Goal: Task Accomplishment & Management: Manage account settings

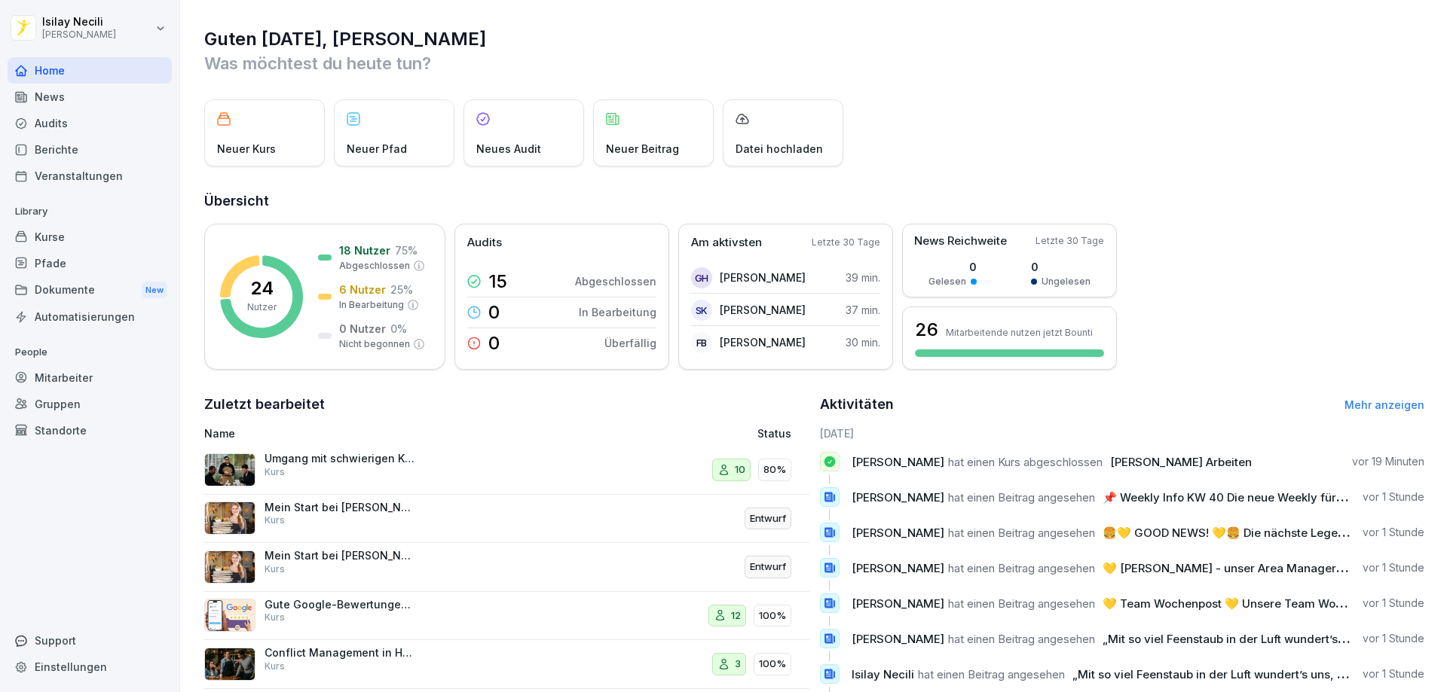
click at [74, 96] on div "News" at bounding box center [90, 97] width 164 height 26
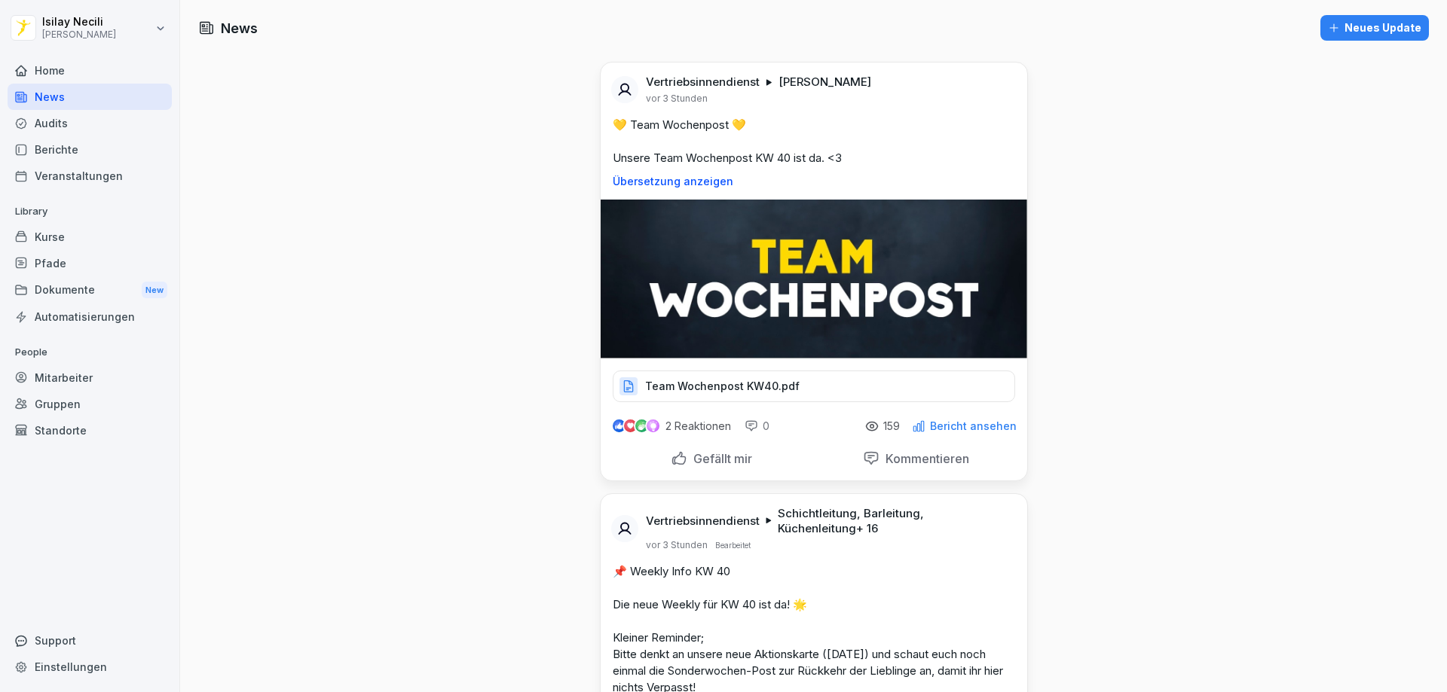
click at [755, 388] on p "Team Wochenpost KW40.pdf" at bounding box center [722, 386] width 154 height 15
click at [60, 118] on div "Audits" at bounding box center [90, 123] width 164 height 26
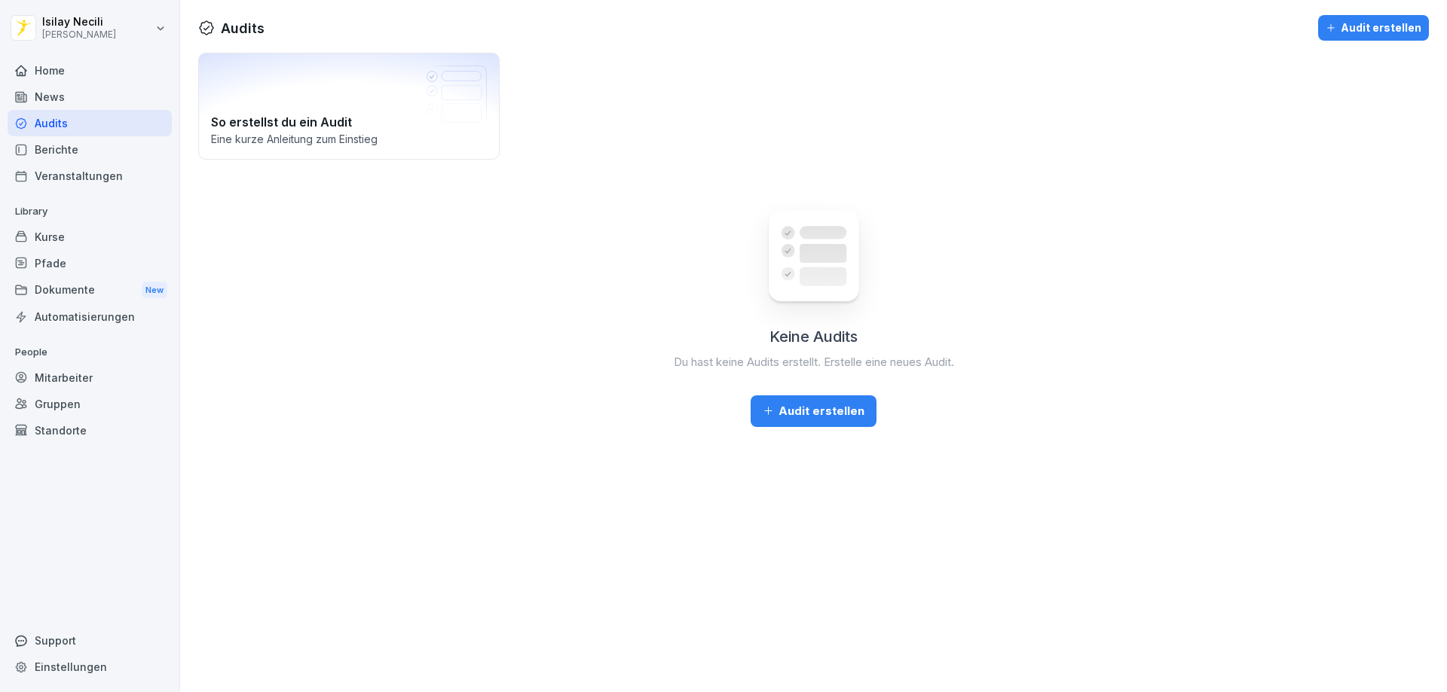
click at [60, 142] on div "Berichte" at bounding box center [90, 149] width 164 height 26
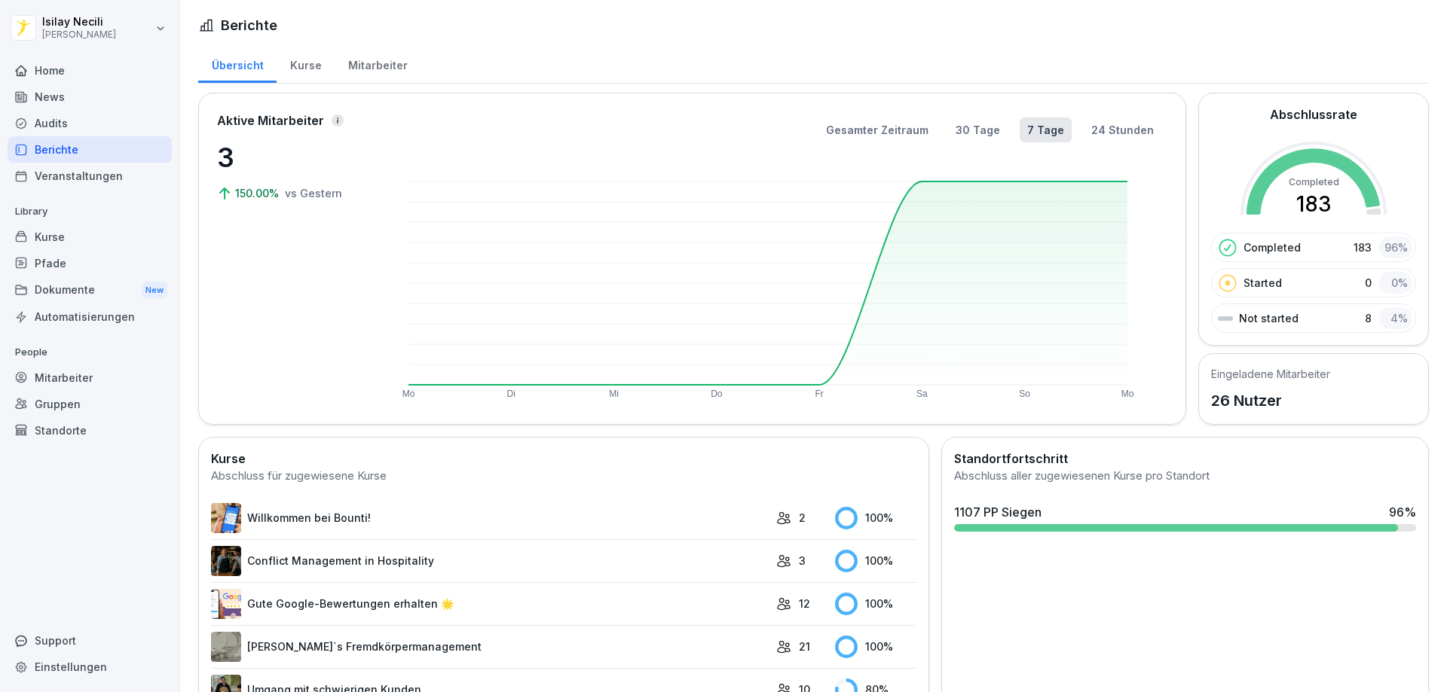
click at [60, 170] on div "Veranstaltungen" at bounding box center [90, 176] width 164 height 26
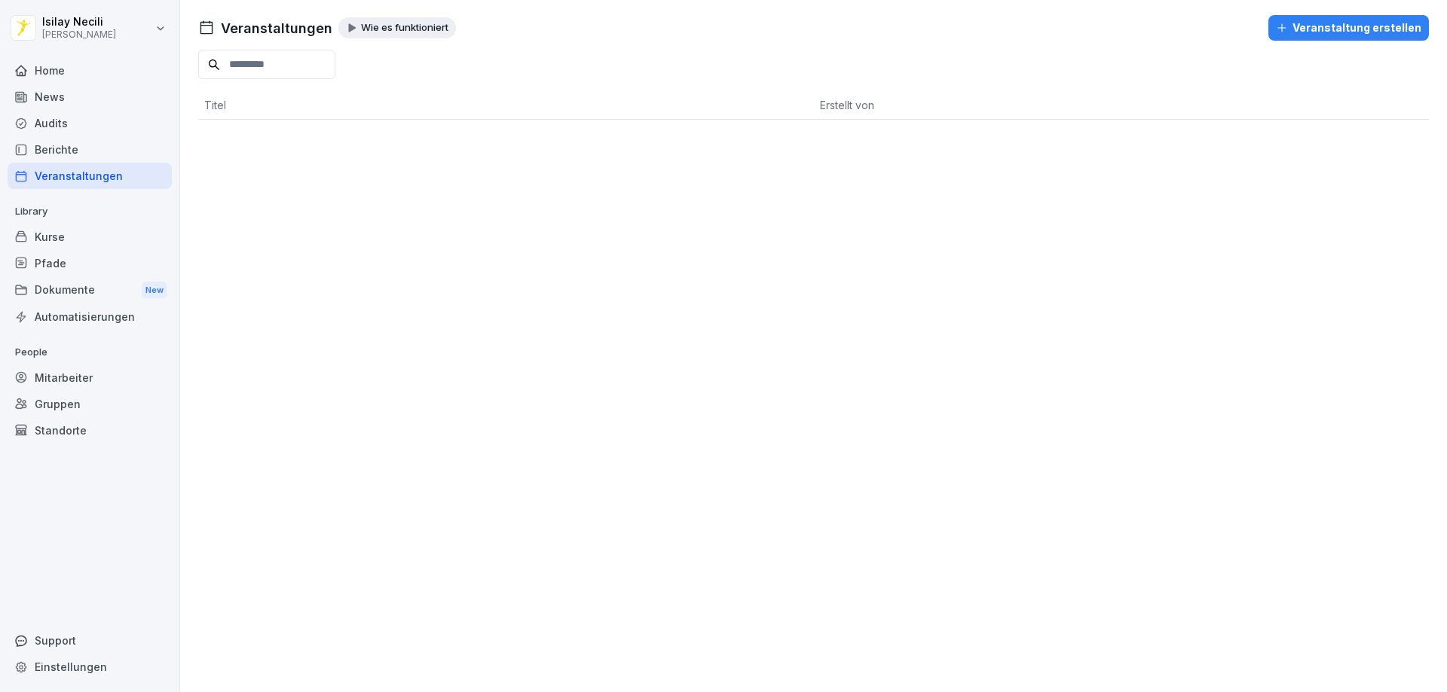
click at [60, 374] on div "Mitarbeiter" at bounding box center [90, 378] width 164 height 26
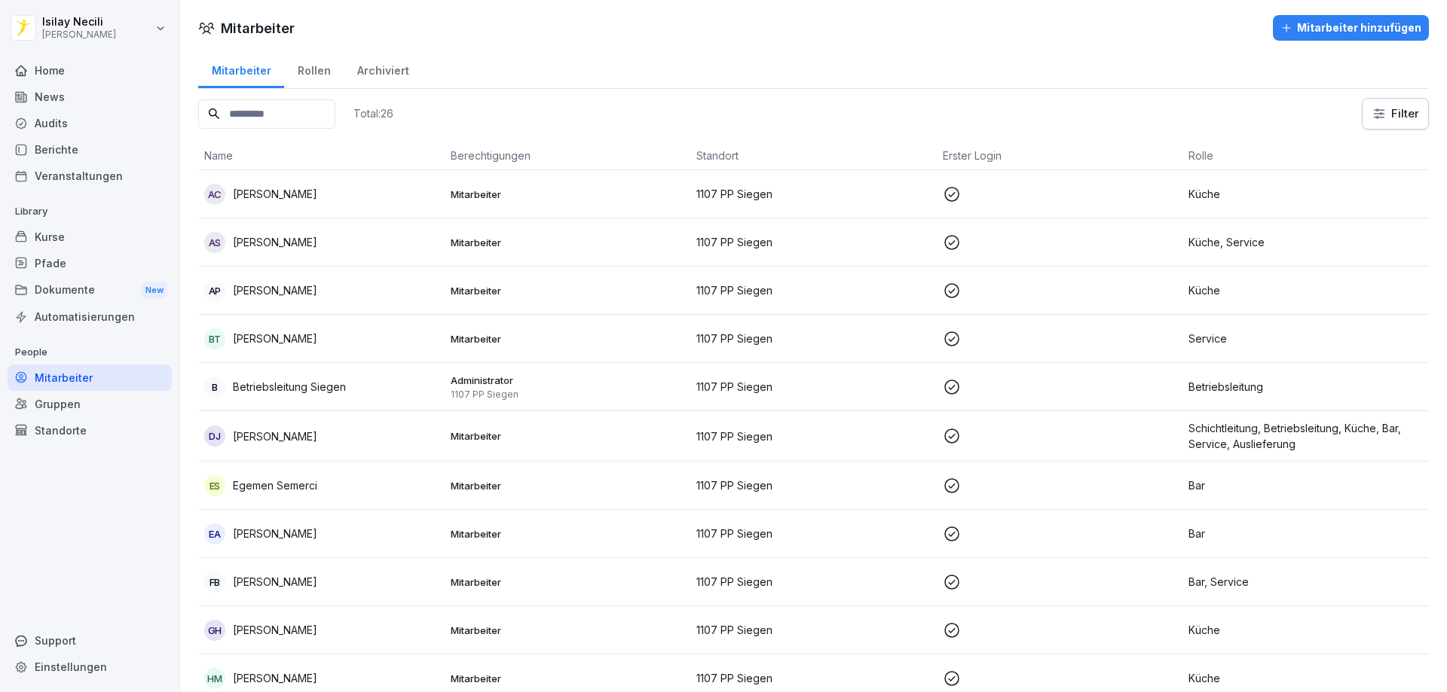
click at [262, 191] on p "[PERSON_NAME]" at bounding box center [275, 194] width 84 height 16
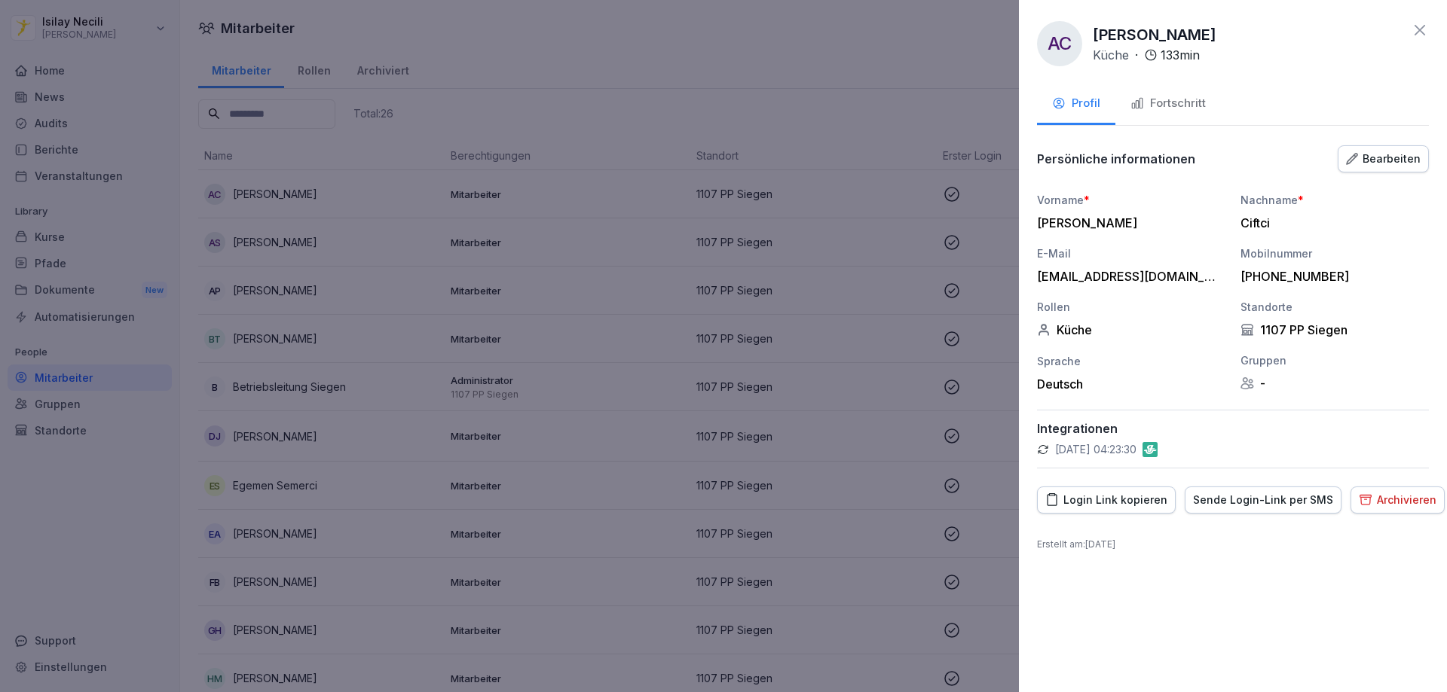
click at [1174, 100] on div "Fortschritt" at bounding box center [1167, 103] width 75 height 17
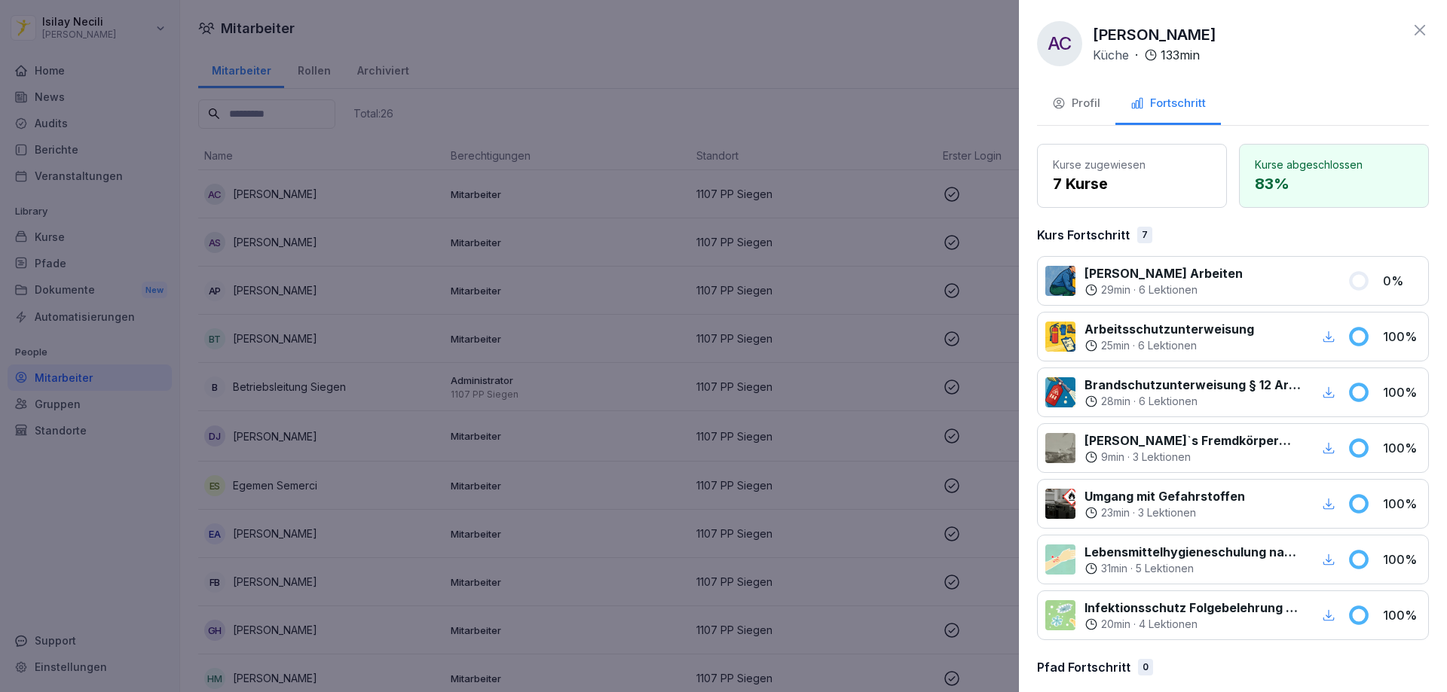
click at [1082, 105] on div "Profil" at bounding box center [1076, 103] width 48 height 17
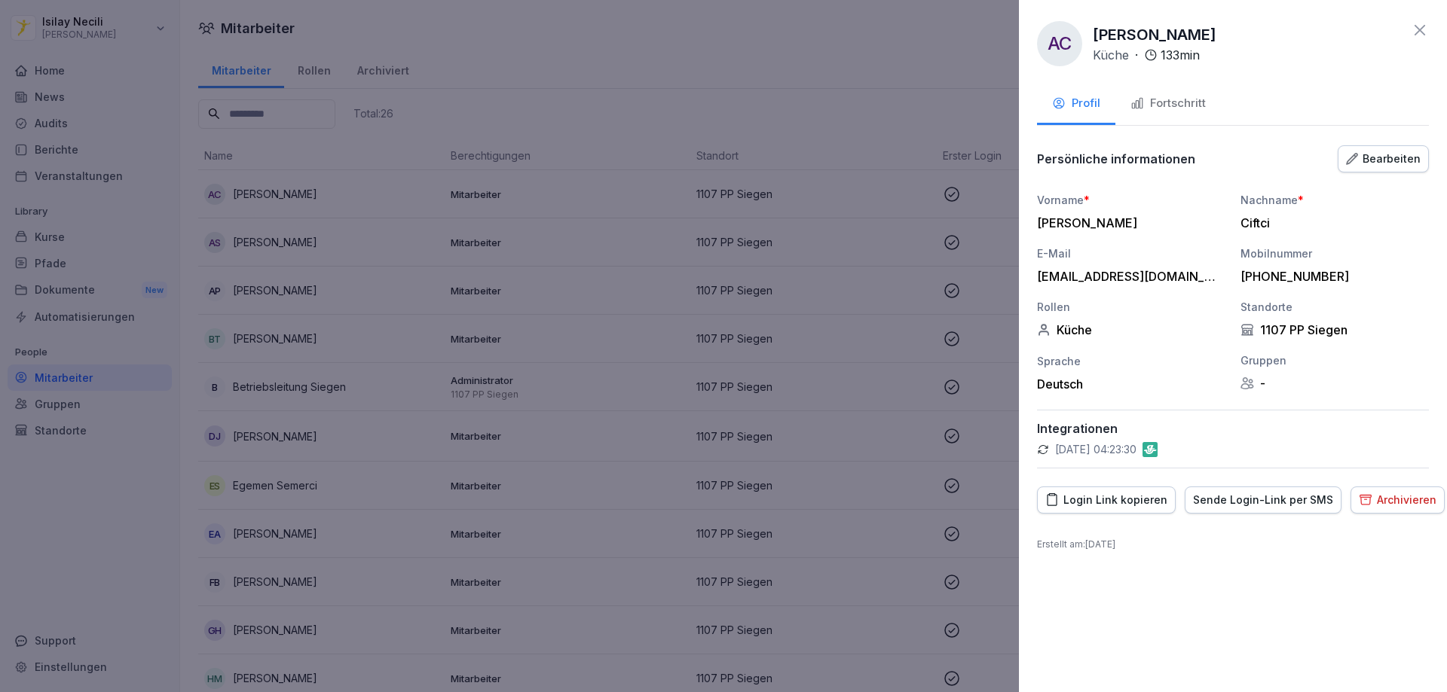
click at [1369, 157] on div "Bearbeiten" at bounding box center [1383, 159] width 75 height 17
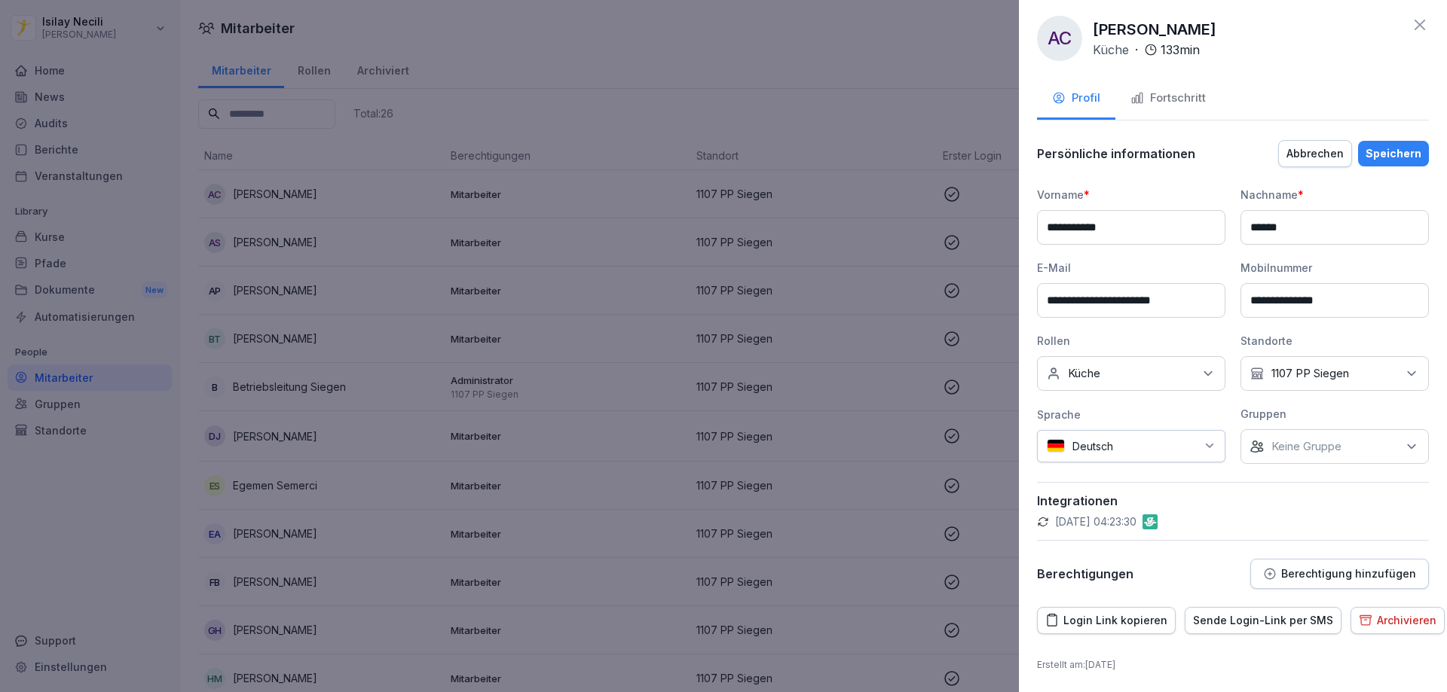
scroll to position [6, 0]
click at [1196, 104] on div "Fortschritt" at bounding box center [1167, 97] width 75 height 17
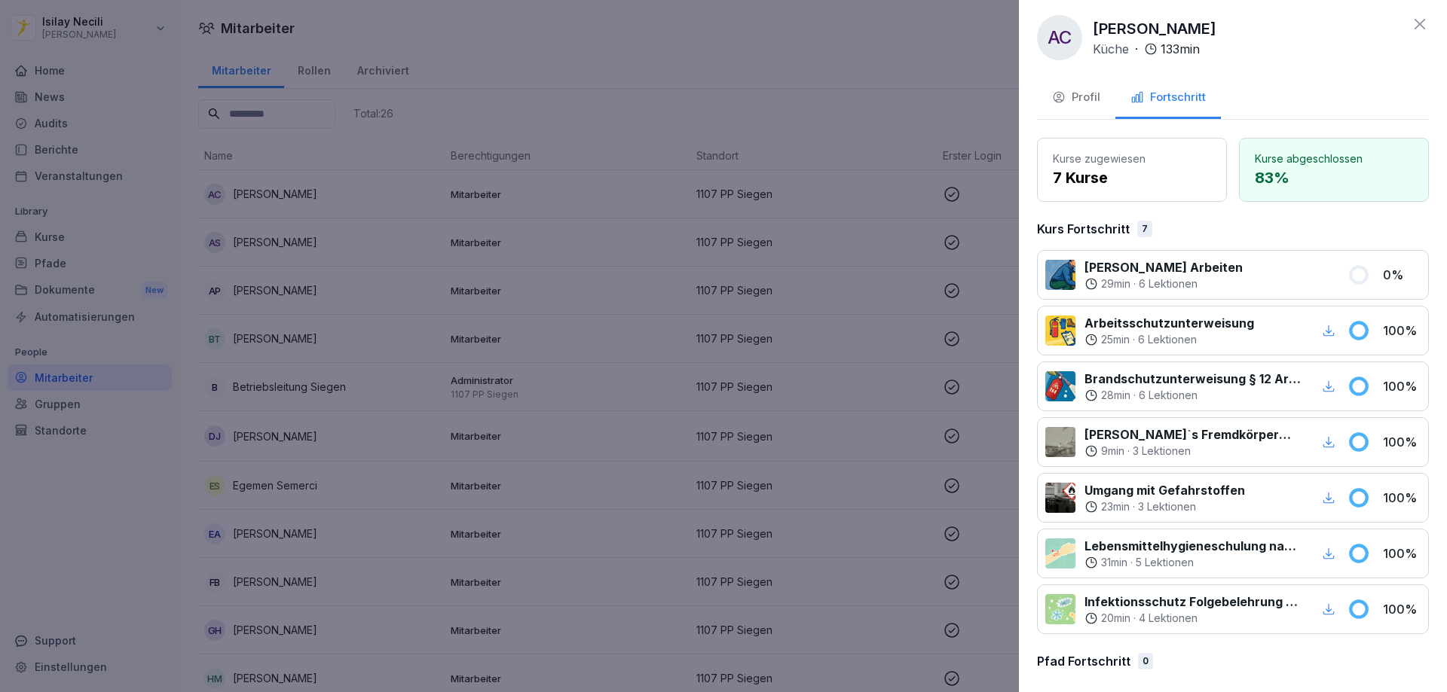
click at [1099, 94] on div "Profil" at bounding box center [1076, 97] width 48 height 17
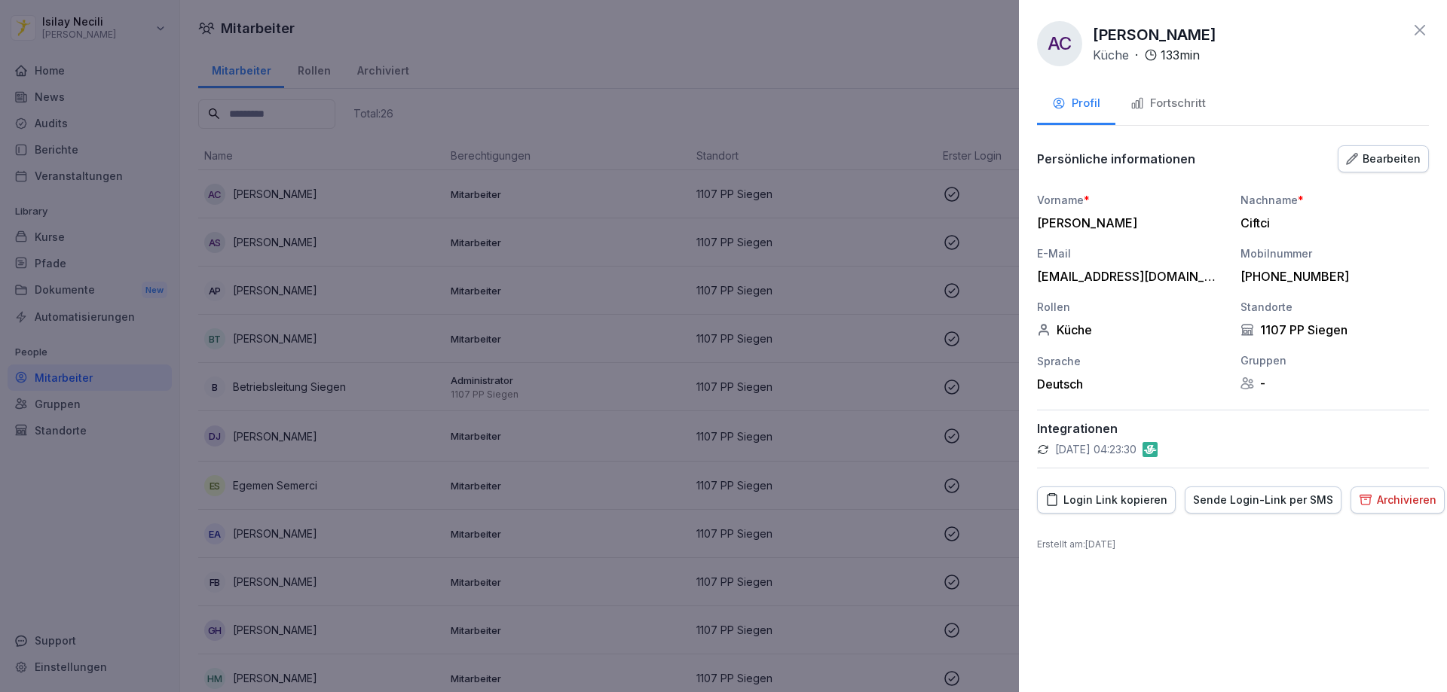
click at [1423, 38] on icon at bounding box center [1420, 30] width 18 height 18
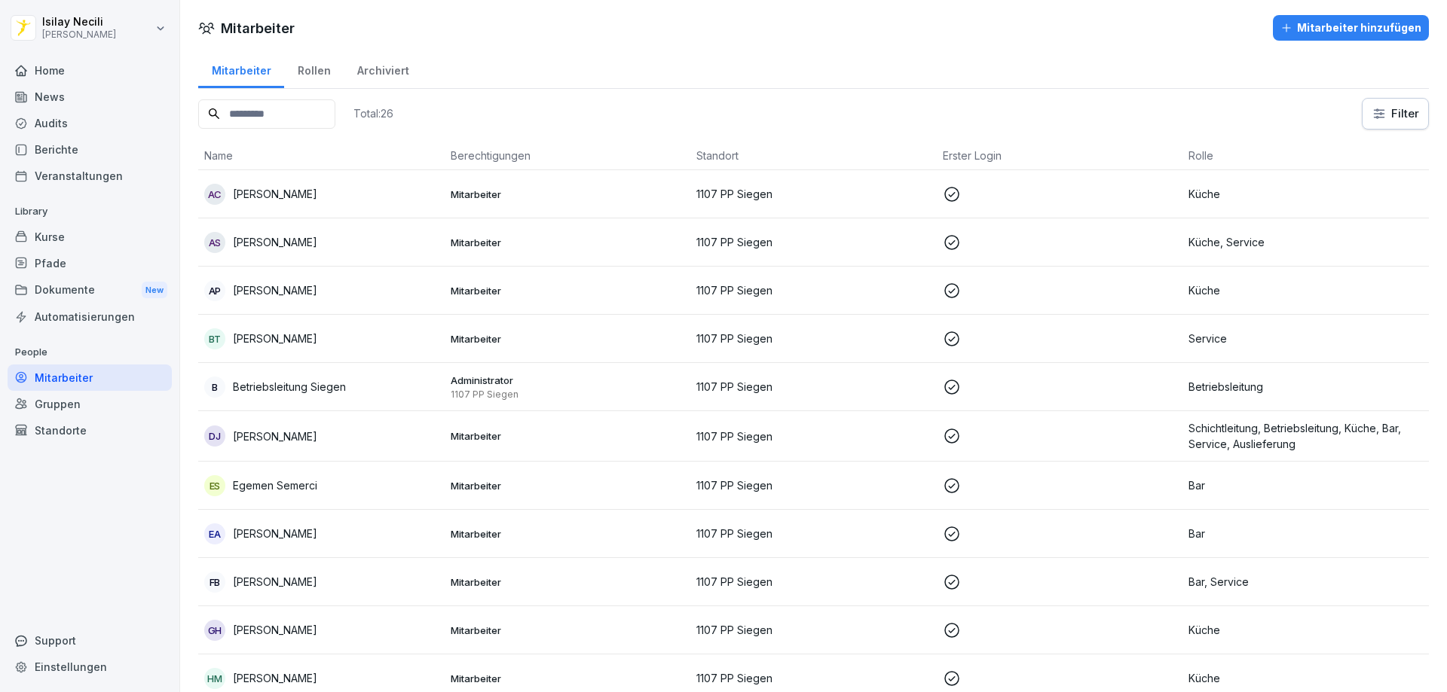
click at [34, 76] on div "Home" at bounding box center [90, 70] width 164 height 26
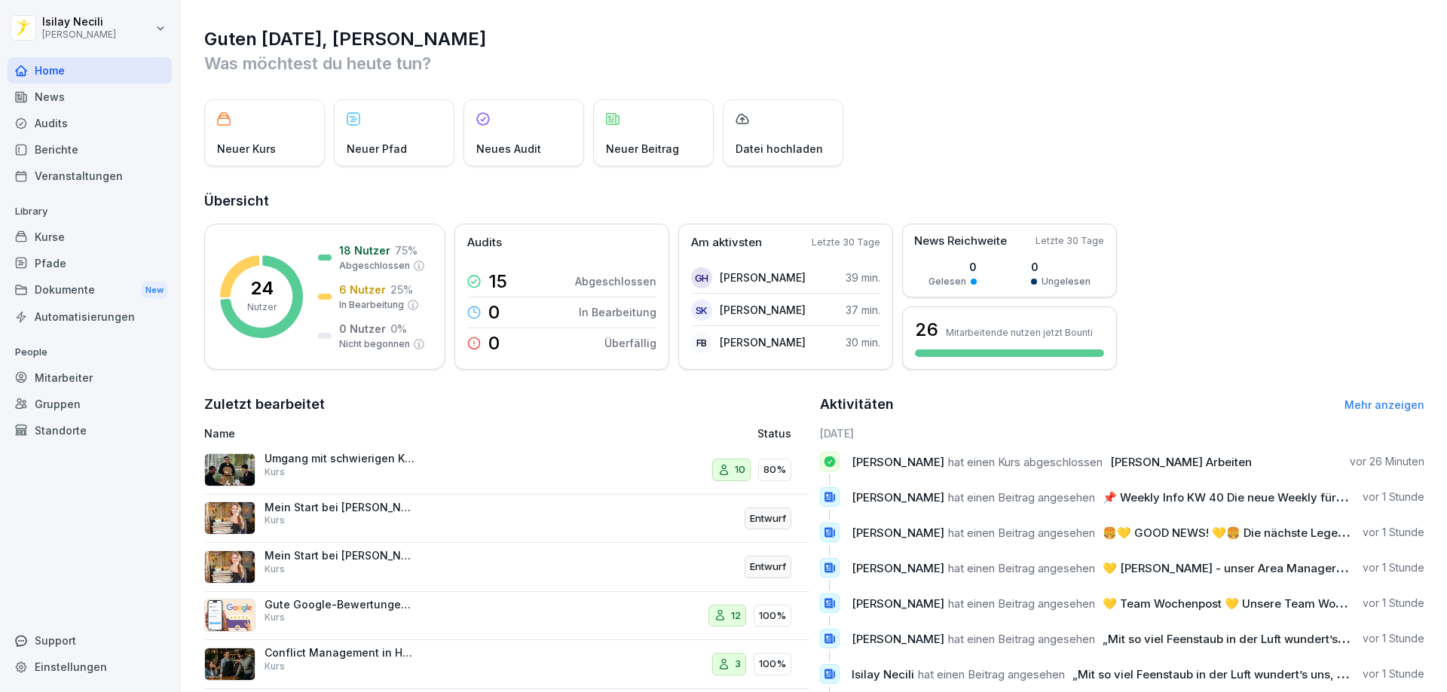
click at [47, 96] on div "News" at bounding box center [90, 97] width 164 height 26
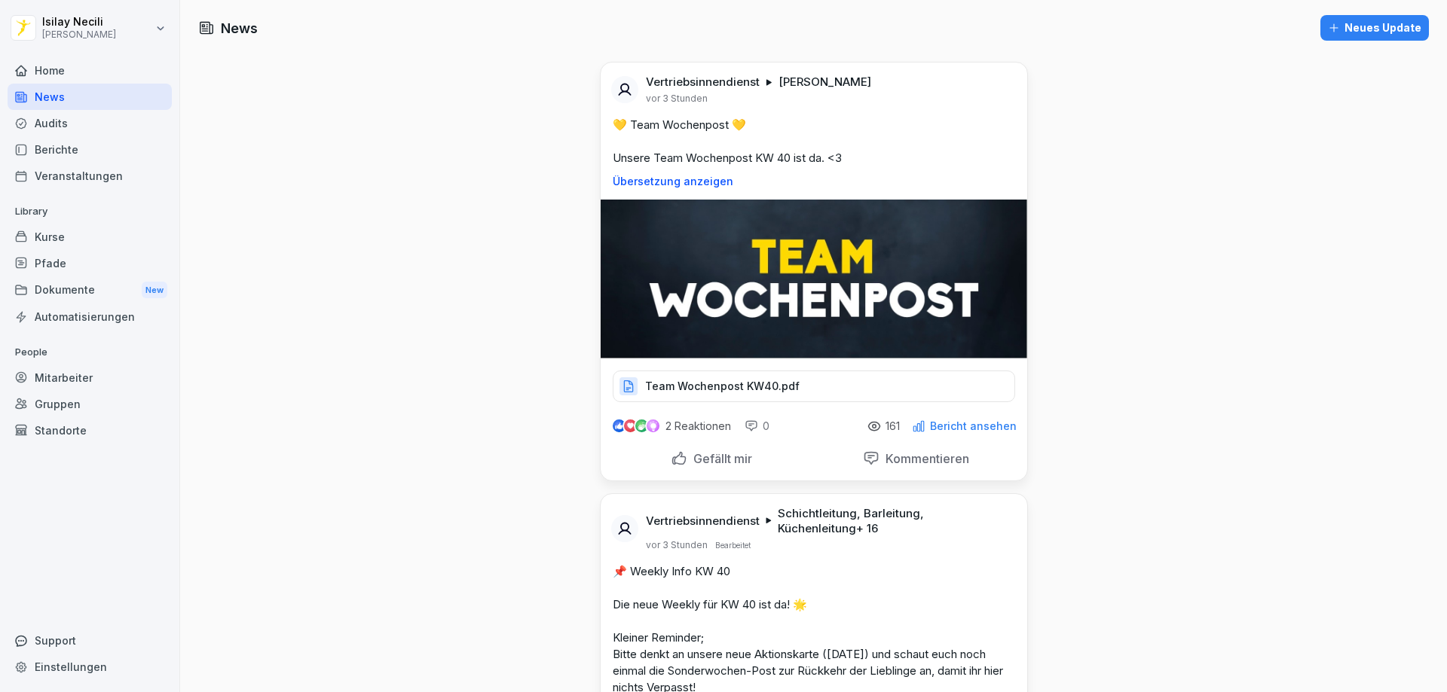
click at [53, 121] on div "Audits" at bounding box center [90, 123] width 164 height 26
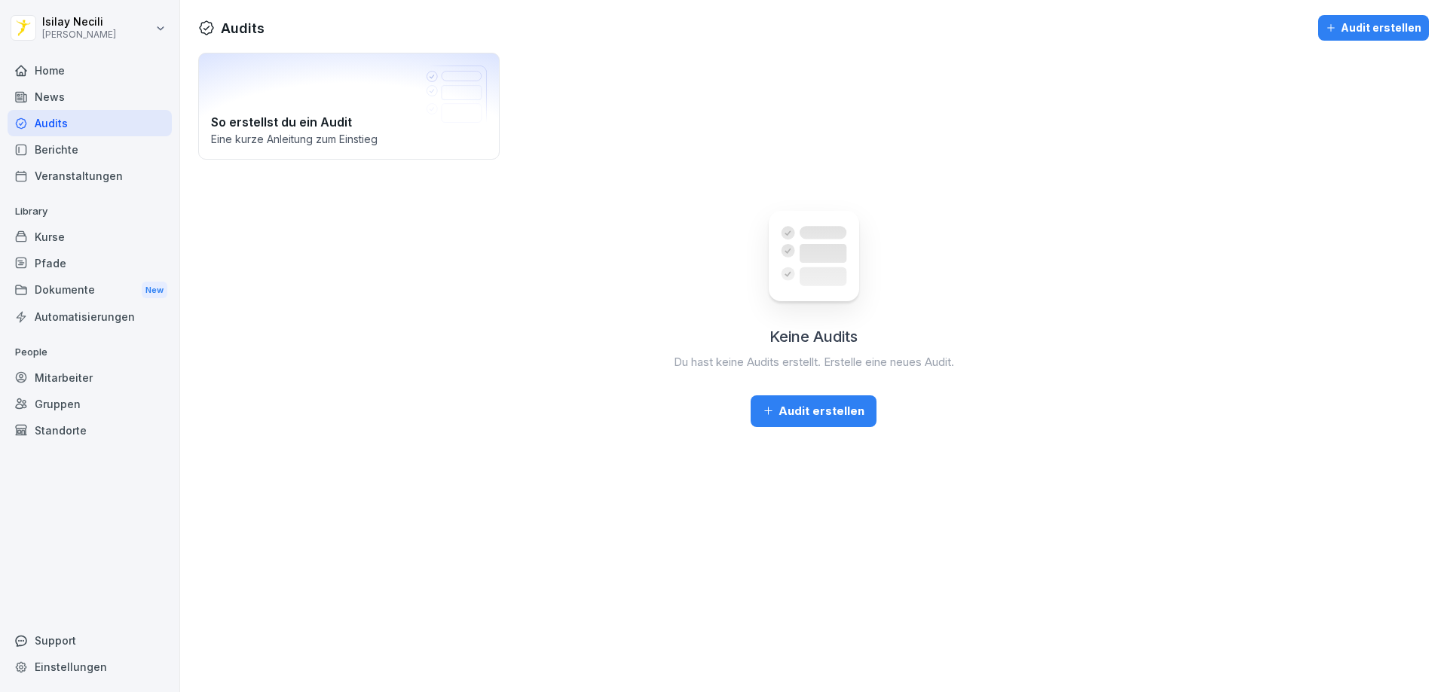
click at [69, 271] on div "Pfade" at bounding box center [90, 263] width 164 height 26
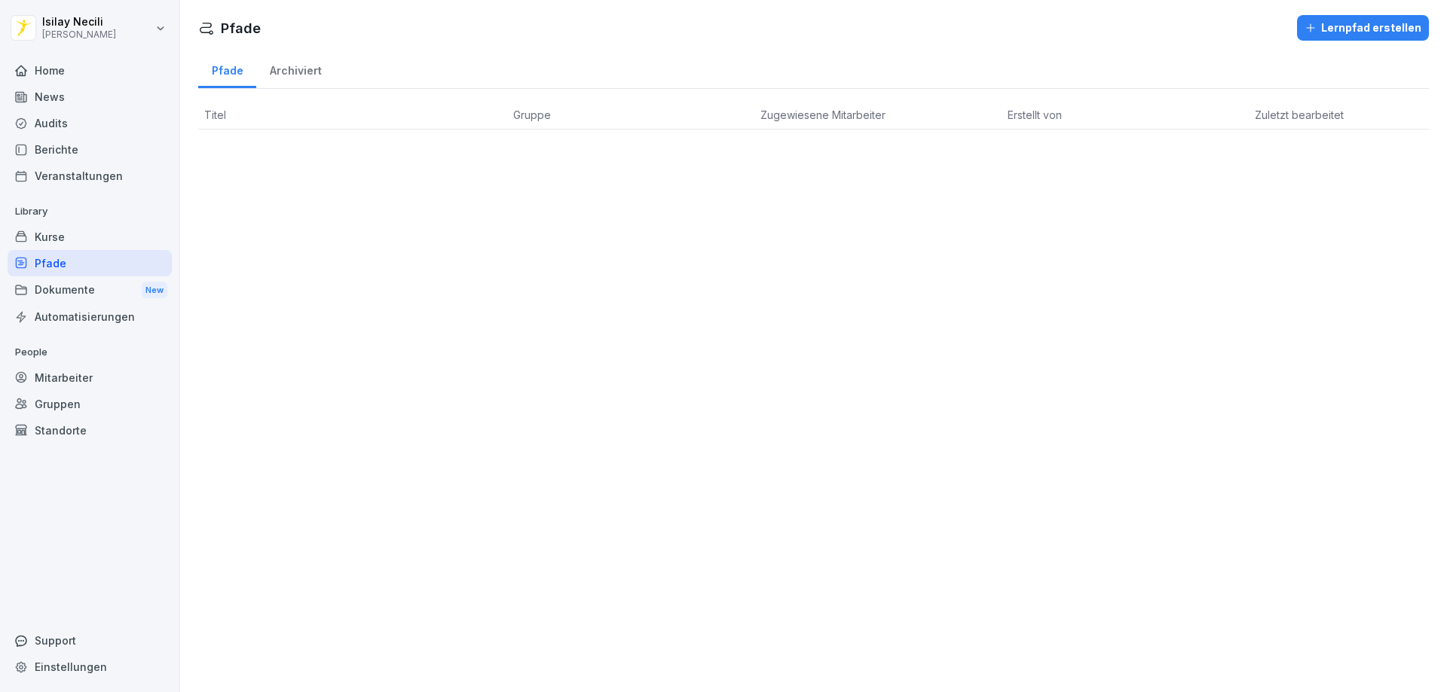
click at [291, 72] on div "Archiviert" at bounding box center [295, 69] width 78 height 38
click at [223, 71] on div "Pfade" at bounding box center [227, 69] width 58 height 38
click at [298, 70] on div "Archiviert" at bounding box center [295, 69] width 78 height 38
click at [215, 75] on div "Pfade" at bounding box center [227, 69] width 58 height 38
click at [75, 294] on div "Dokumente New" at bounding box center [90, 291] width 164 height 28
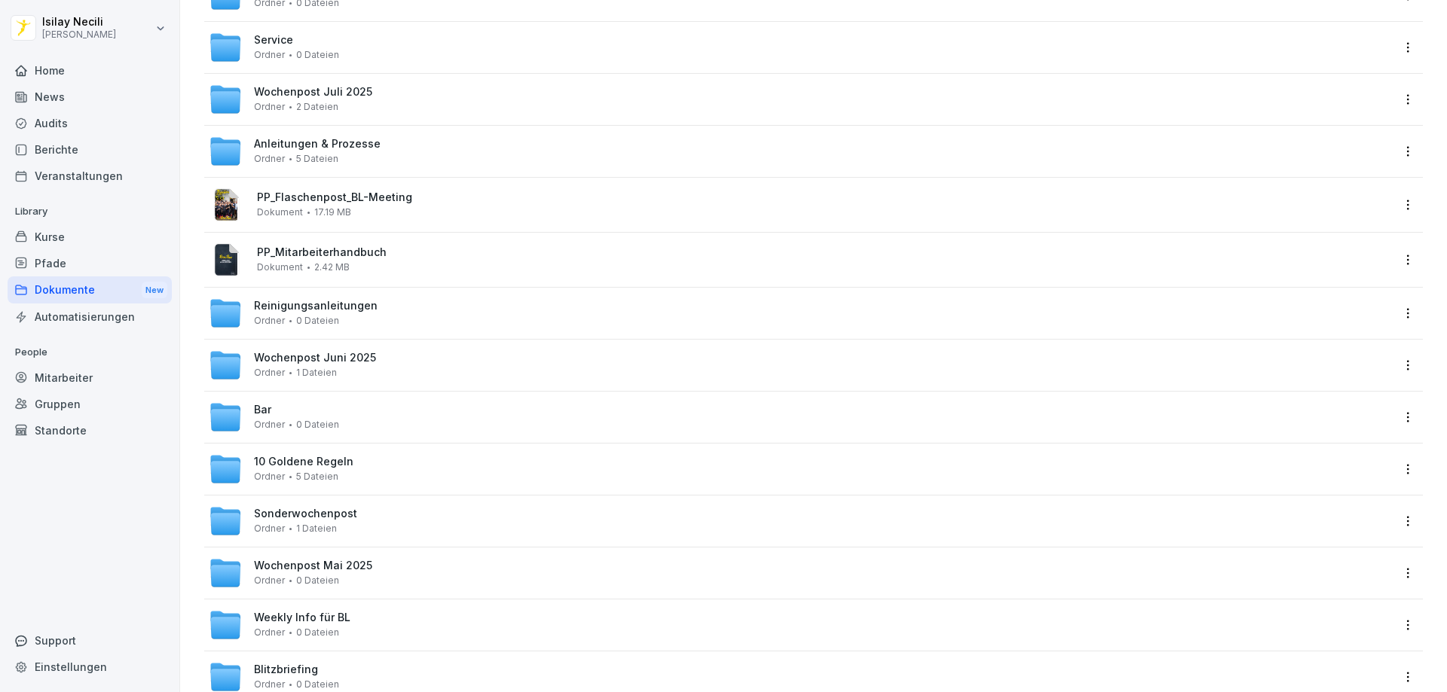
scroll to position [163, 0]
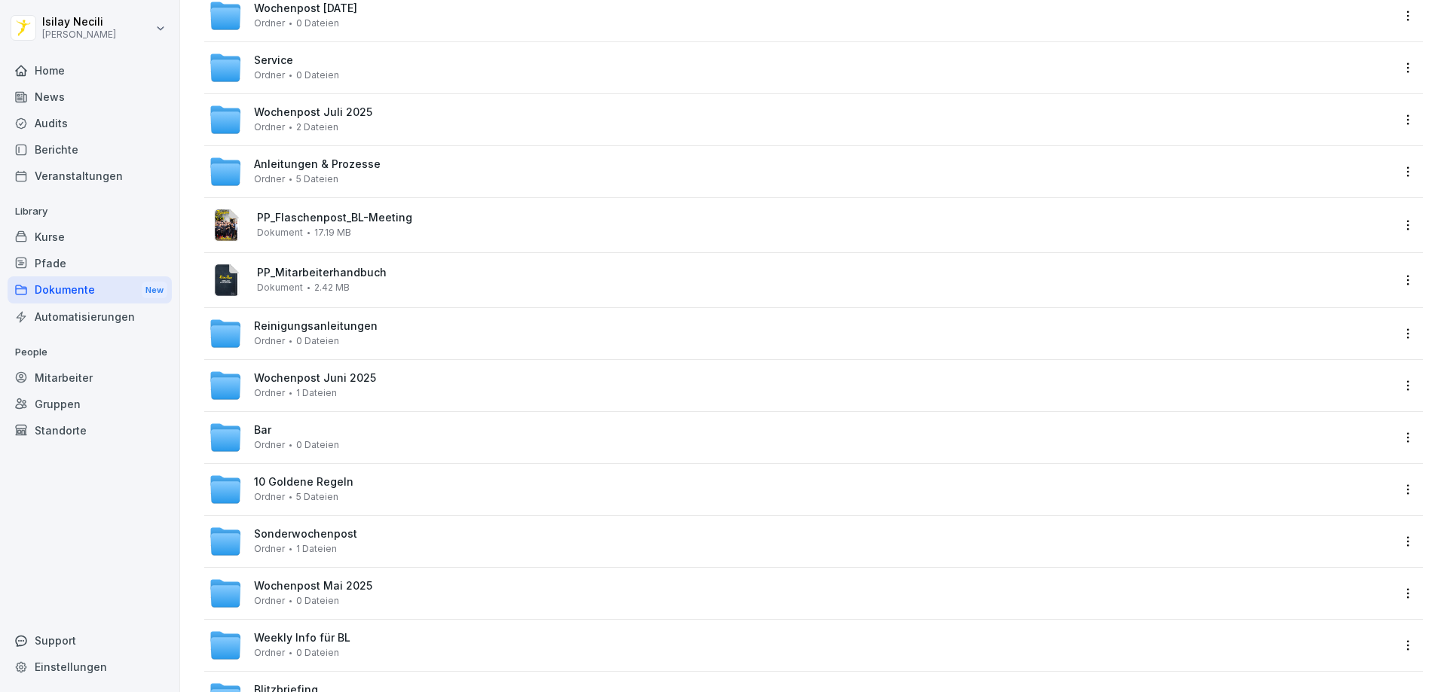
click at [114, 316] on div "Automatisierungen" at bounding box center [90, 317] width 164 height 26
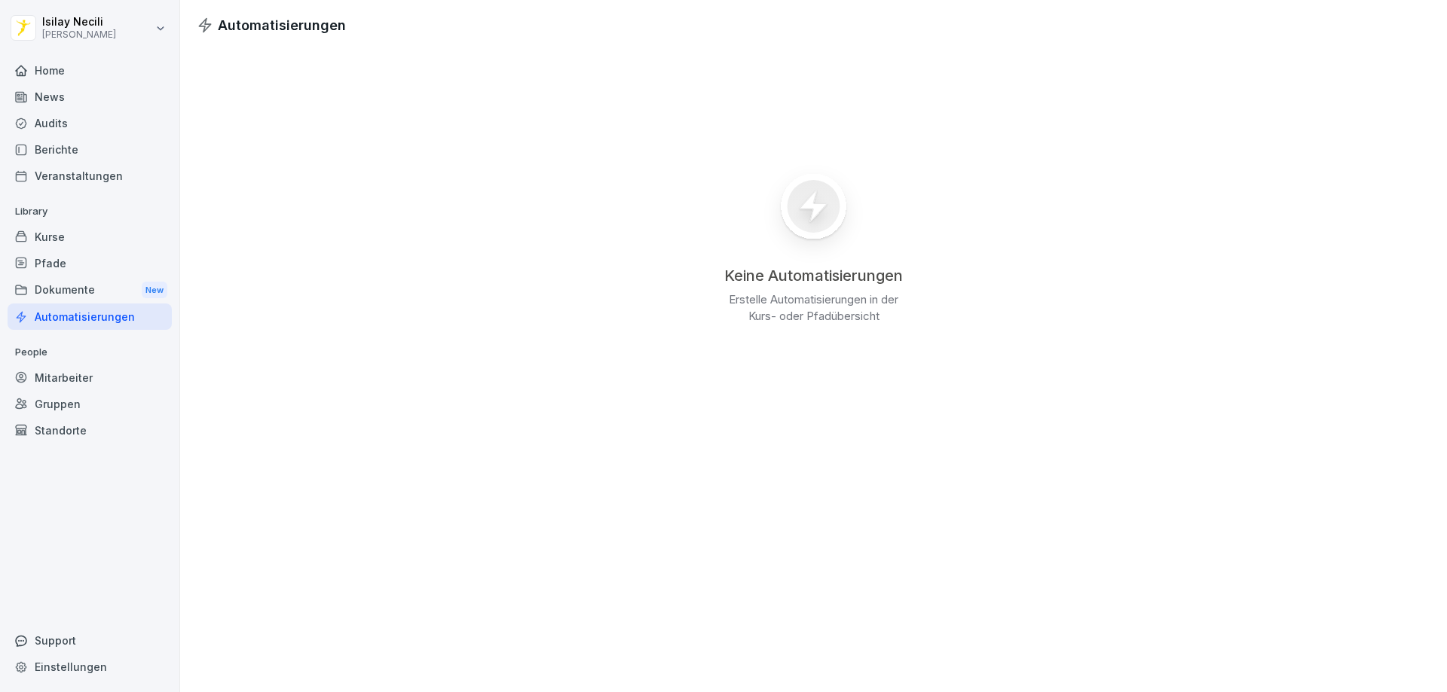
click at [38, 381] on div "Mitarbeiter" at bounding box center [90, 378] width 164 height 26
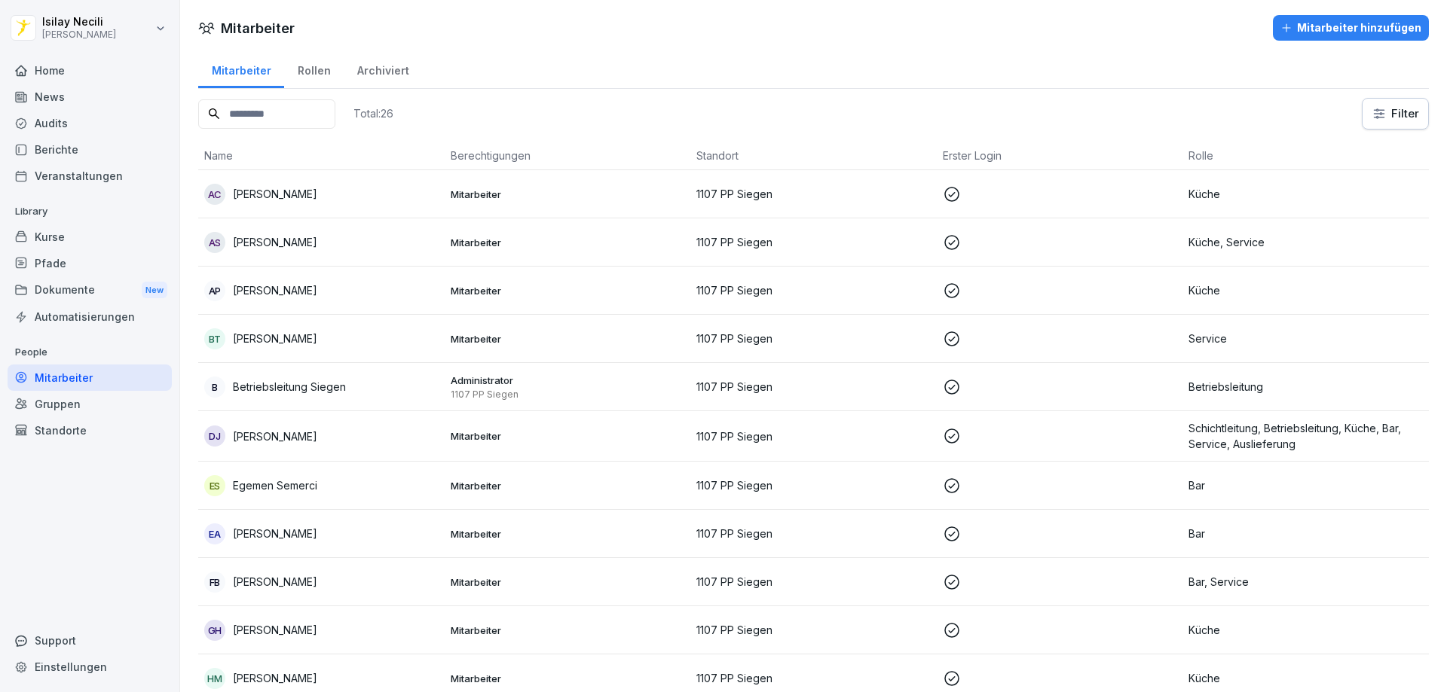
click at [311, 72] on div "Rollen" at bounding box center [314, 69] width 60 height 38
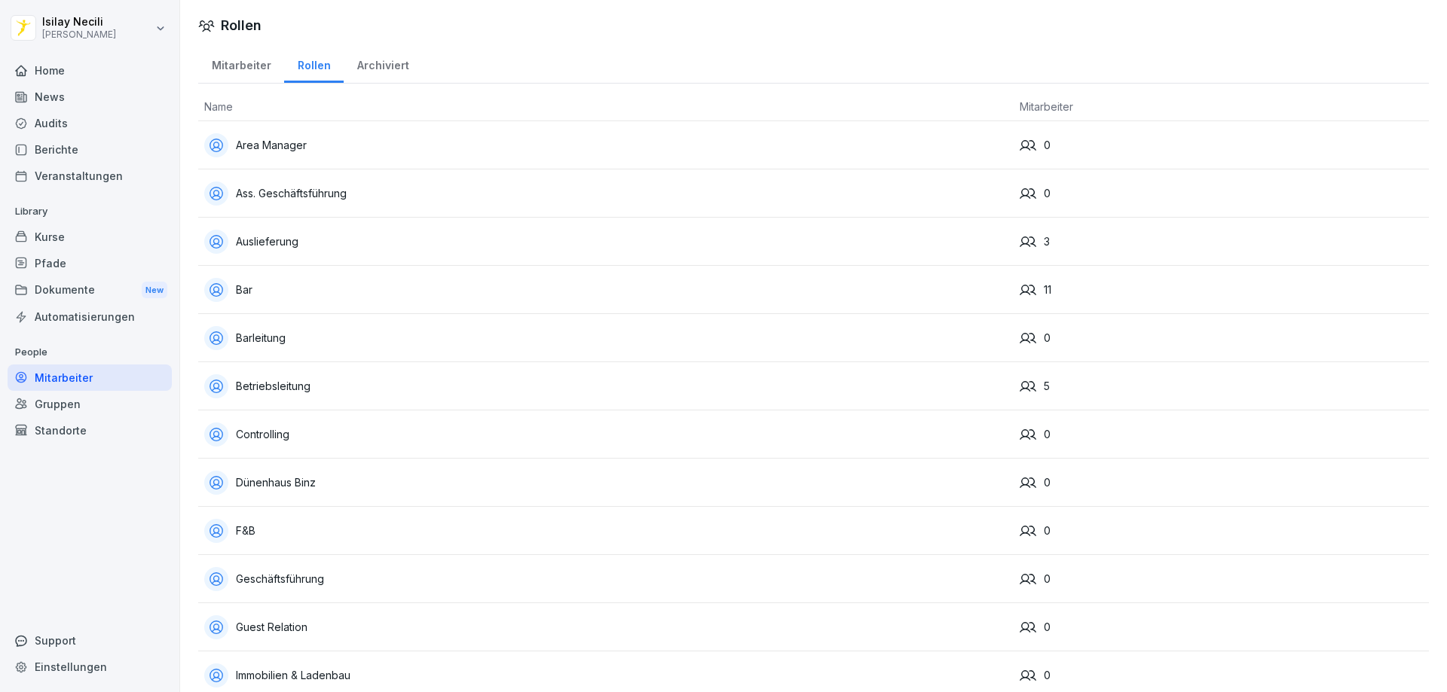
click at [243, 309] on td "Bar" at bounding box center [605, 290] width 815 height 48
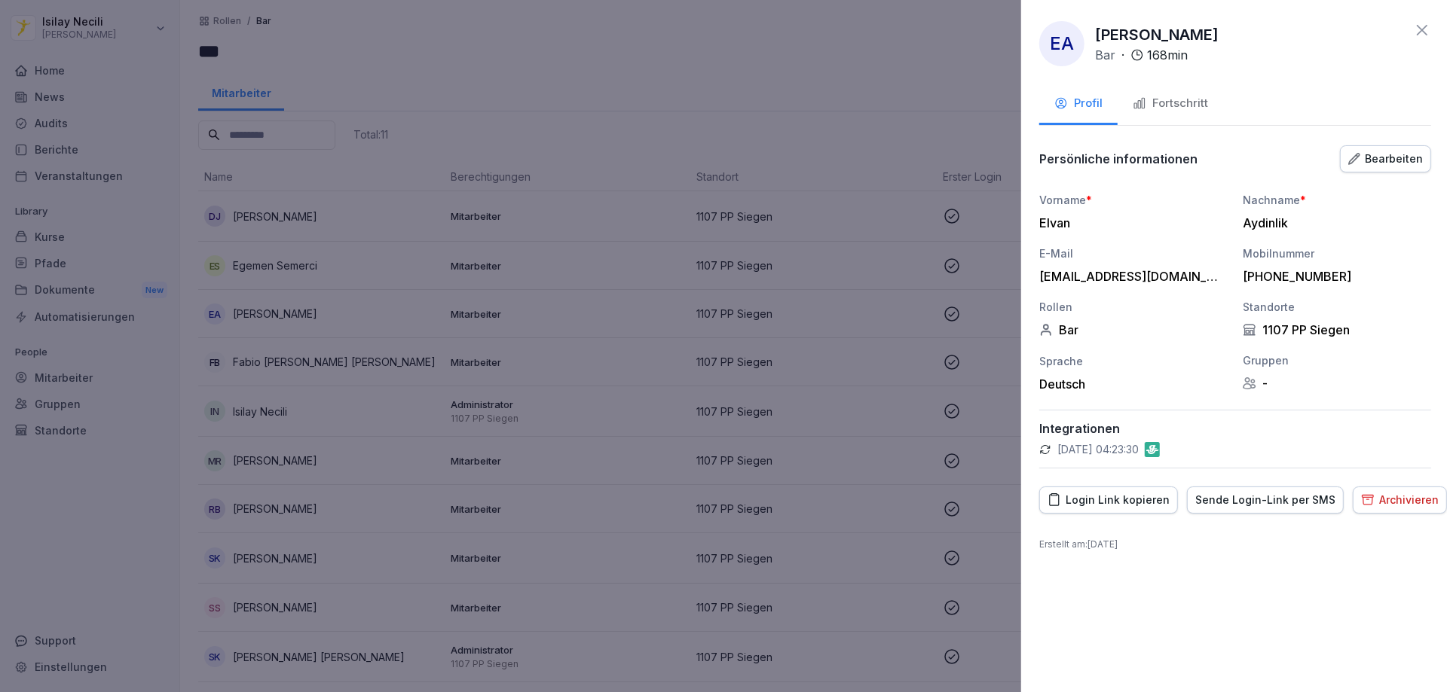
click at [762, 94] on div at bounding box center [723, 346] width 1447 height 692
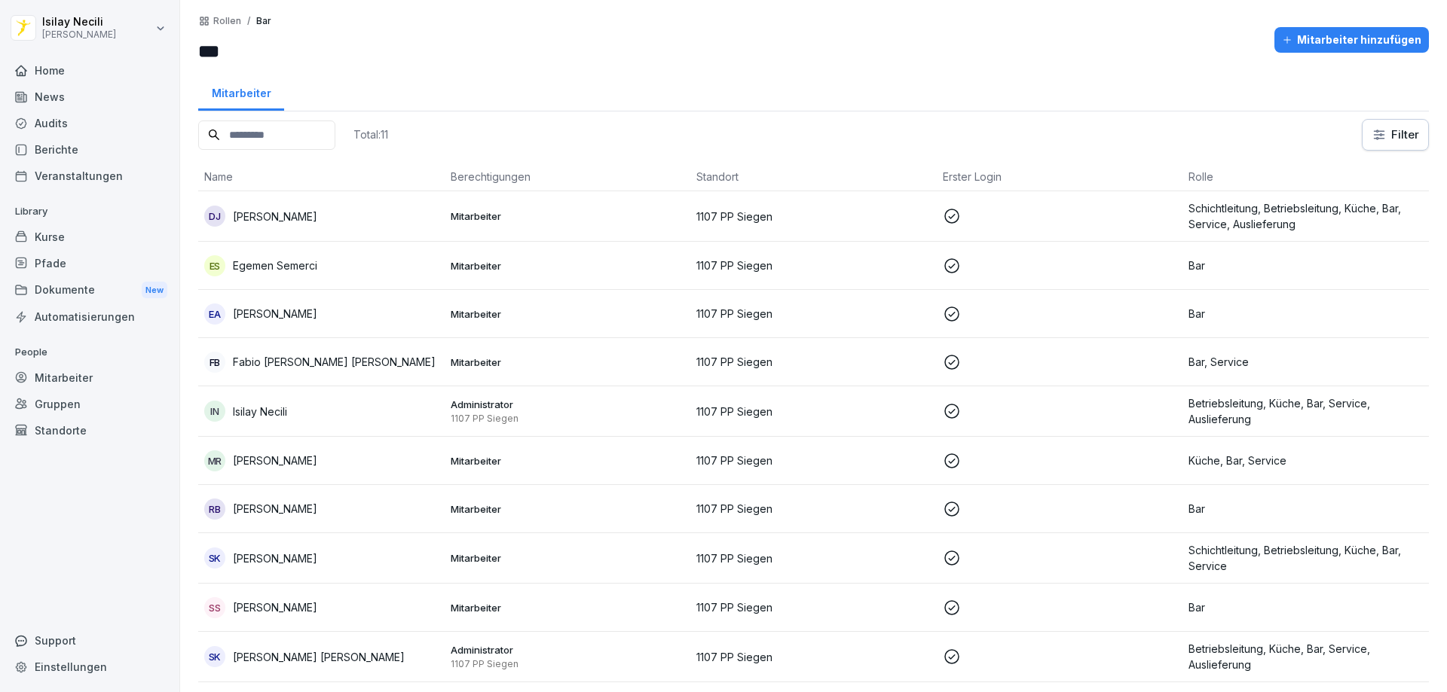
click at [1352, 39] on div "Mitarbeiter hinzufügen" at bounding box center [1351, 40] width 139 height 17
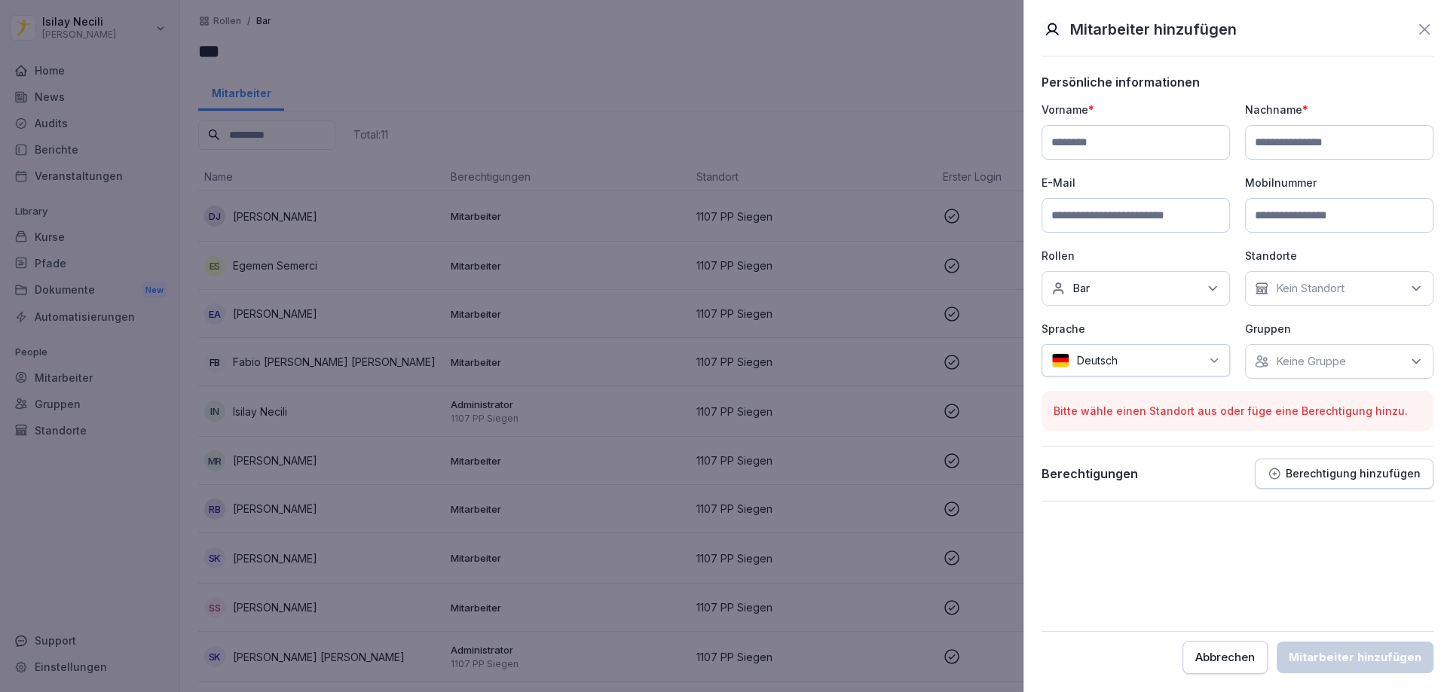
click at [84, 310] on div at bounding box center [723, 346] width 1447 height 692
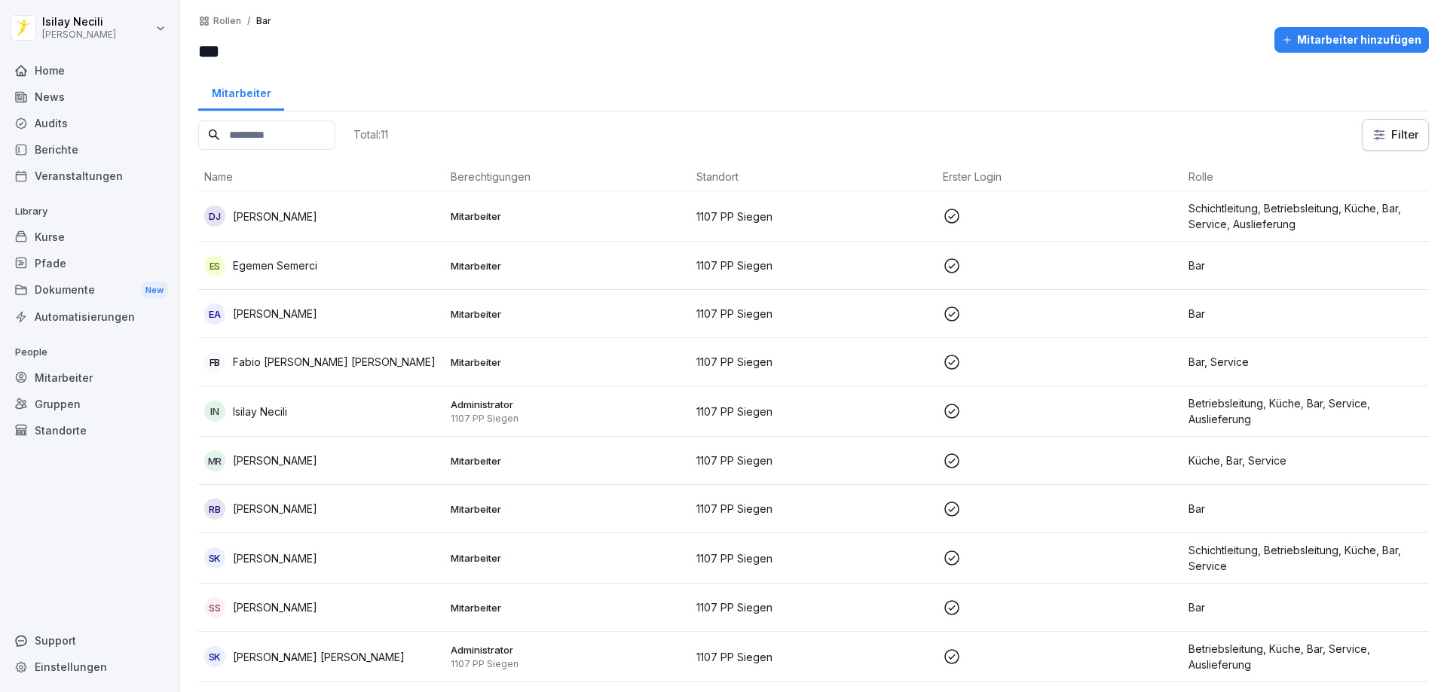
click at [84, 314] on div "Automatisierungen" at bounding box center [90, 317] width 164 height 26
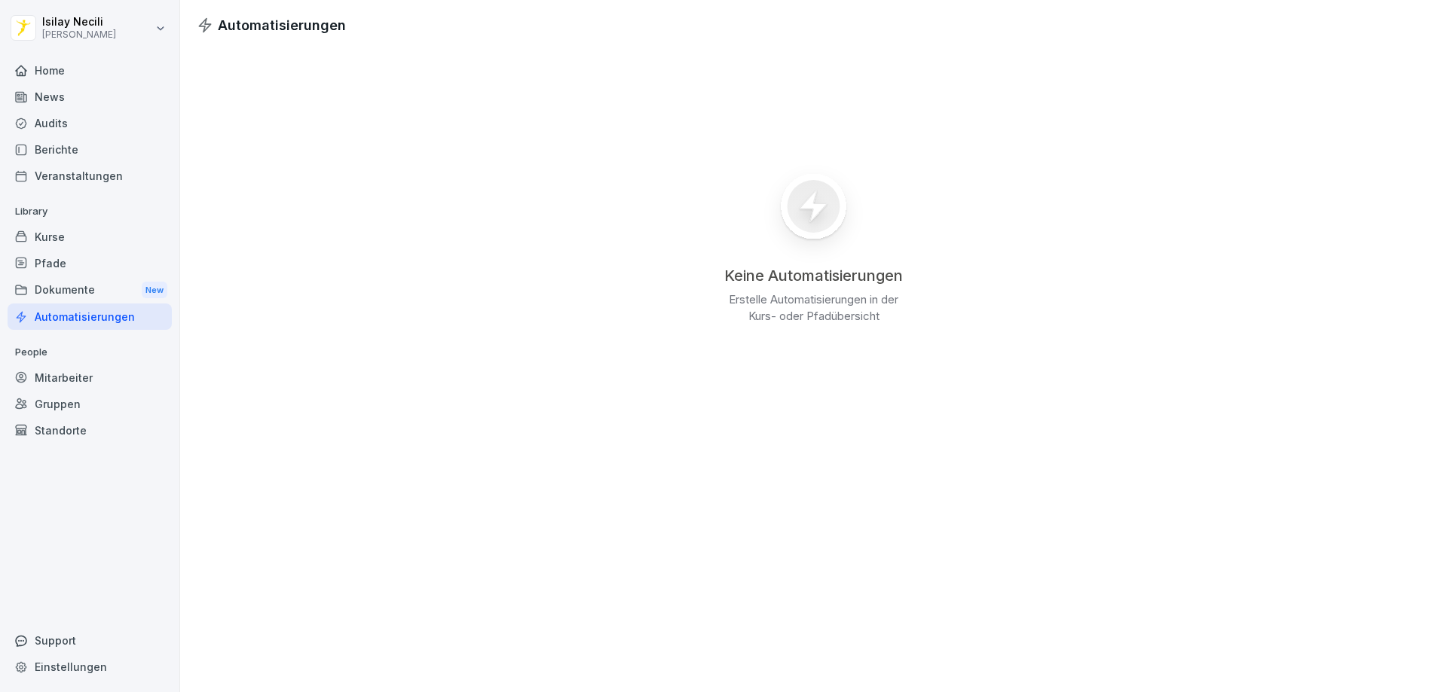
click at [73, 301] on div "Dokumente New" at bounding box center [90, 291] width 164 height 28
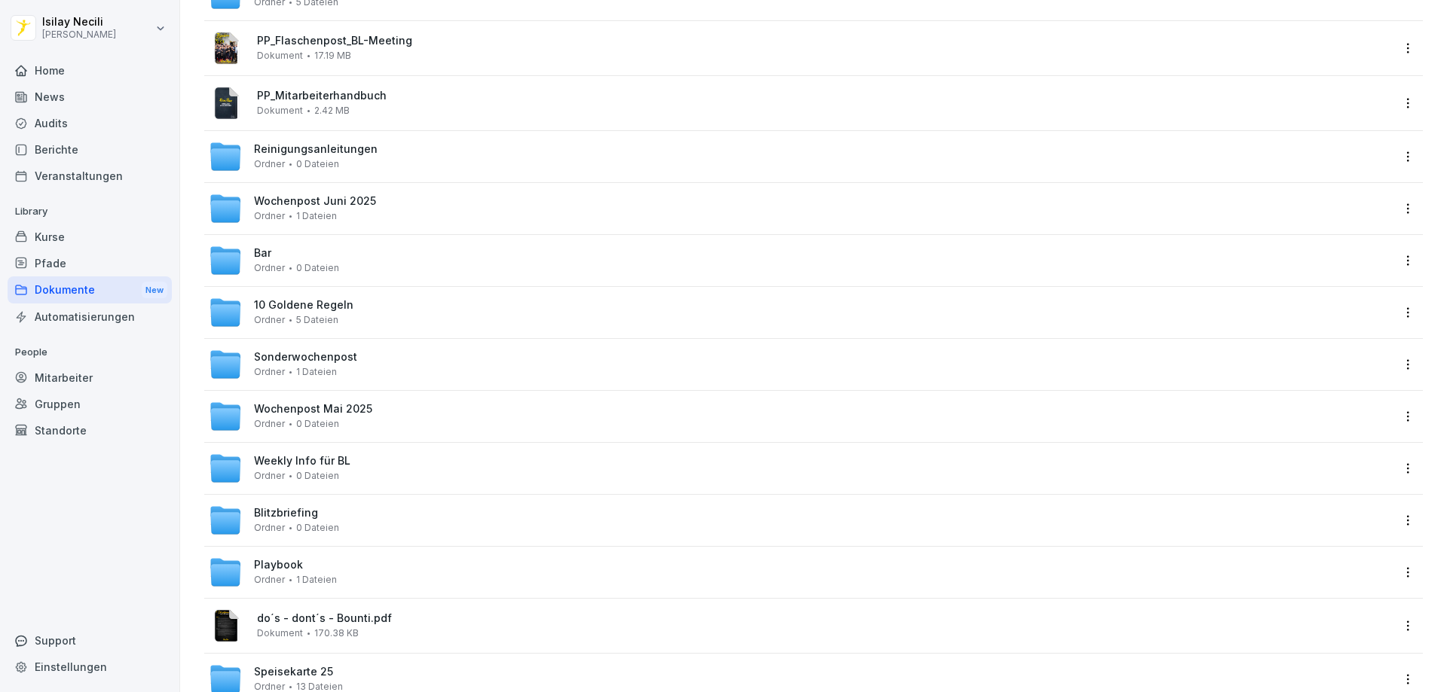
scroll to position [389, 0]
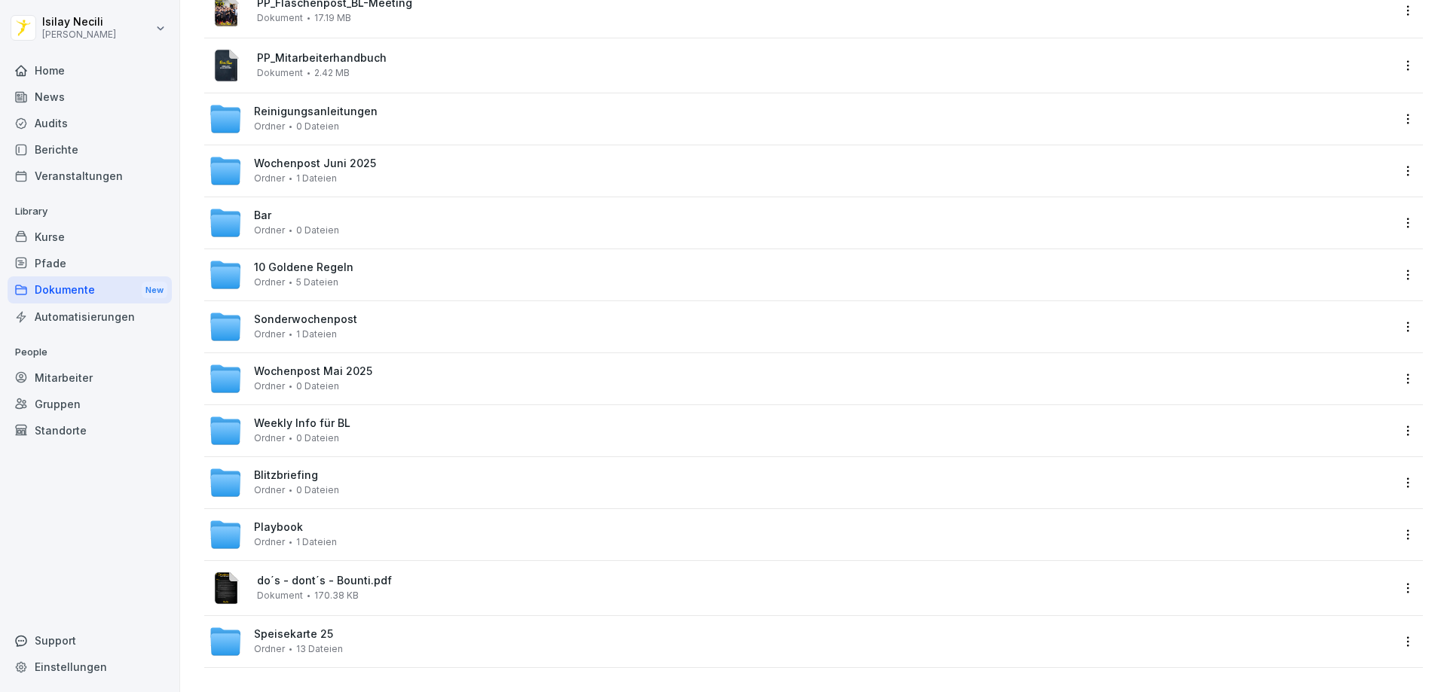
click at [249, 525] on div "Playbook Ordner 1 Dateien" at bounding box center [800, 534] width 1182 height 33
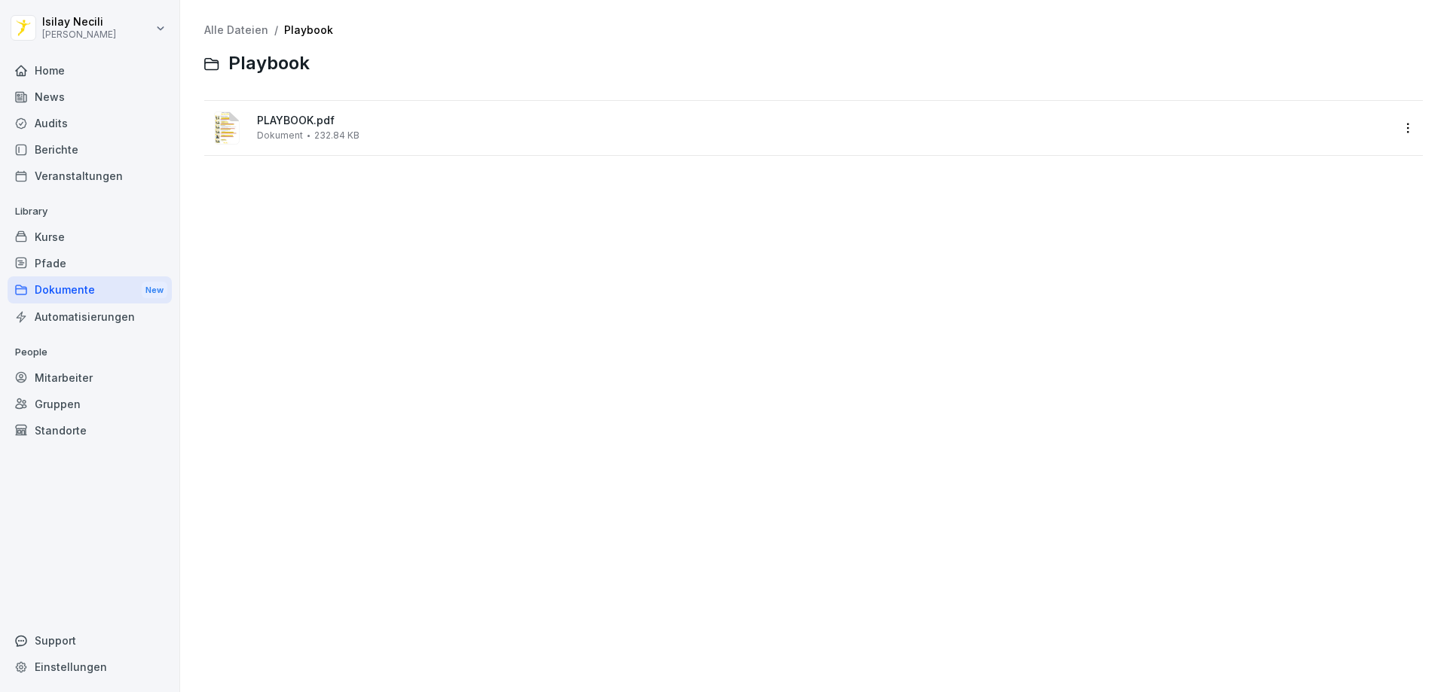
click at [284, 120] on span "PLAYBOOK.pdf" at bounding box center [824, 121] width 1134 height 13
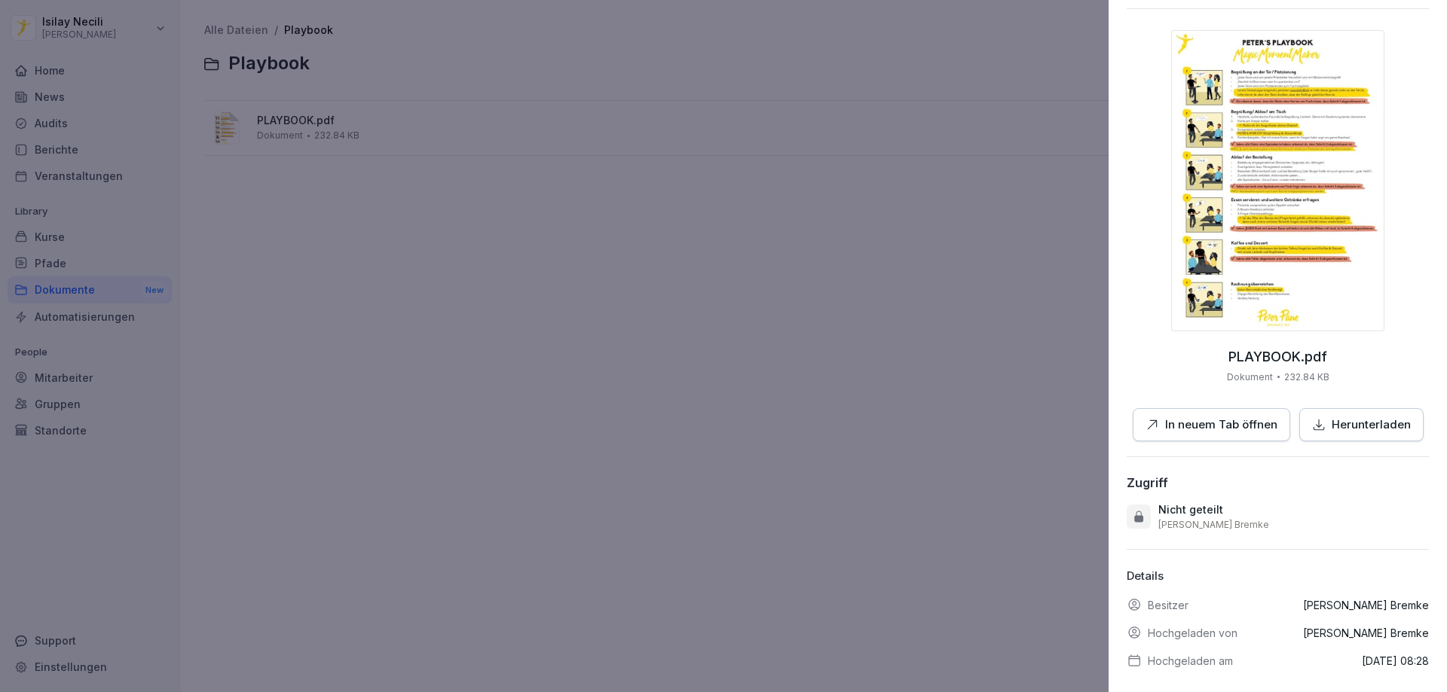
scroll to position [72, 0]
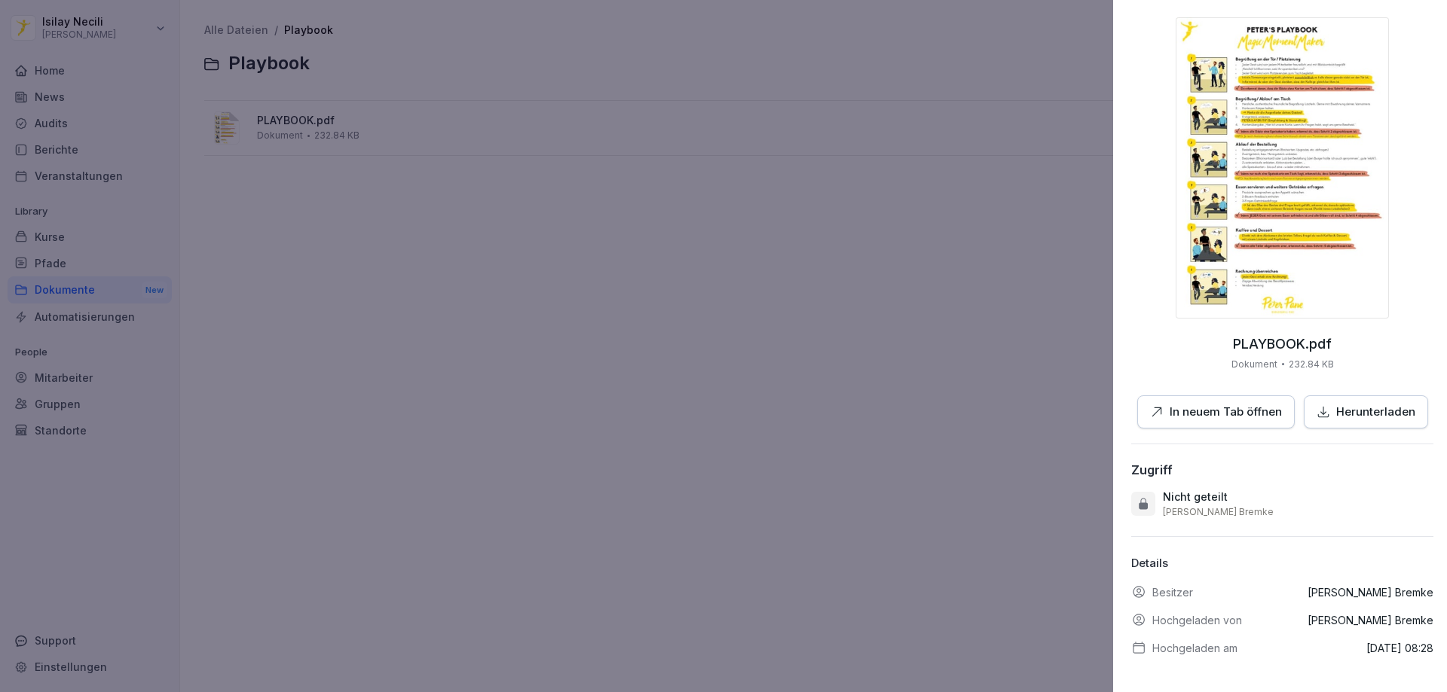
click at [925, 493] on div at bounding box center [723, 346] width 1447 height 692
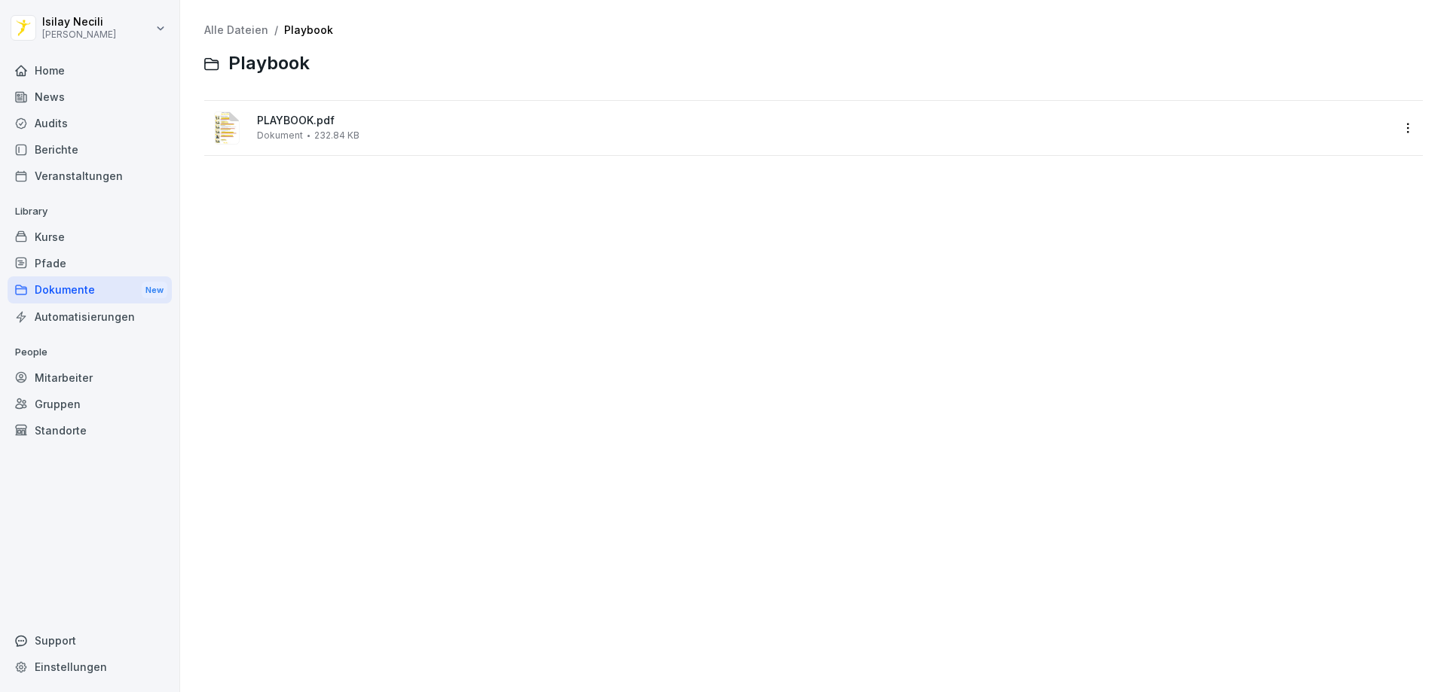
click at [87, 323] on div "Automatisierungen" at bounding box center [90, 317] width 164 height 26
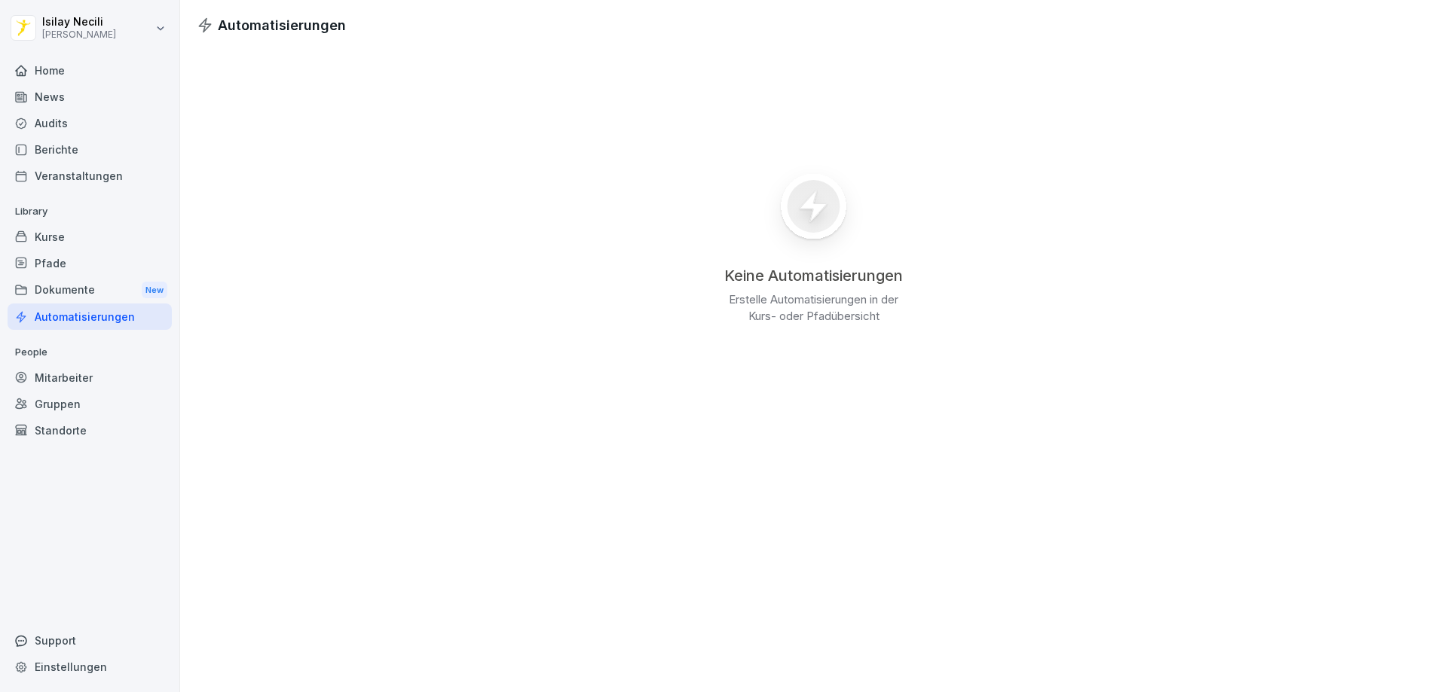
click at [85, 382] on div "Mitarbeiter" at bounding box center [90, 378] width 164 height 26
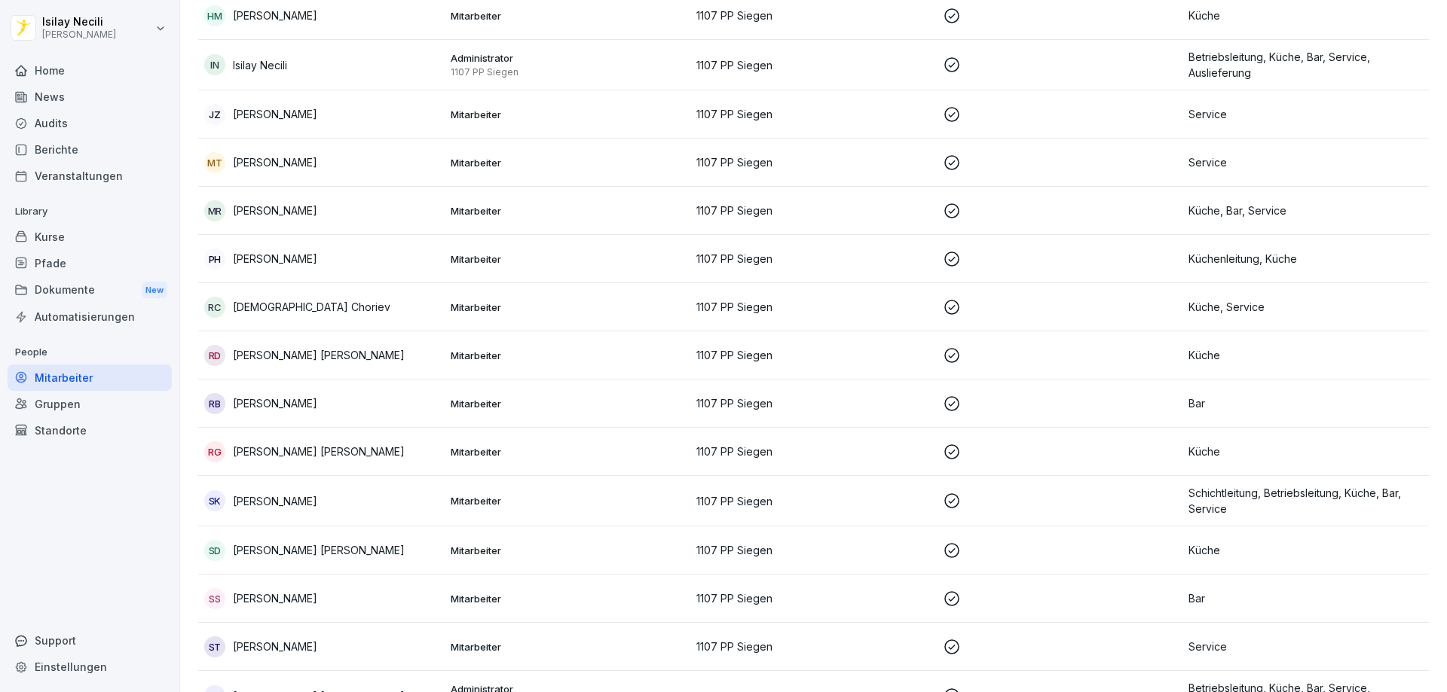
scroll to position [764, 0]
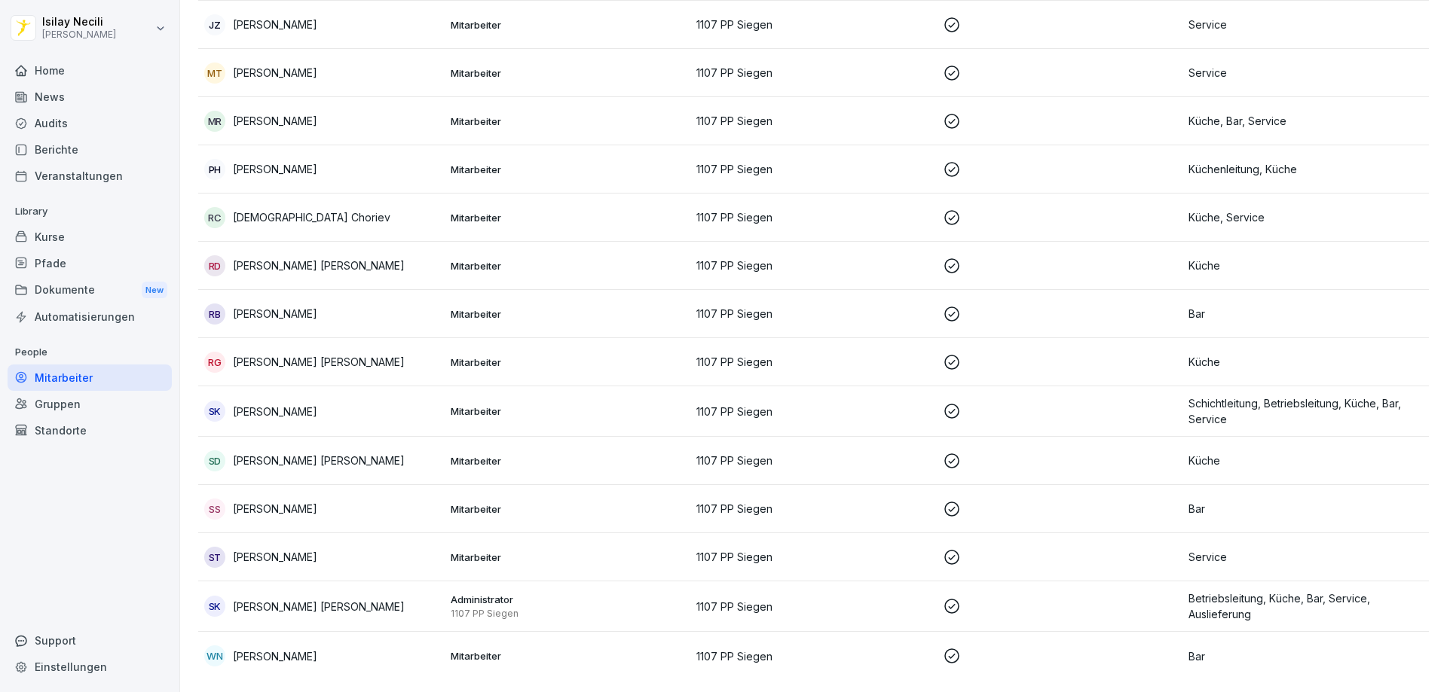
click at [63, 409] on div "Gruppen" at bounding box center [90, 404] width 164 height 26
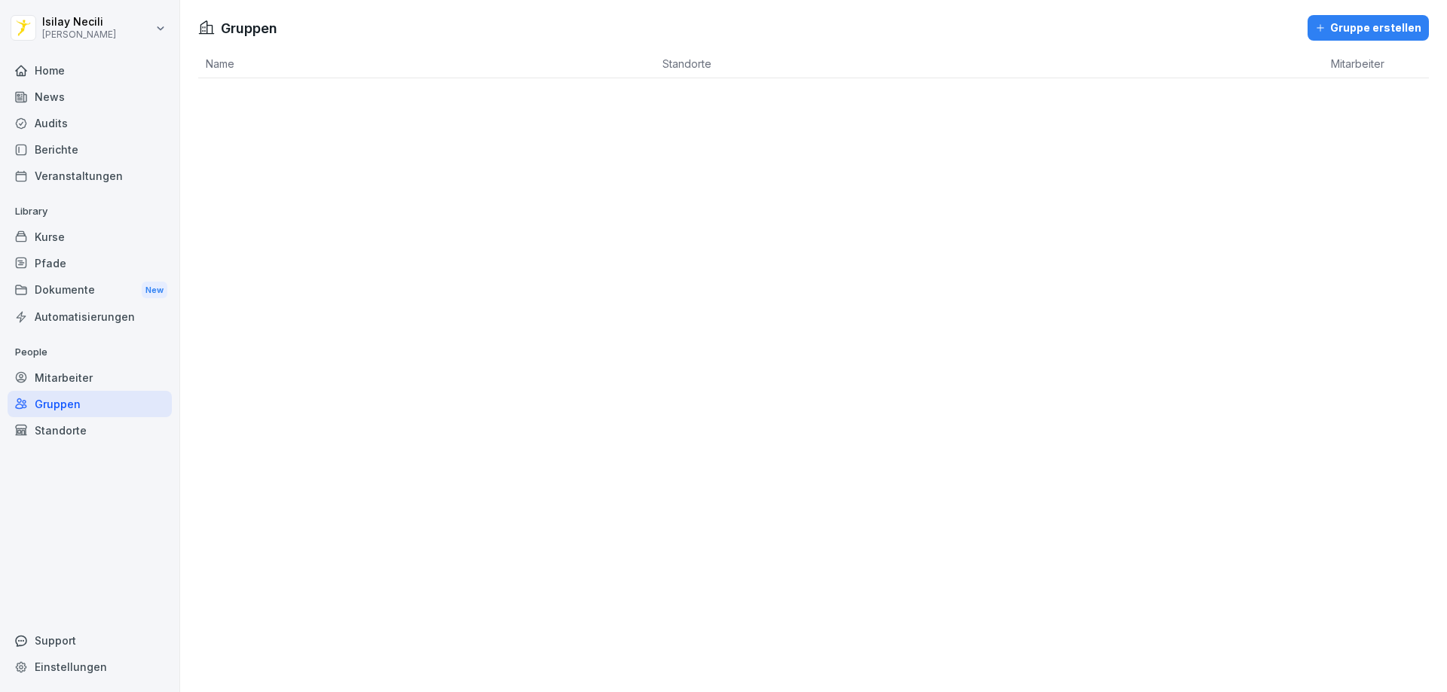
click at [60, 435] on div "Standorte" at bounding box center [90, 430] width 164 height 26
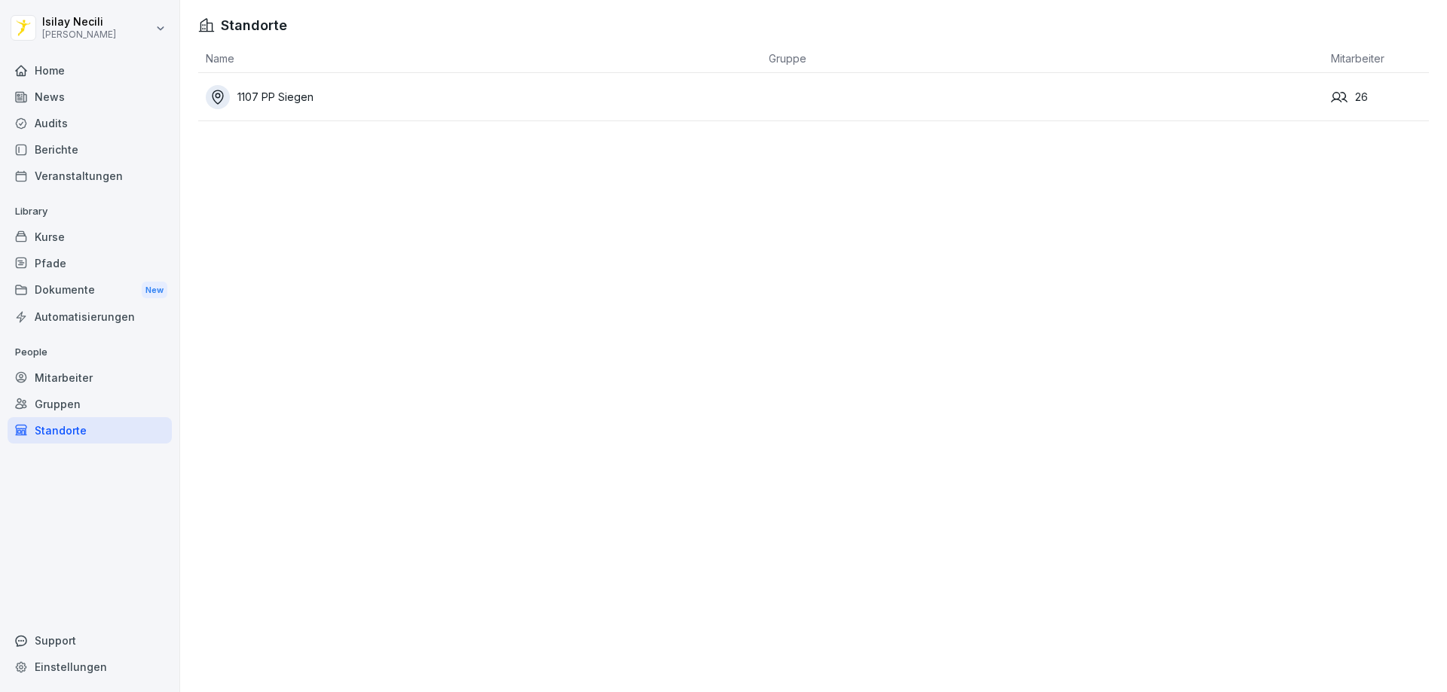
click at [99, 68] on div "Home" at bounding box center [90, 70] width 164 height 26
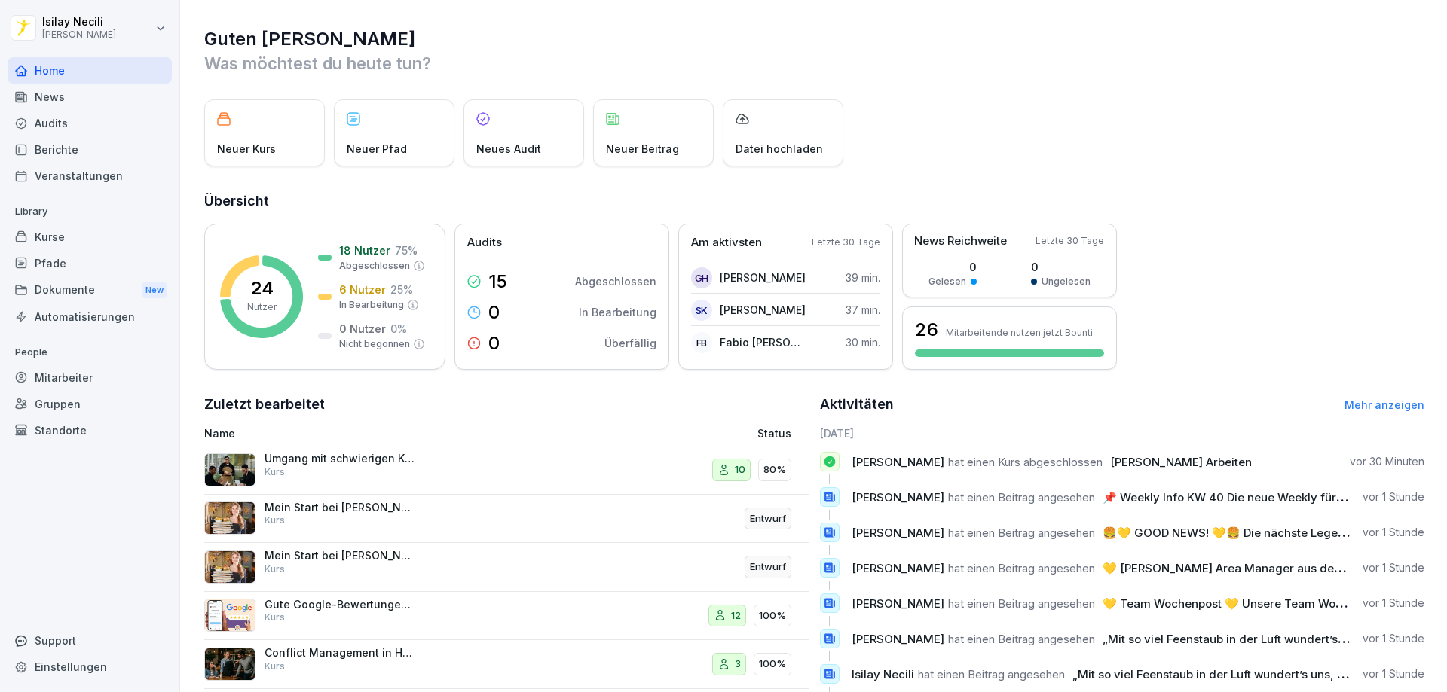
click at [764, 160] on div "Datei hochladen" at bounding box center [783, 132] width 121 height 67
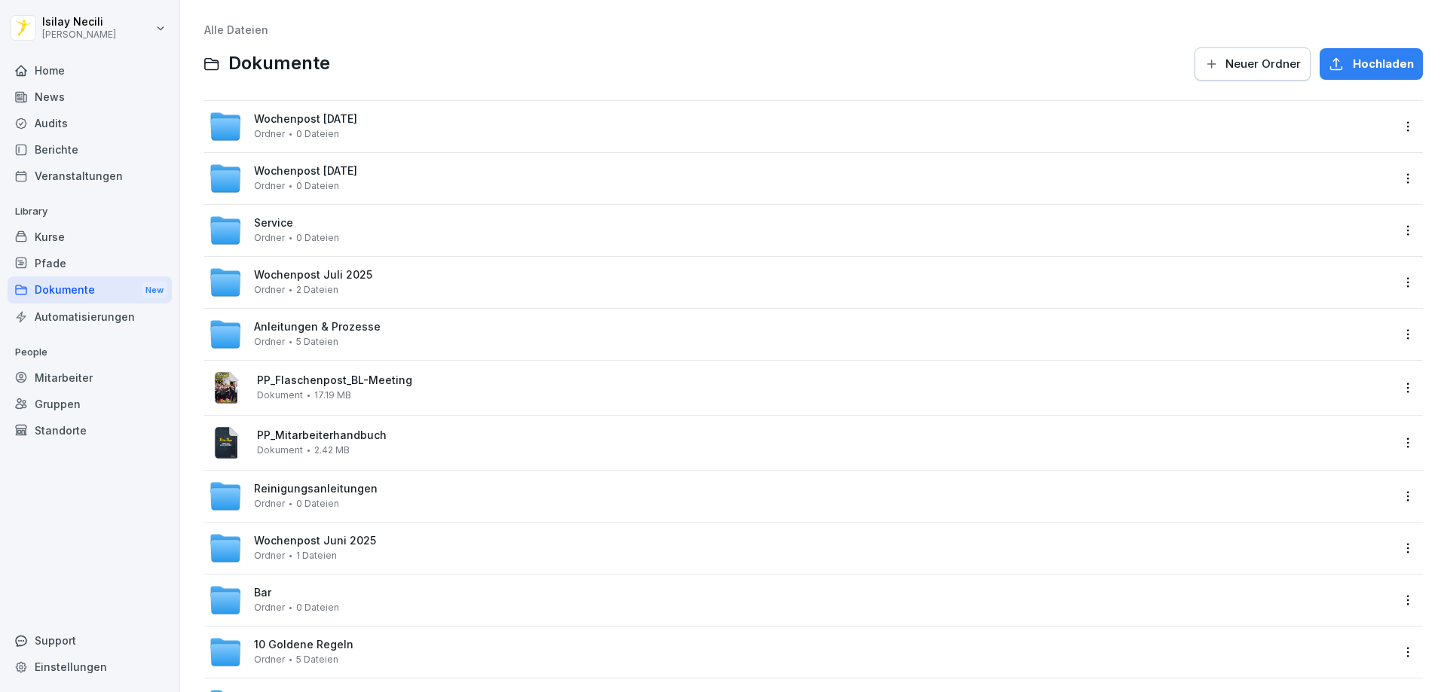
click at [87, 313] on div "Automatisierungen" at bounding box center [90, 317] width 164 height 26
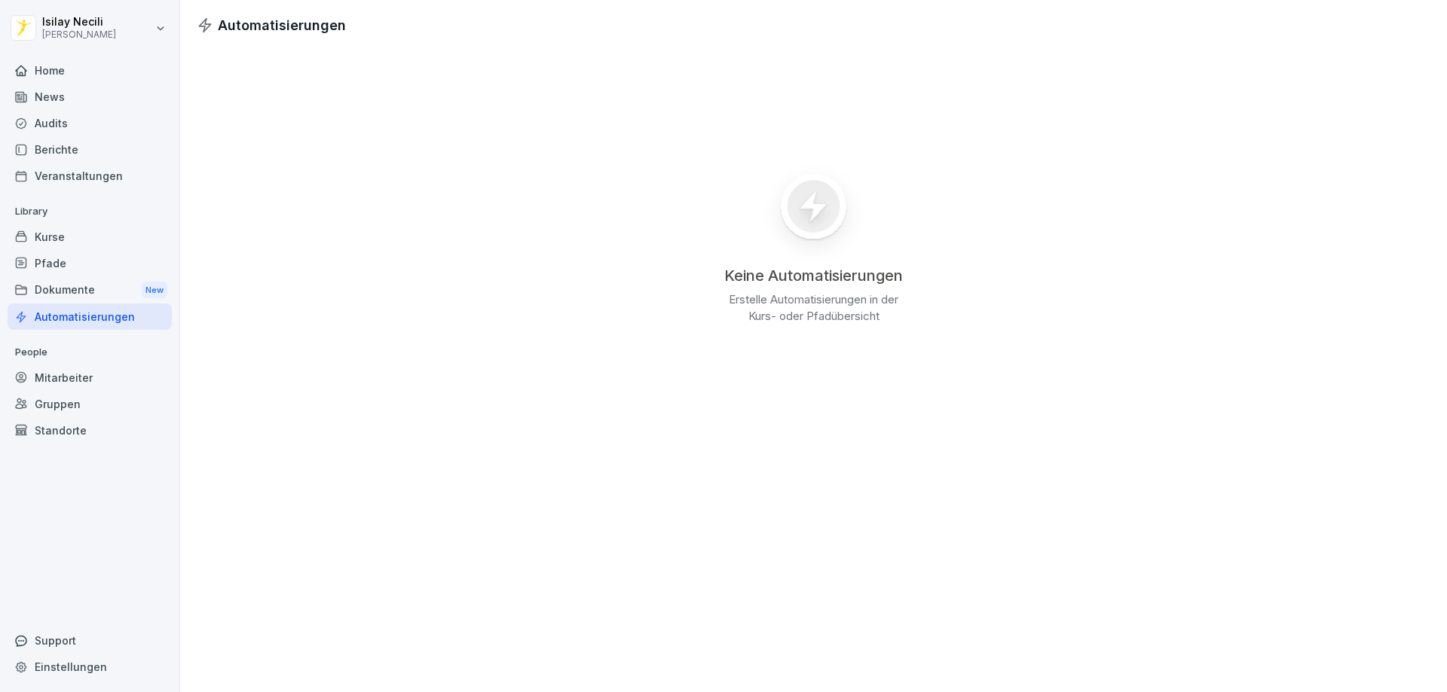
click at [53, 74] on div "Home" at bounding box center [90, 70] width 164 height 26
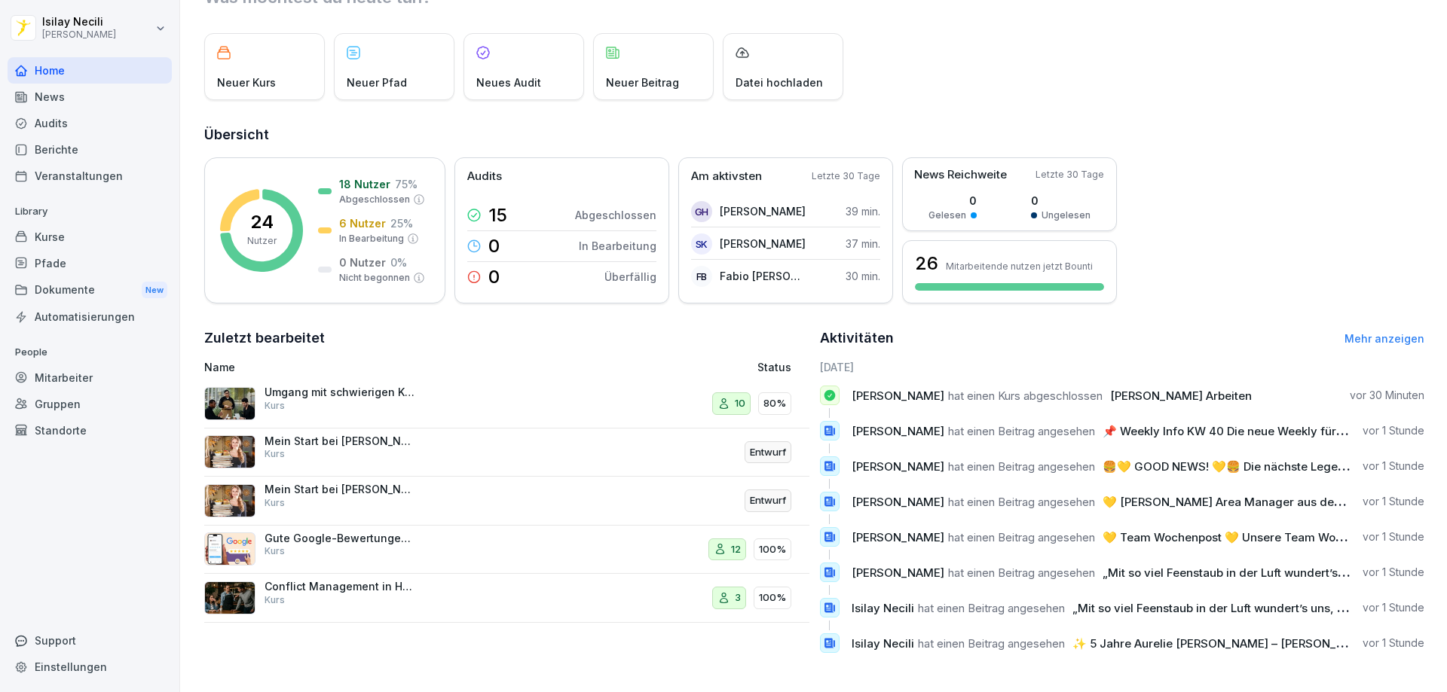
scroll to position [78, 0]
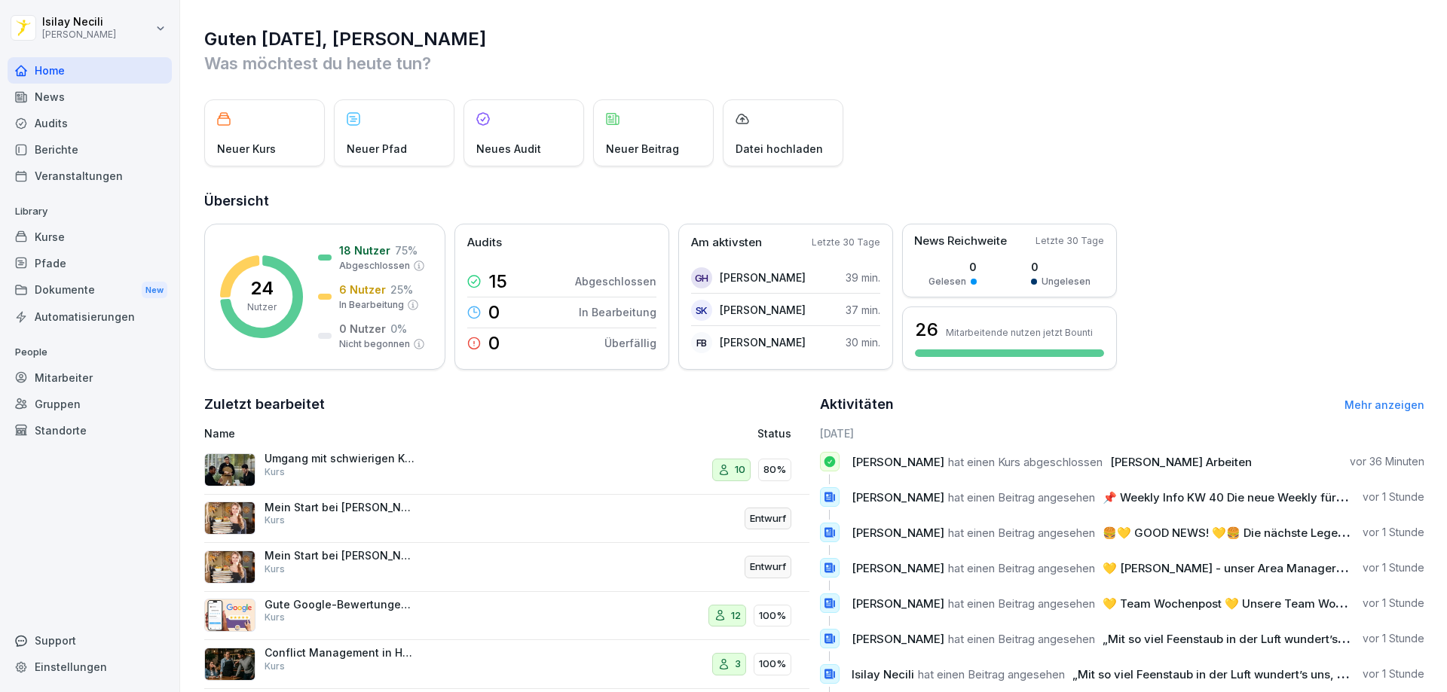
click at [81, 291] on div "Dokumente New" at bounding box center [90, 291] width 164 height 28
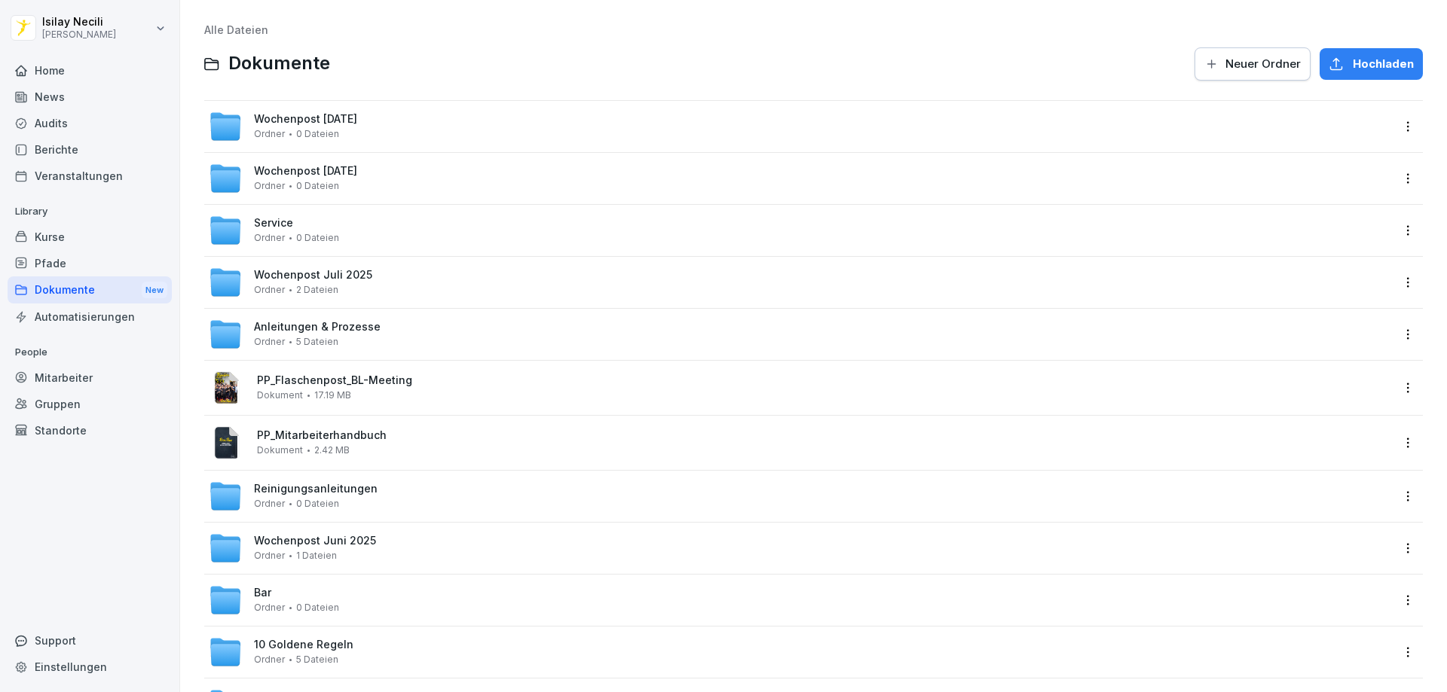
click at [344, 246] on div "Service Ordner 0 Dateien" at bounding box center [800, 230] width 1182 height 33
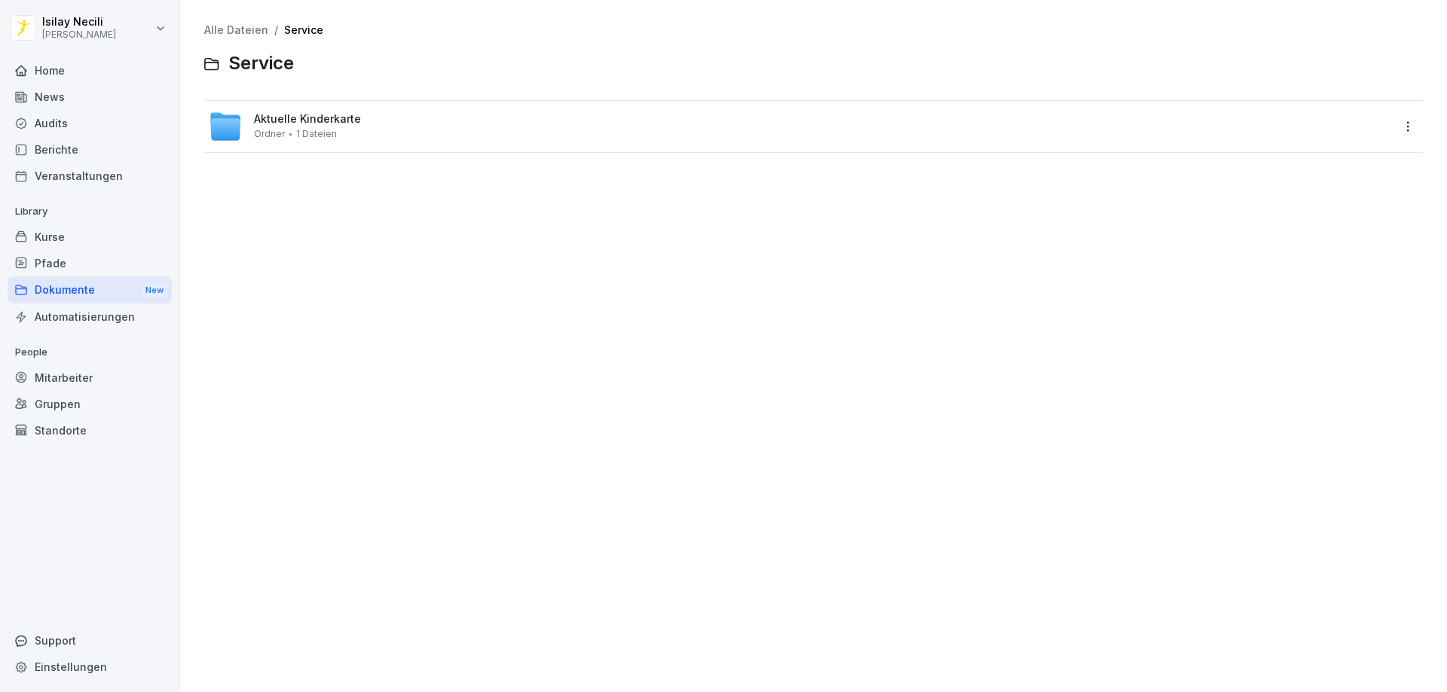
click at [420, 145] on div "Aktuelle Kinderkarte Ordner 1 Dateien" at bounding box center [813, 126] width 1218 height 51
click at [277, 123] on span "Aktuelle Kinderkarte" at bounding box center [307, 119] width 107 height 13
click at [277, 123] on span "PP - Kinderspeisekarte_A4_Sommer.pdf" at bounding box center [824, 121] width 1134 height 13
click at [228, 128] on image at bounding box center [227, 128] width 26 height 33
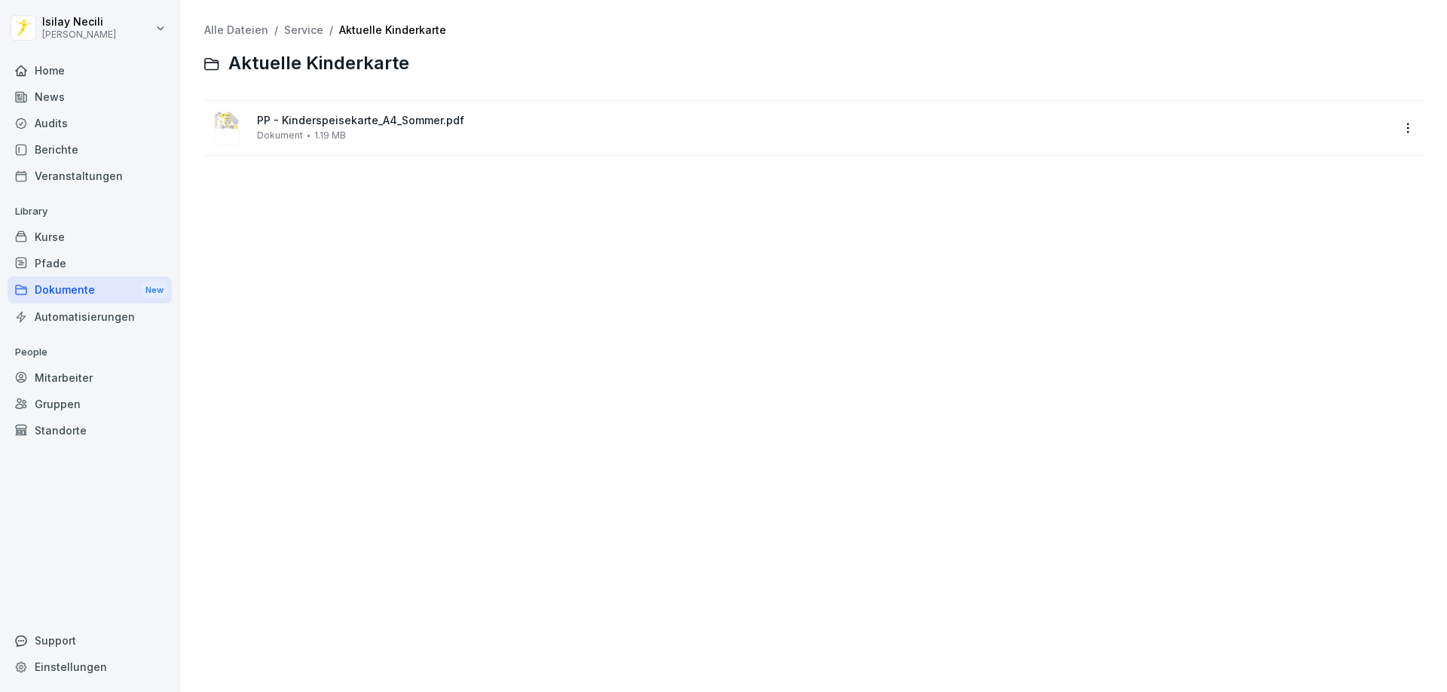
click at [228, 128] on image at bounding box center [227, 128] width 26 height 33
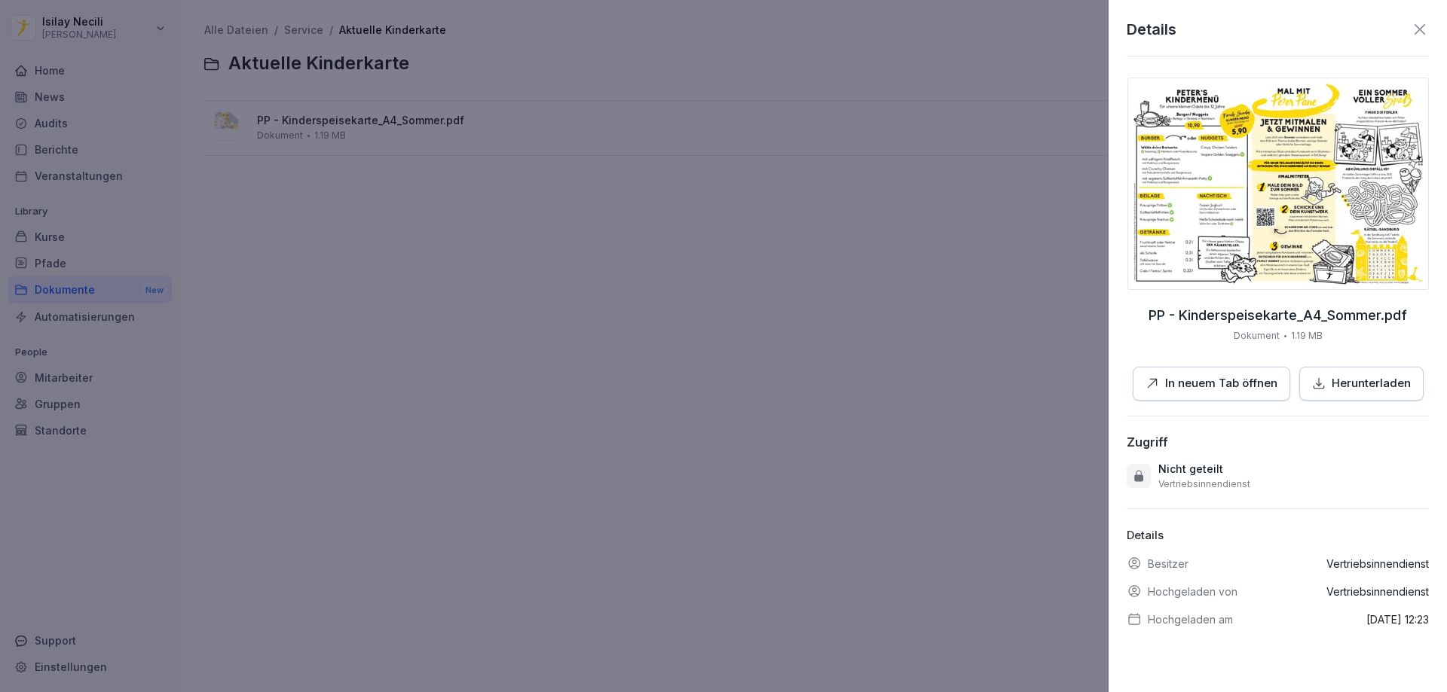
click at [1365, 375] on p "Herunterladen" at bounding box center [1370, 383] width 79 height 17
click at [961, 130] on div at bounding box center [723, 346] width 1447 height 692
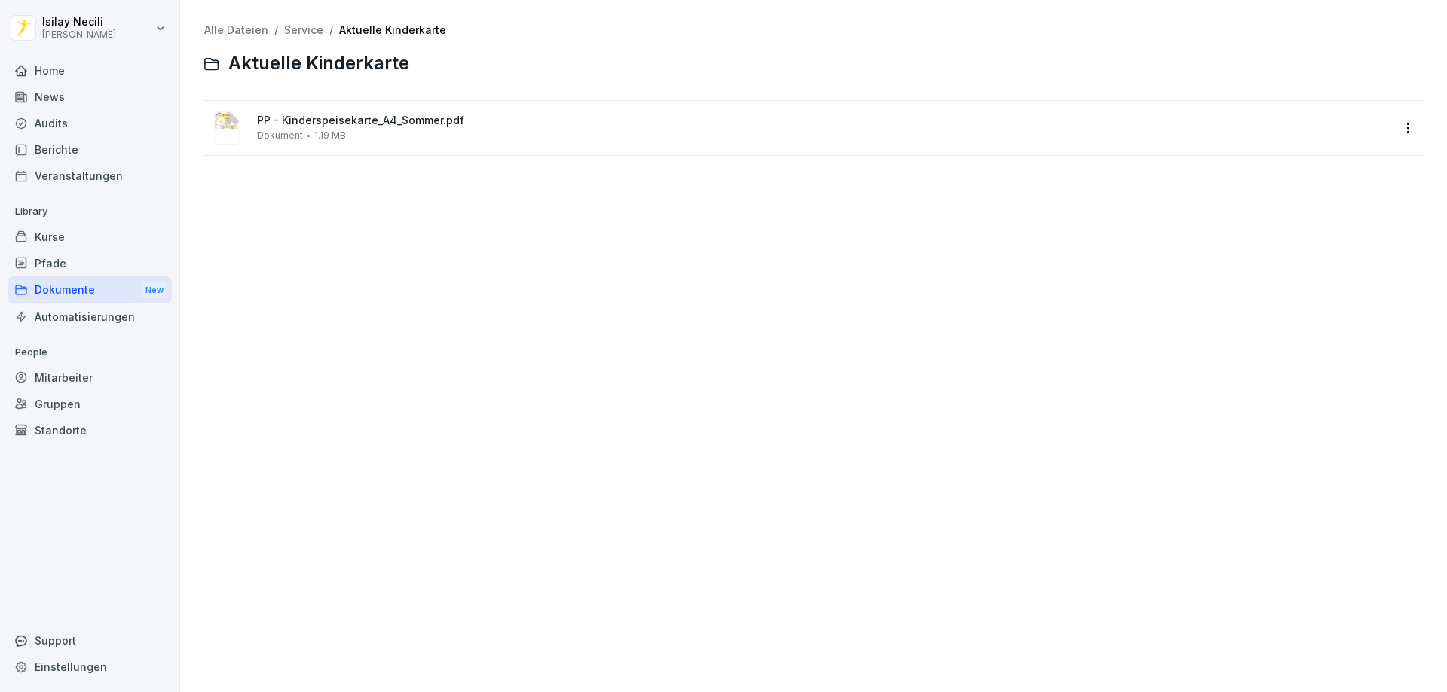
click at [80, 316] on div "Automatisierungen" at bounding box center [90, 317] width 164 height 26
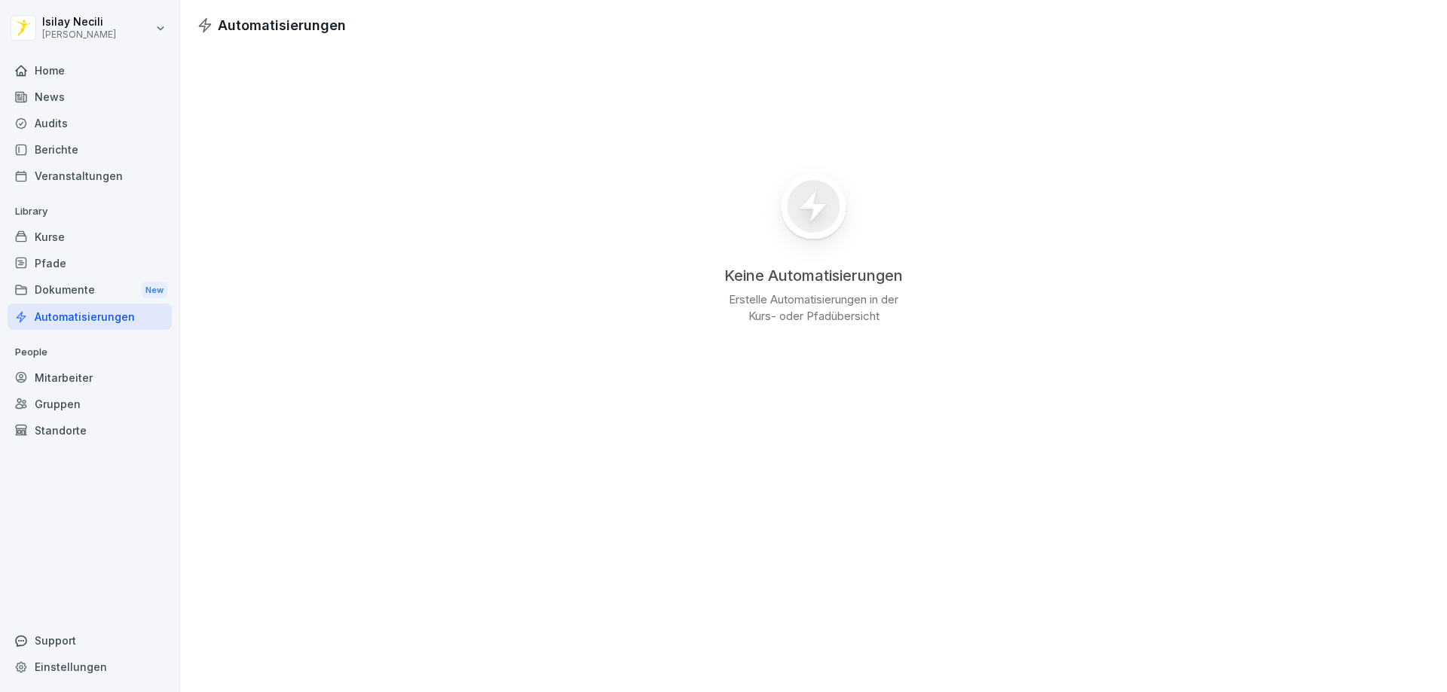
click at [101, 389] on div "Mitarbeiter" at bounding box center [90, 378] width 164 height 26
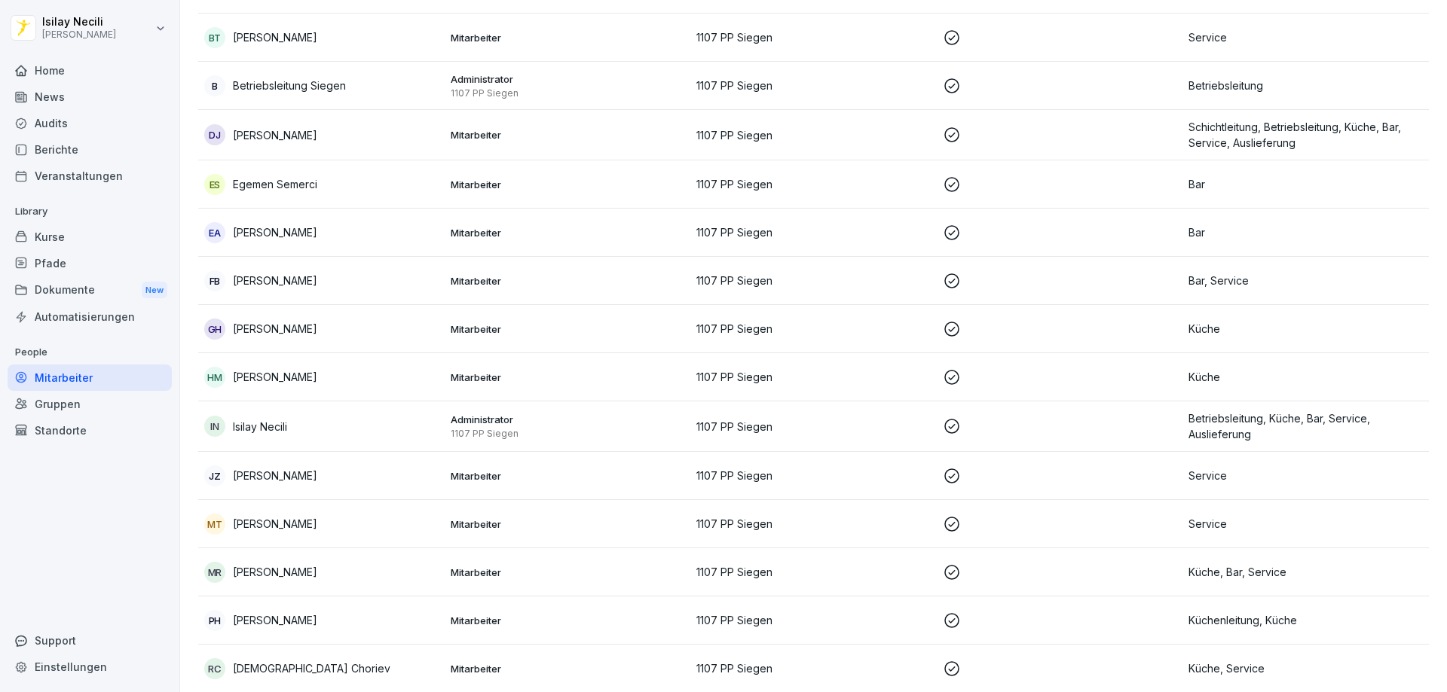
scroll to position [603, 0]
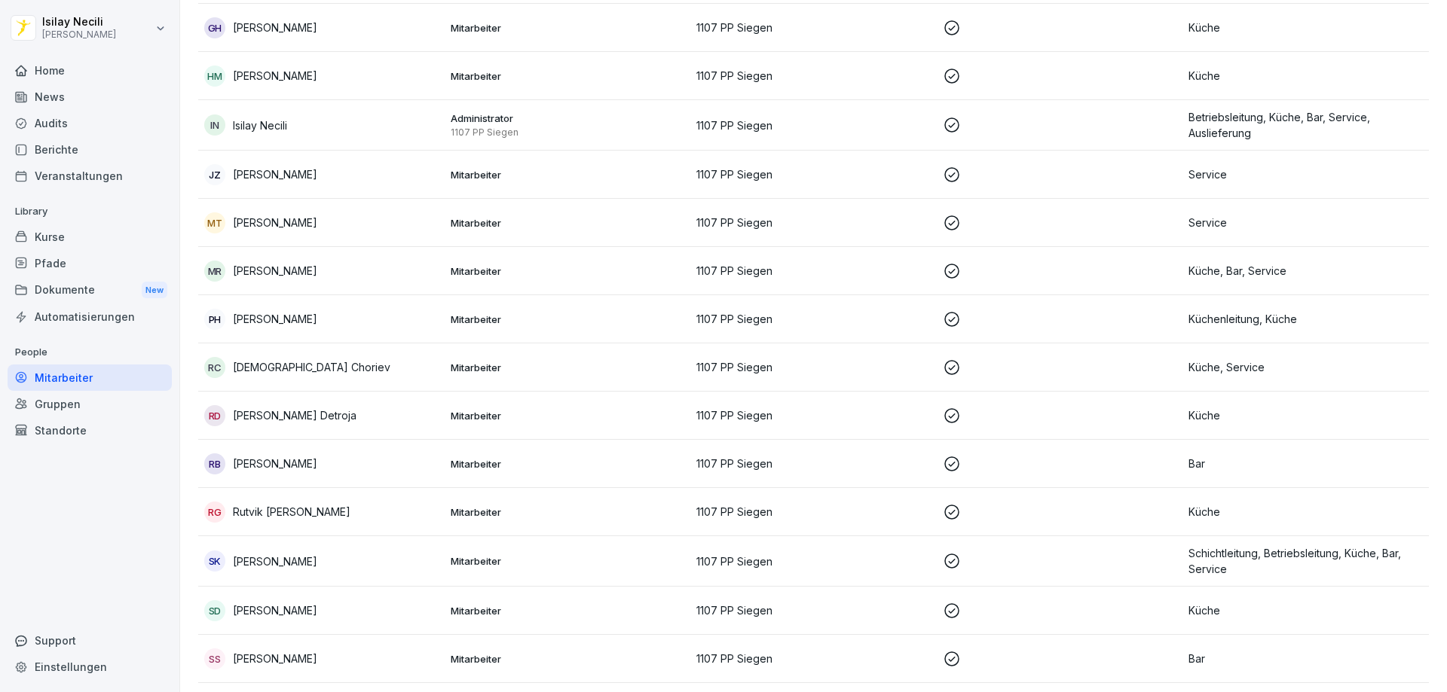
click at [259, 119] on p "Isilay Necili" at bounding box center [260, 126] width 54 height 16
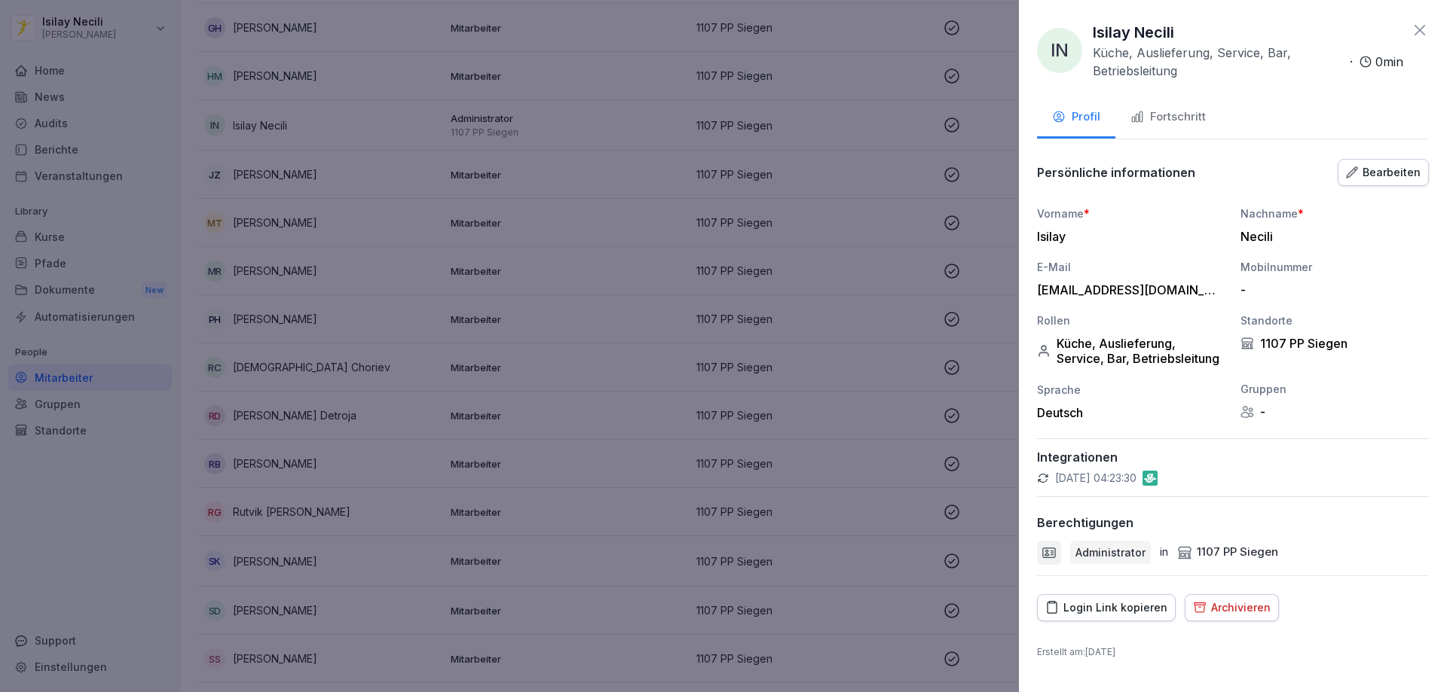
click at [7, 517] on div at bounding box center [723, 346] width 1447 height 692
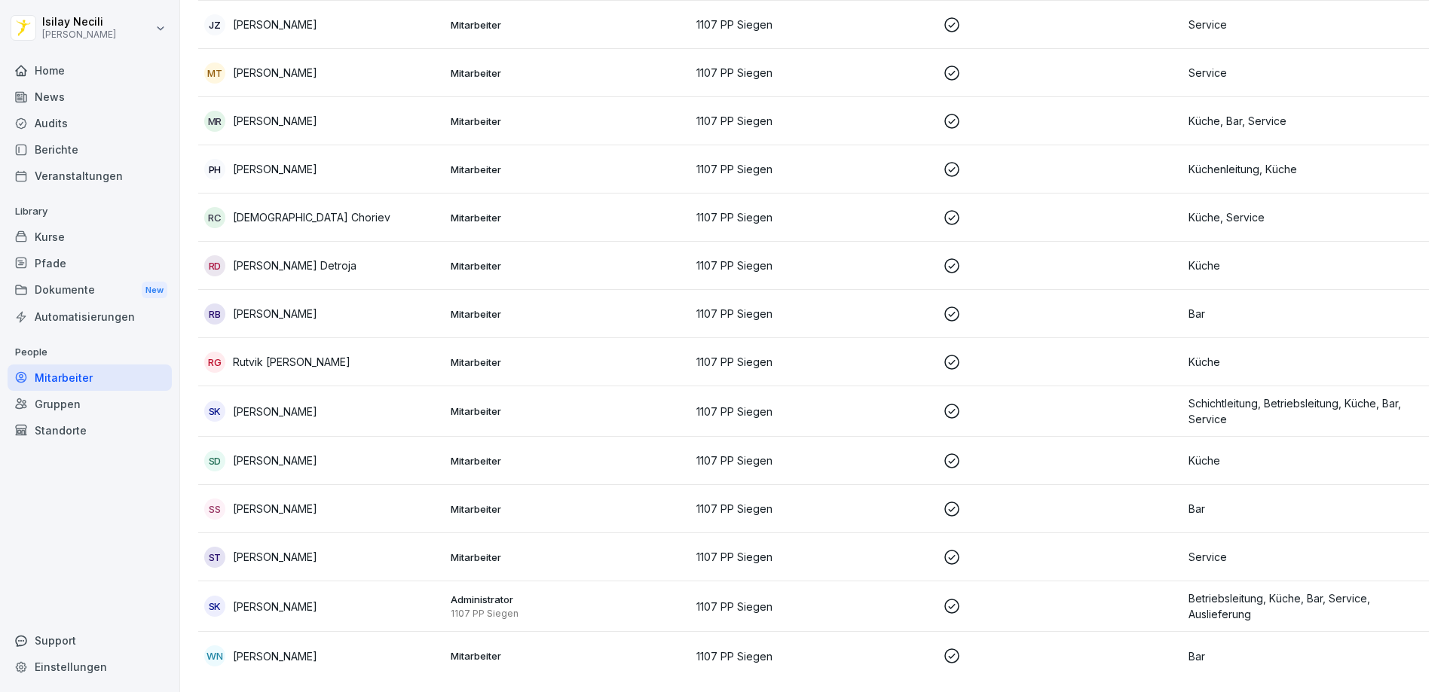
scroll to position [764, 0]
click at [225, 211] on div "RC Rasul Choriev" at bounding box center [321, 217] width 234 height 21
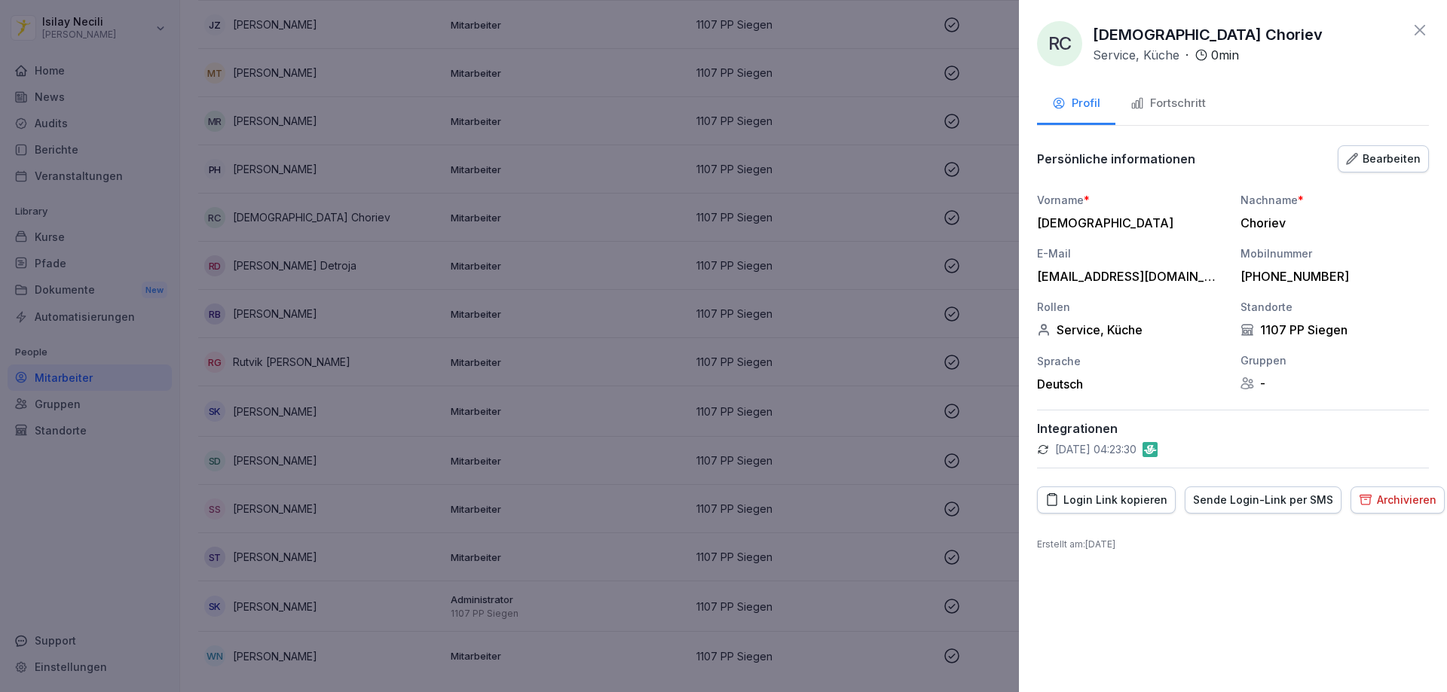
click at [1253, 504] on div "Sende Login-Link per SMS" at bounding box center [1263, 500] width 140 height 17
click at [1151, 504] on div "Login Link kopieren" at bounding box center [1106, 500] width 122 height 17
click at [1193, 109] on div "Fortschritt" at bounding box center [1167, 103] width 75 height 17
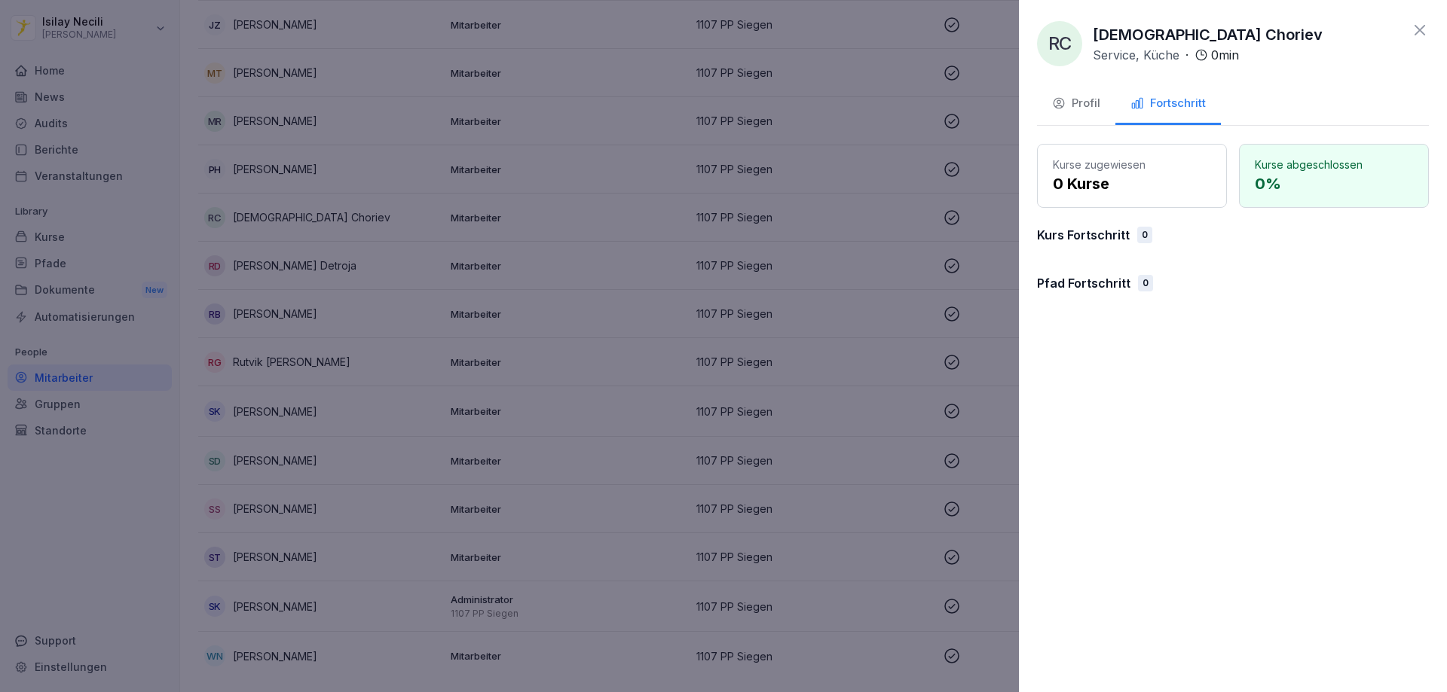
click at [1101, 182] on p "0 Kurse" at bounding box center [1132, 184] width 158 height 23
click at [1334, 180] on p "0 %" at bounding box center [1334, 184] width 158 height 23
click at [1082, 236] on p "Kurs Fortschritt" at bounding box center [1083, 235] width 93 height 18
click at [964, 379] on div at bounding box center [723, 346] width 1447 height 692
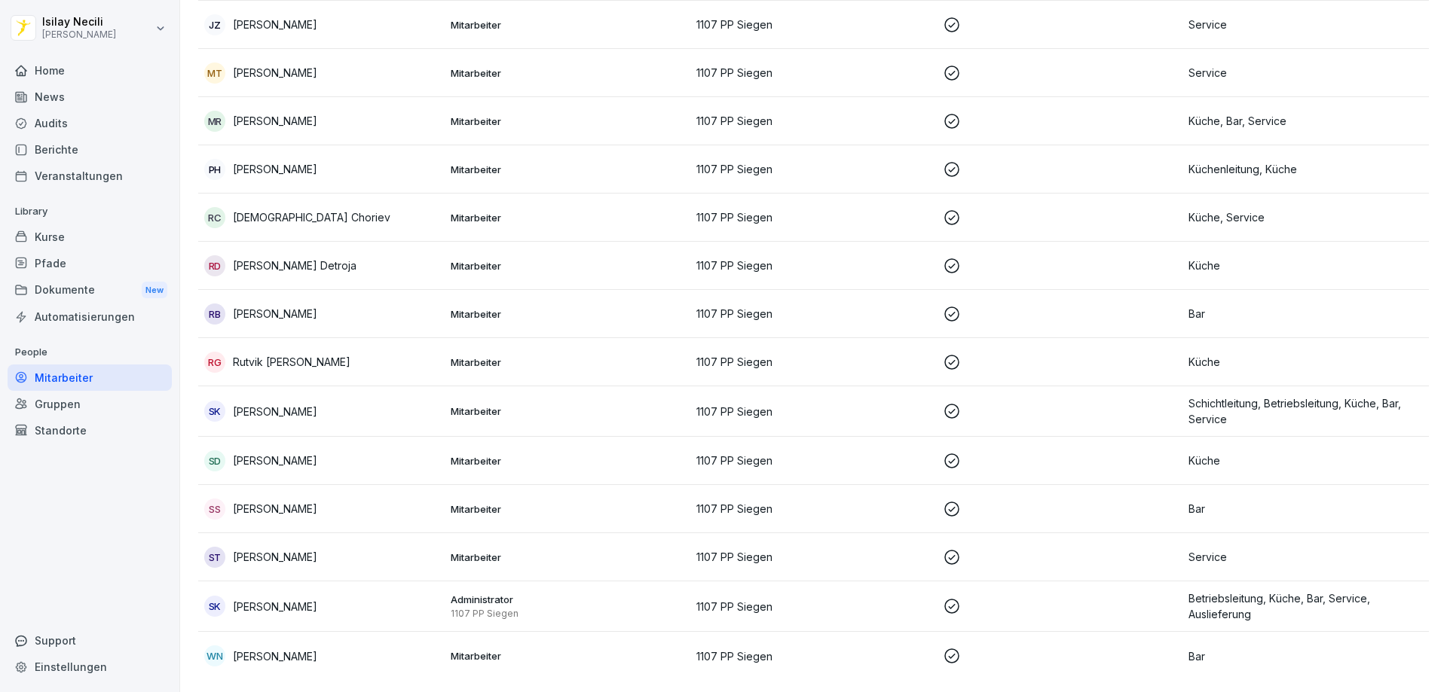
click at [250, 209] on p "[DEMOGRAPHIC_DATA] Choriev" at bounding box center [311, 217] width 157 height 16
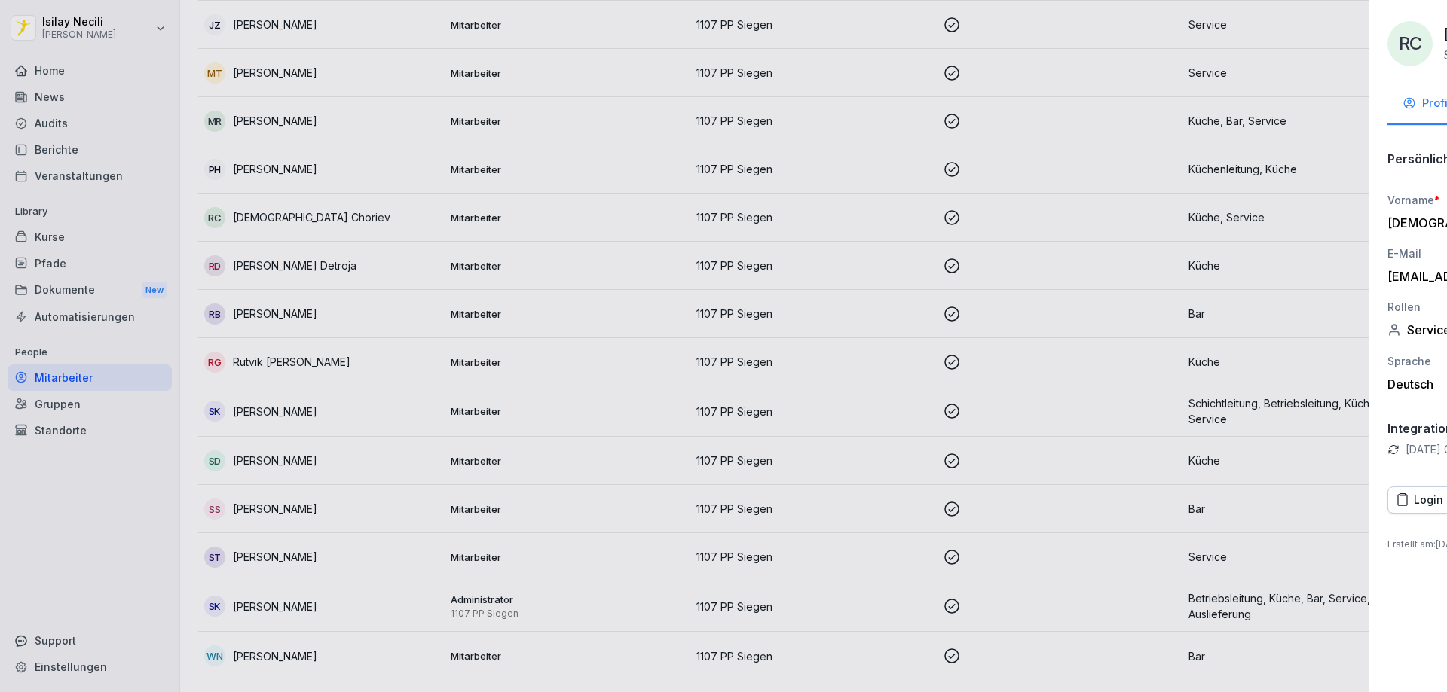
click at [250, 208] on div at bounding box center [723, 346] width 1447 height 692
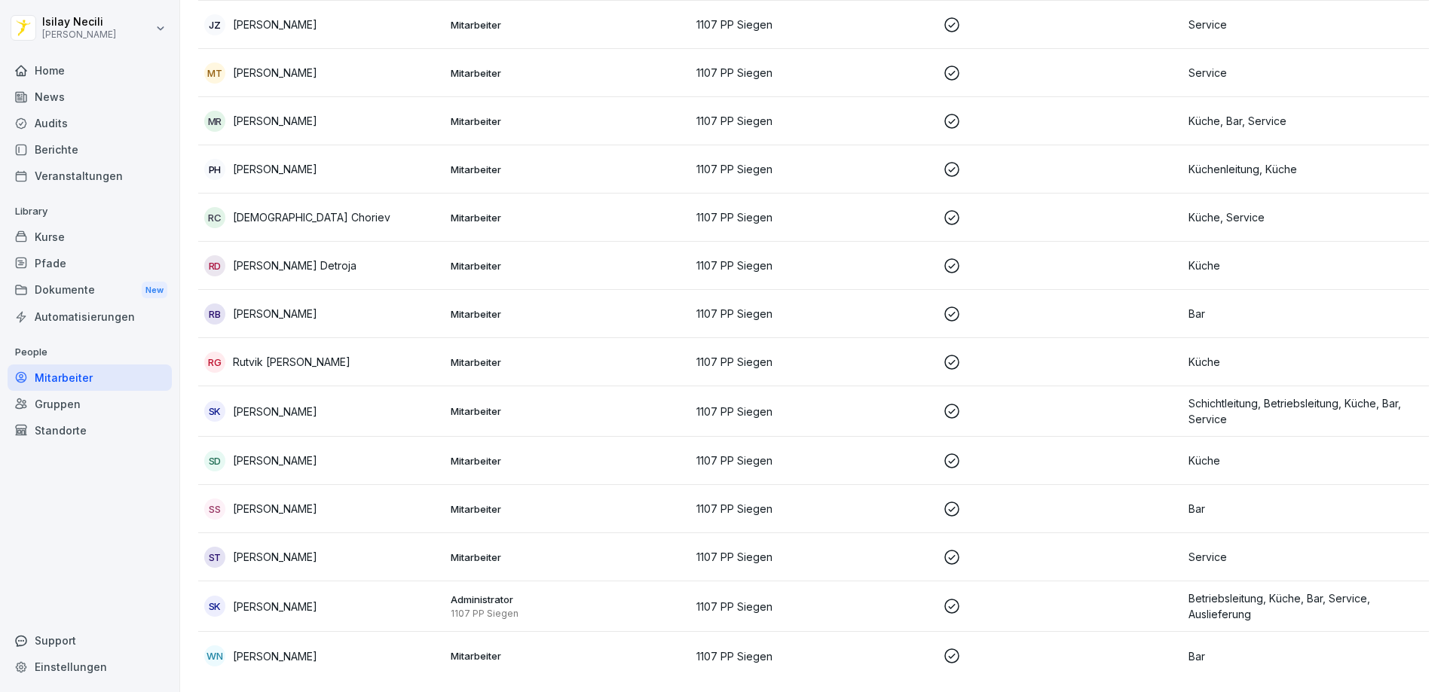
click at [215, 207] on div "RC" at bounding box center [214, 217] width 21 height 21
click at [215, 207] on div at bounding box center [723, 346] width 1447 height 692
click at [84, 78] on div "Home" at bounding box center [90, 70] width 164 height 26
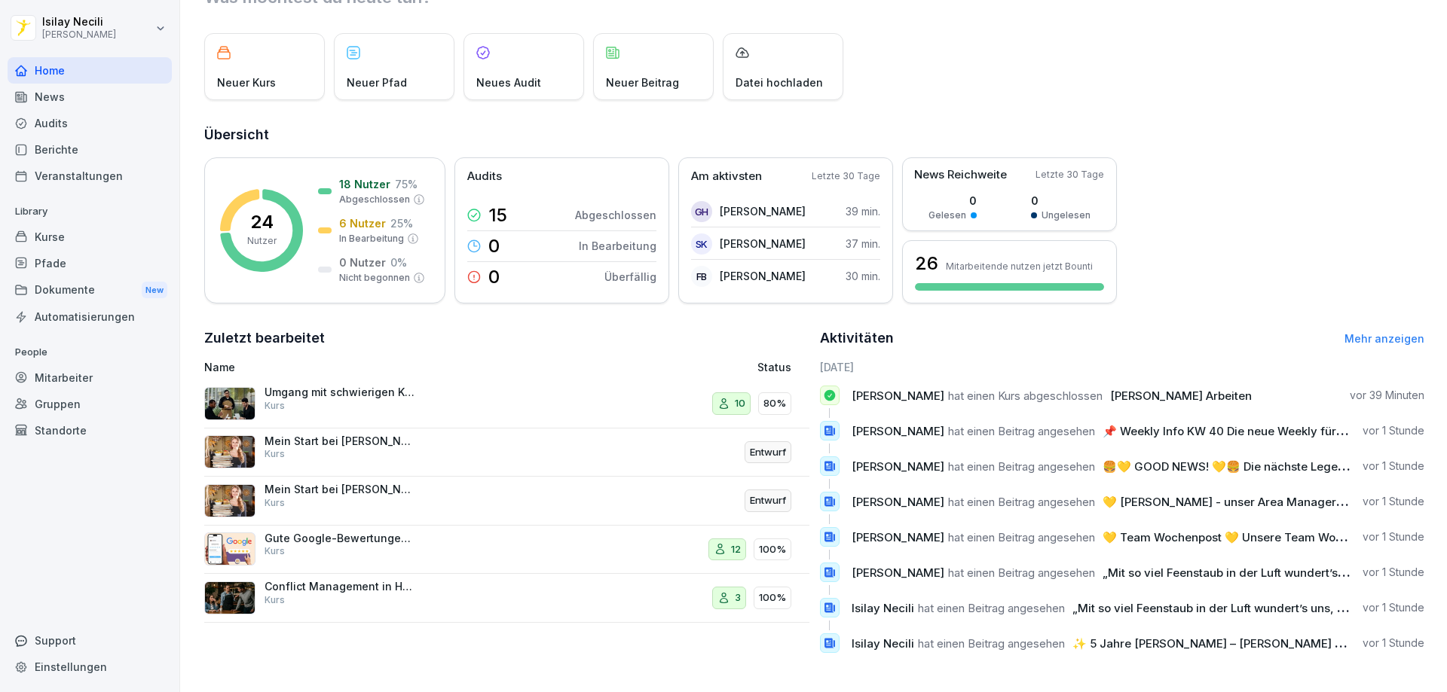
scroll to position [78, 0]
click at [360, 435] on p "Mein Start bei Peter Pane - Personalfragebogen" at bounding box center [339, 442] width 151 height 14
click at [714, 543] on icon at bounding box center [720, 549] width 13 height 12
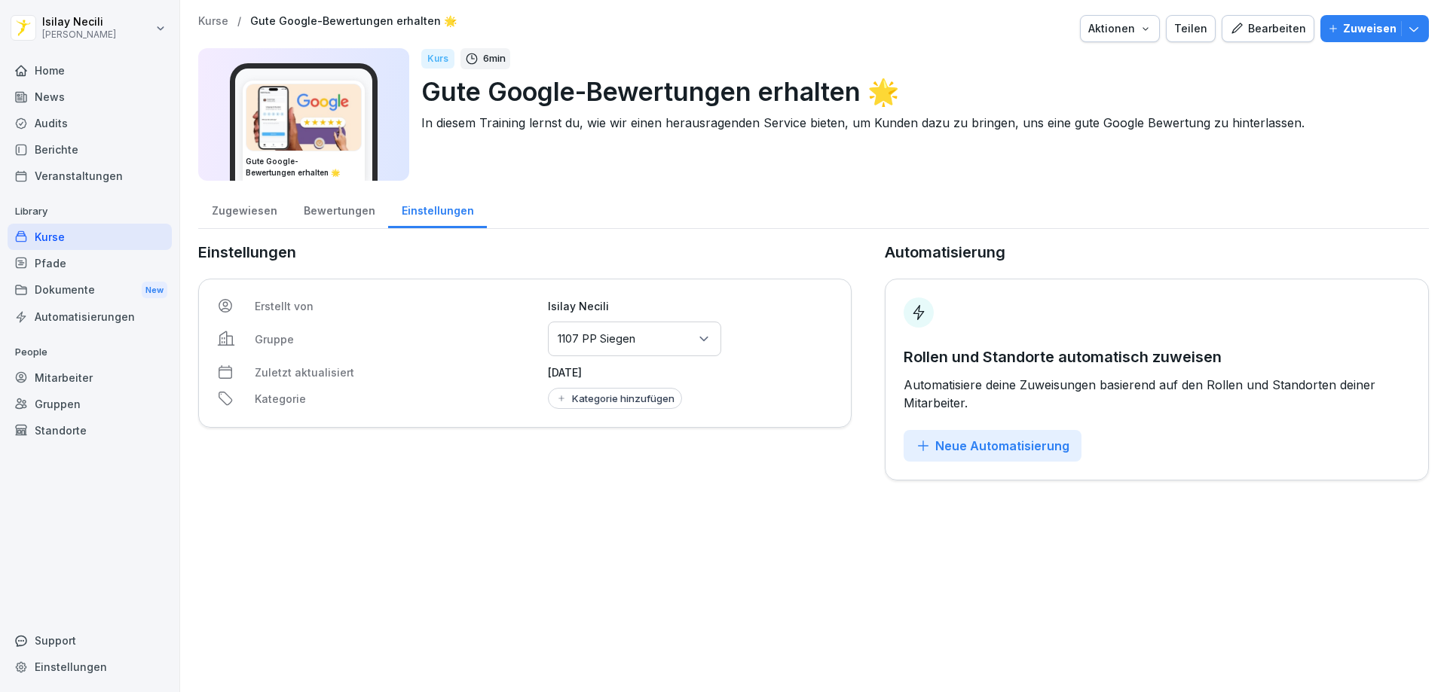
click at [303, 211] on div "Bewertungen" at bounding box center [339, 209] width 98 height 38
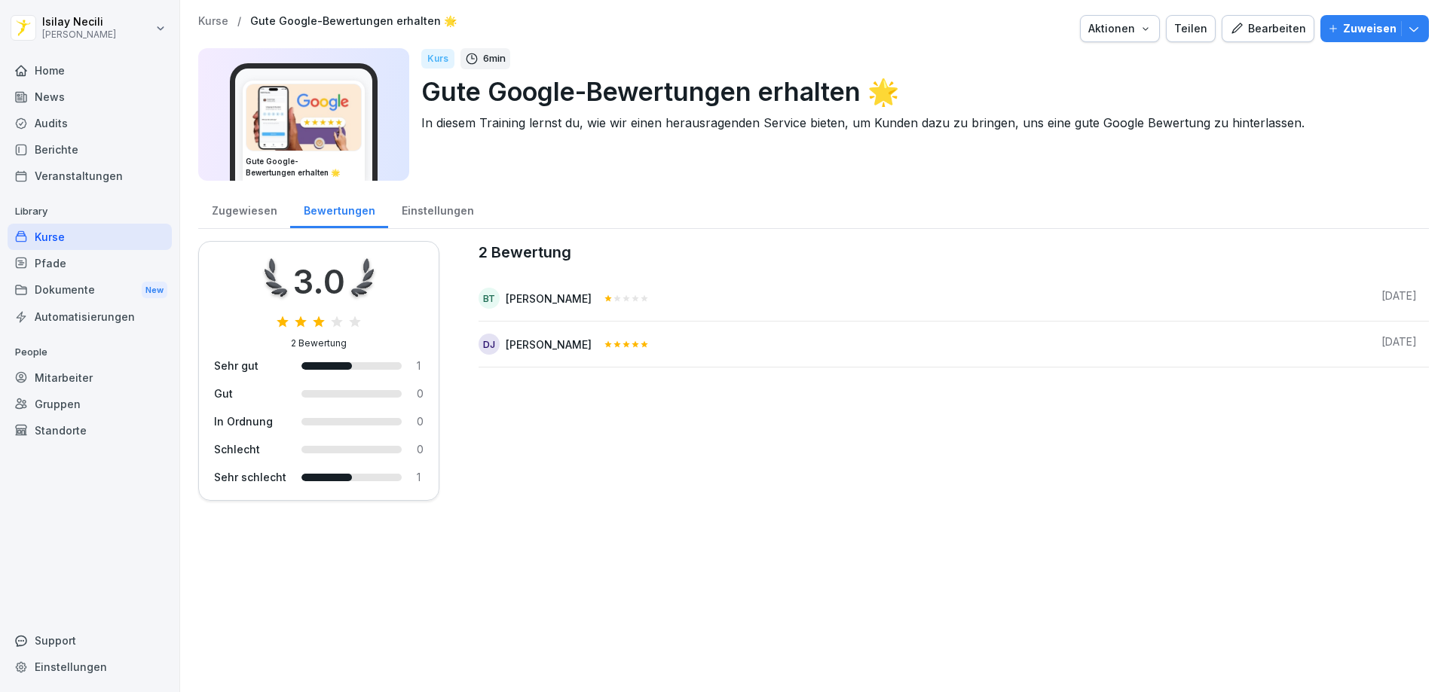
click at [255, 212] on div "Zugewiesen" at bounding box center [244, 209] width 92 height 38
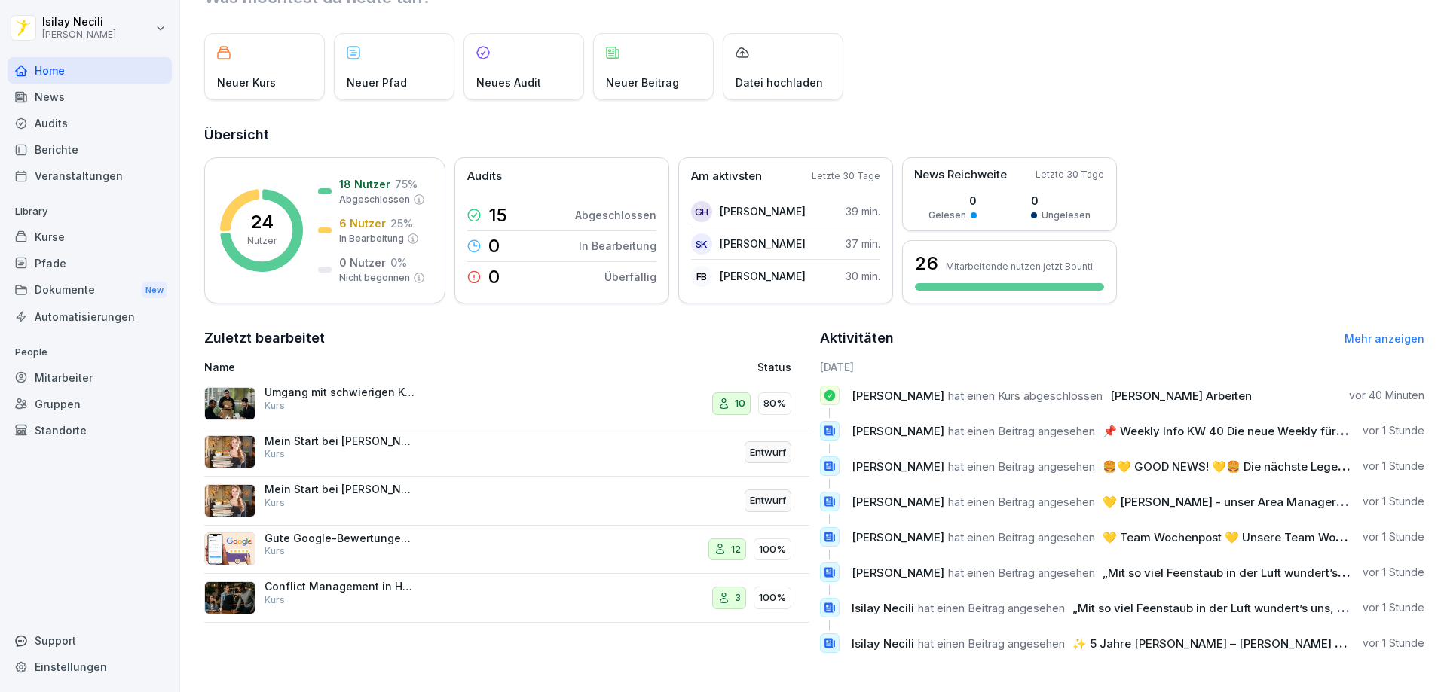
scroll to position [78, 0]
click at [338, 532] on p "Gute Google-Bewertungen erhalten 🌟" at bounding box center [339, 539] width 151 height 14
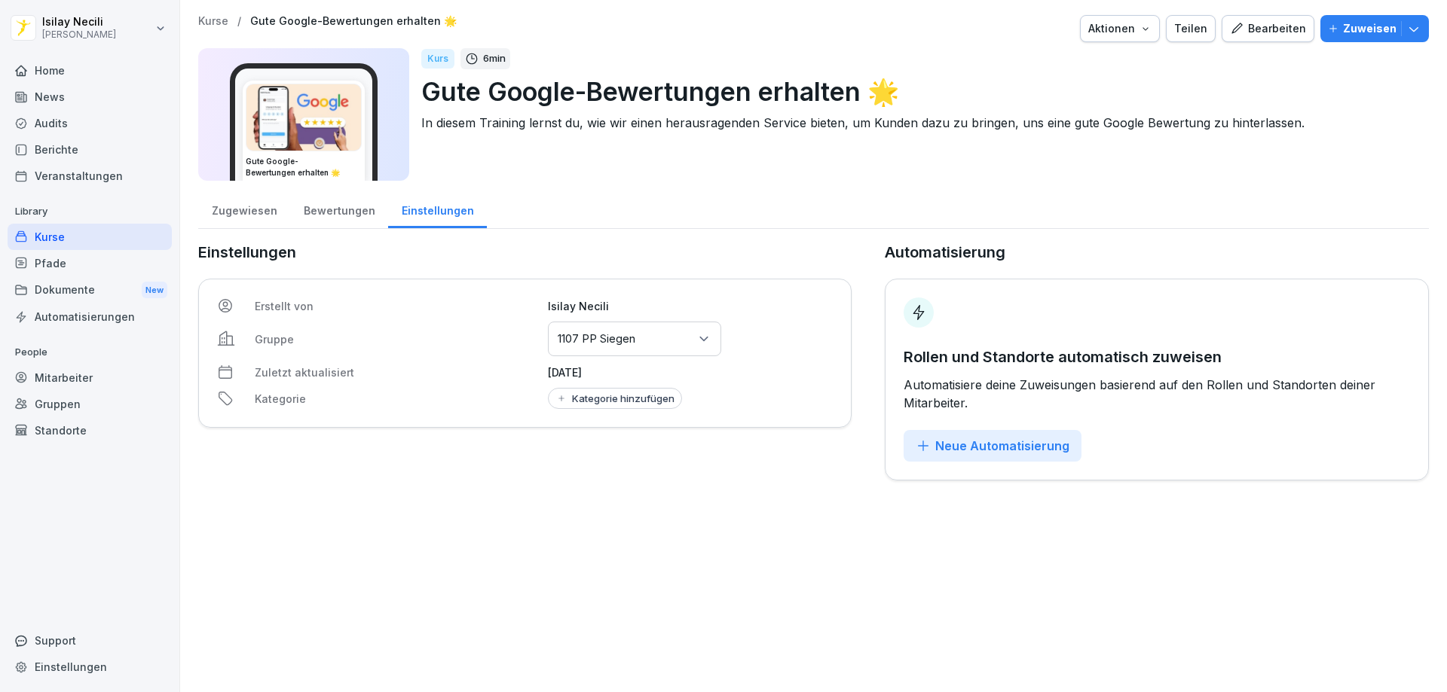
click at [253, 213] on div "Zugewiesen" at bounding box center [244, 209] width 92 height 38
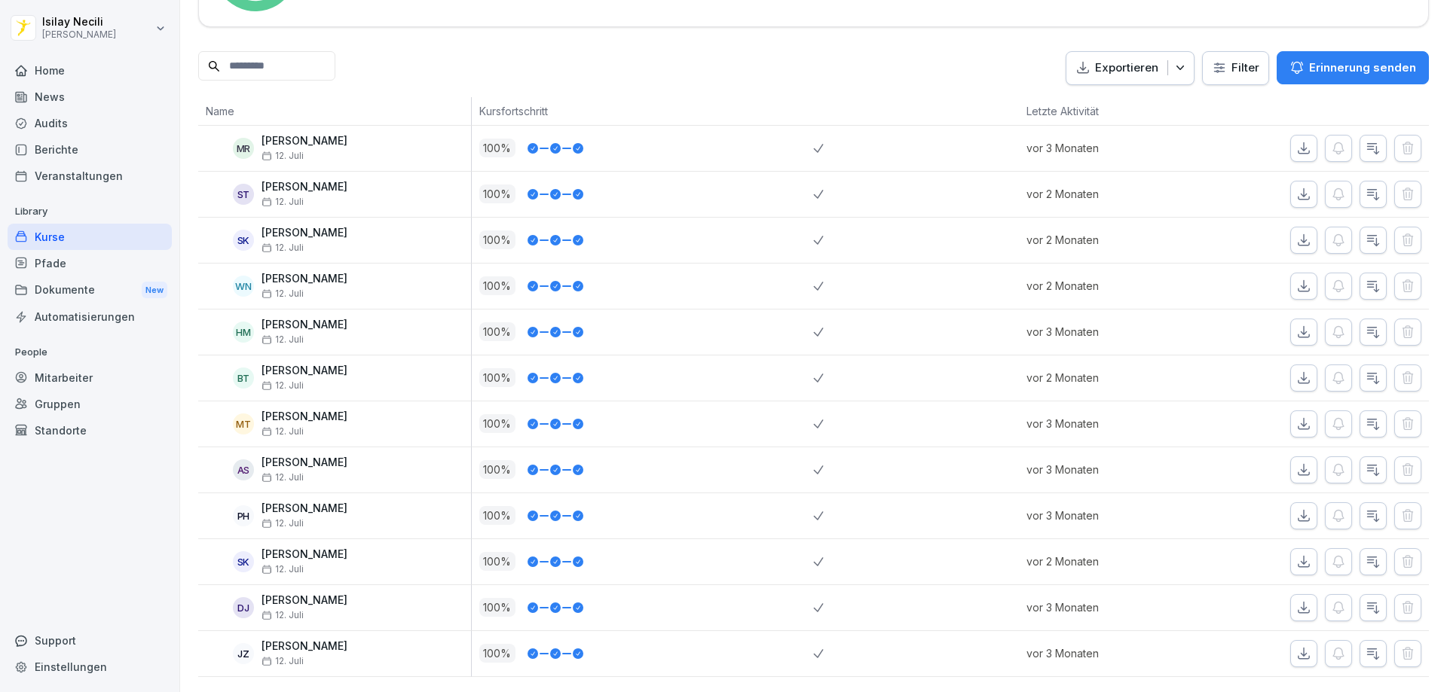
scroll to position [351, 0]
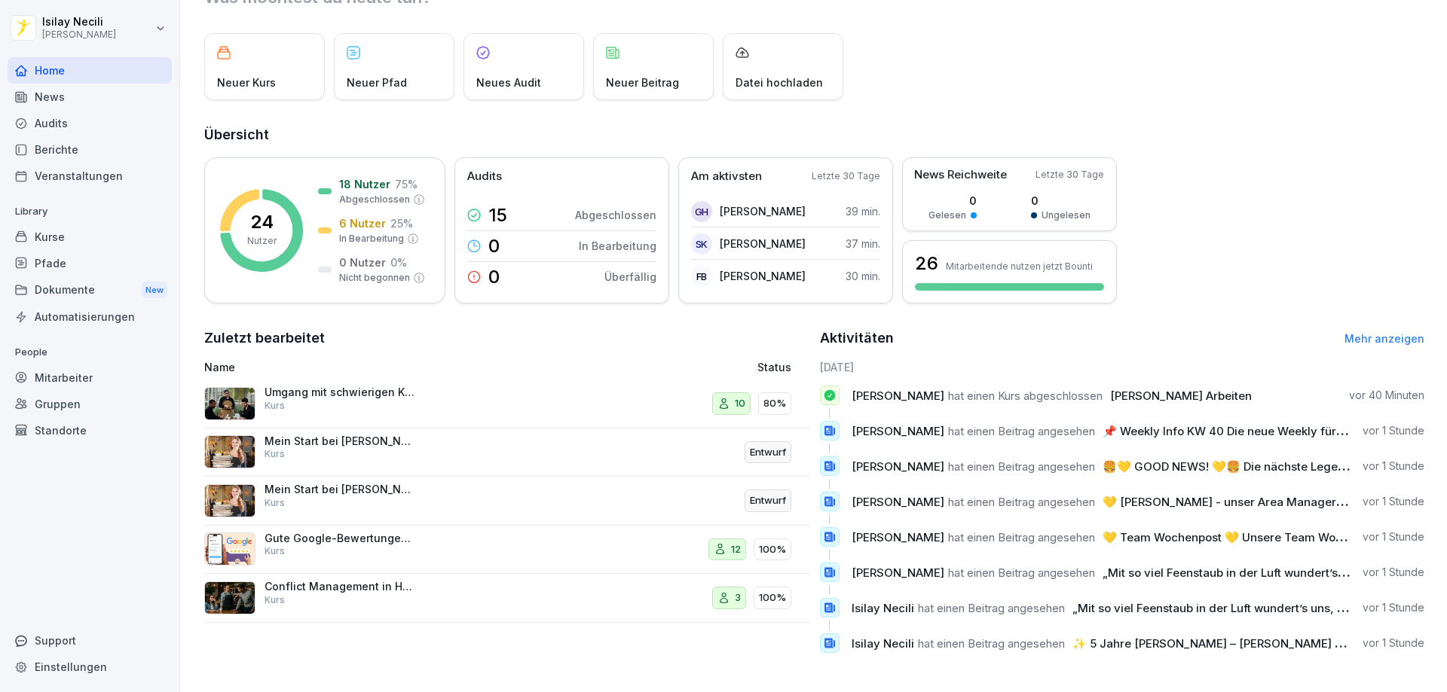
click at [301, 580] on p "Conflict Management in Hospitality" at bounding box center [339, 587] width 151 height 14
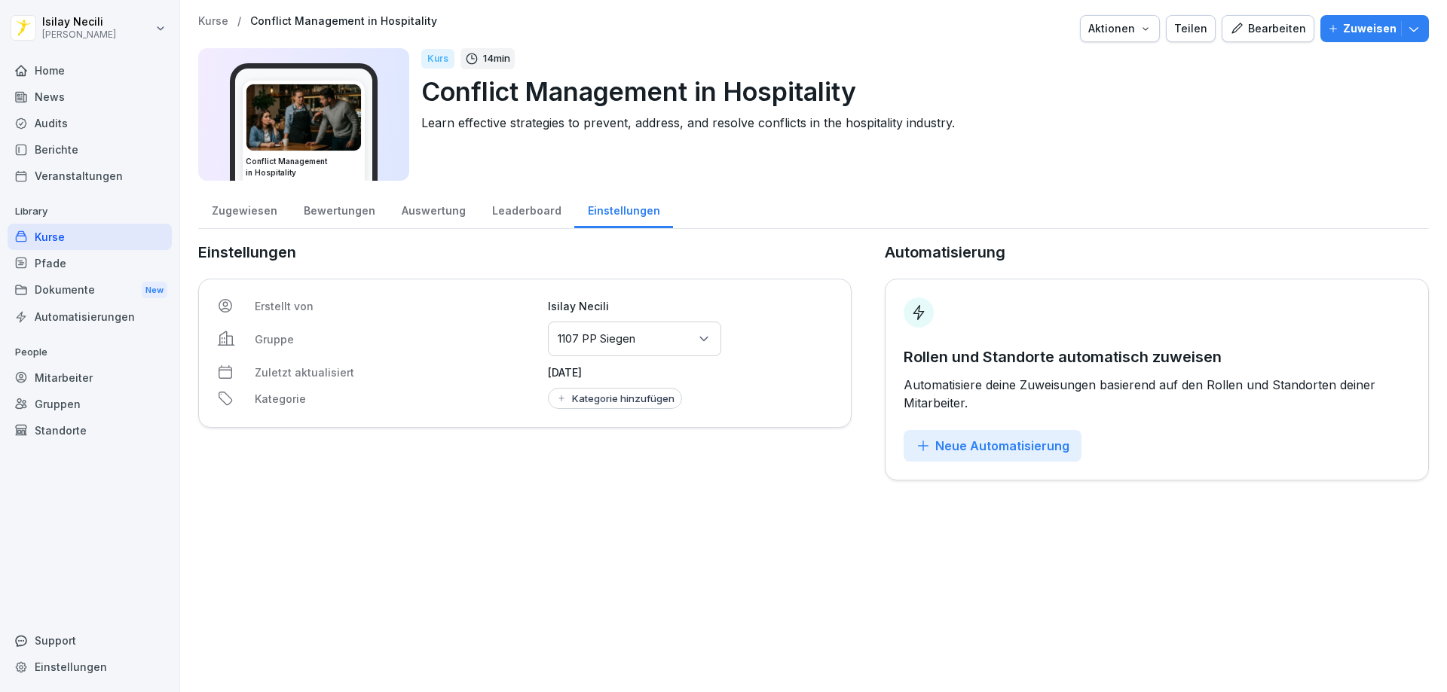
click at [323, 204] on div "Bewertungen" at bounding box center [339, 209] width 98 height 38
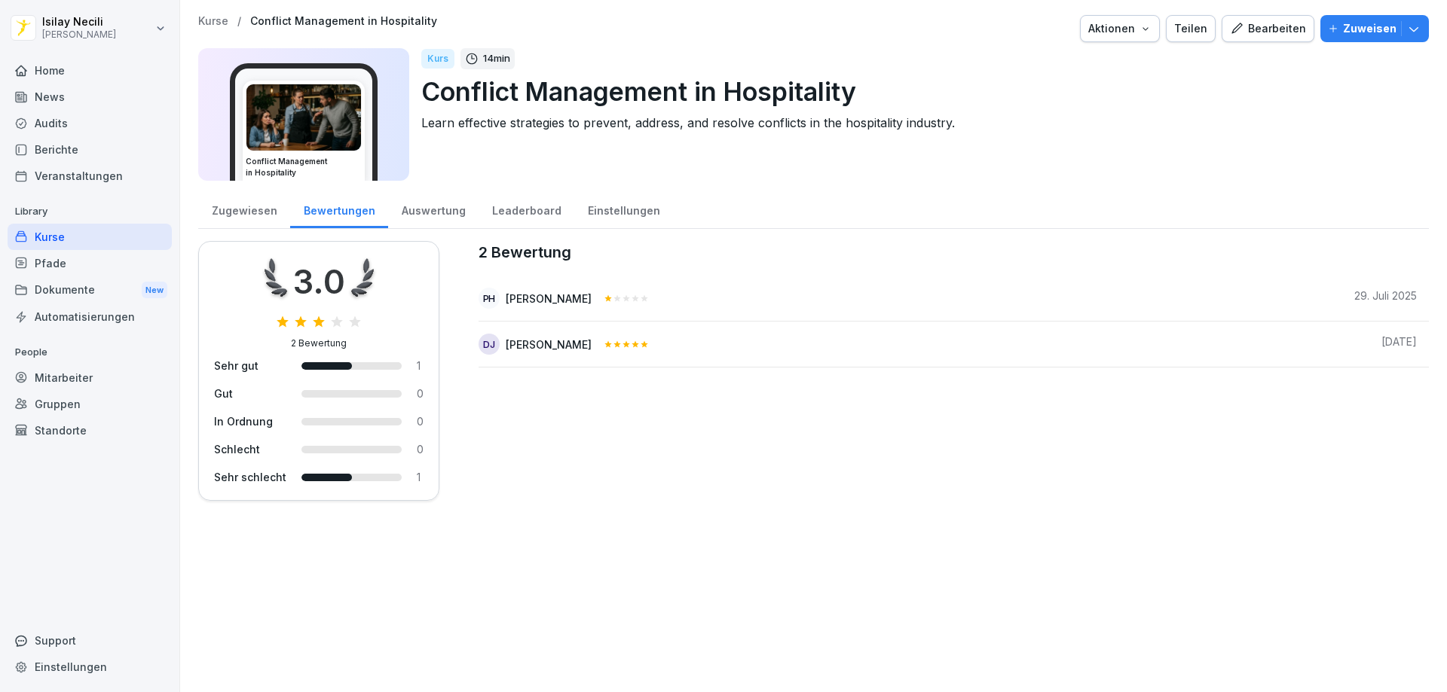
click at [256, 203] on div "Zugewiesen" at bounding box center [244, 209] width 92 height 38
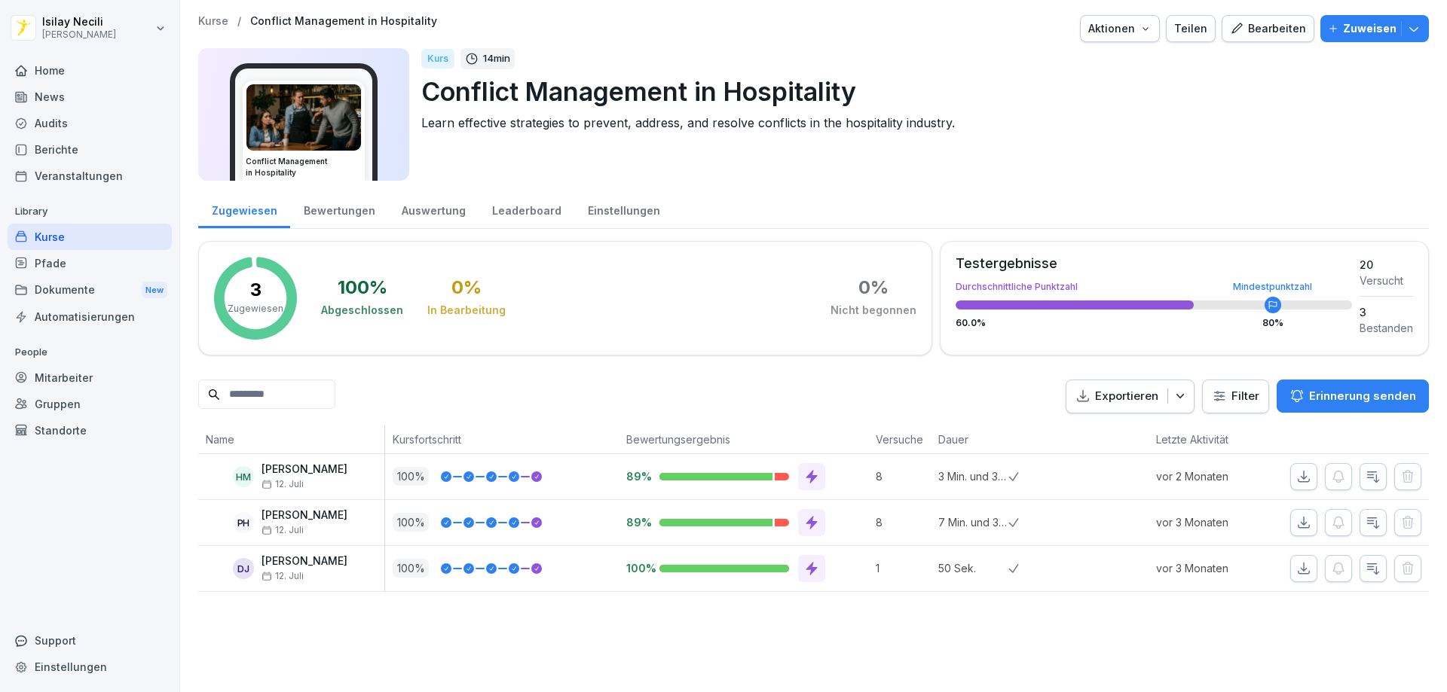
click at [1332, 395] on p "Erinnerung senden" at bounding box center [1362, 396] width 107 height 17
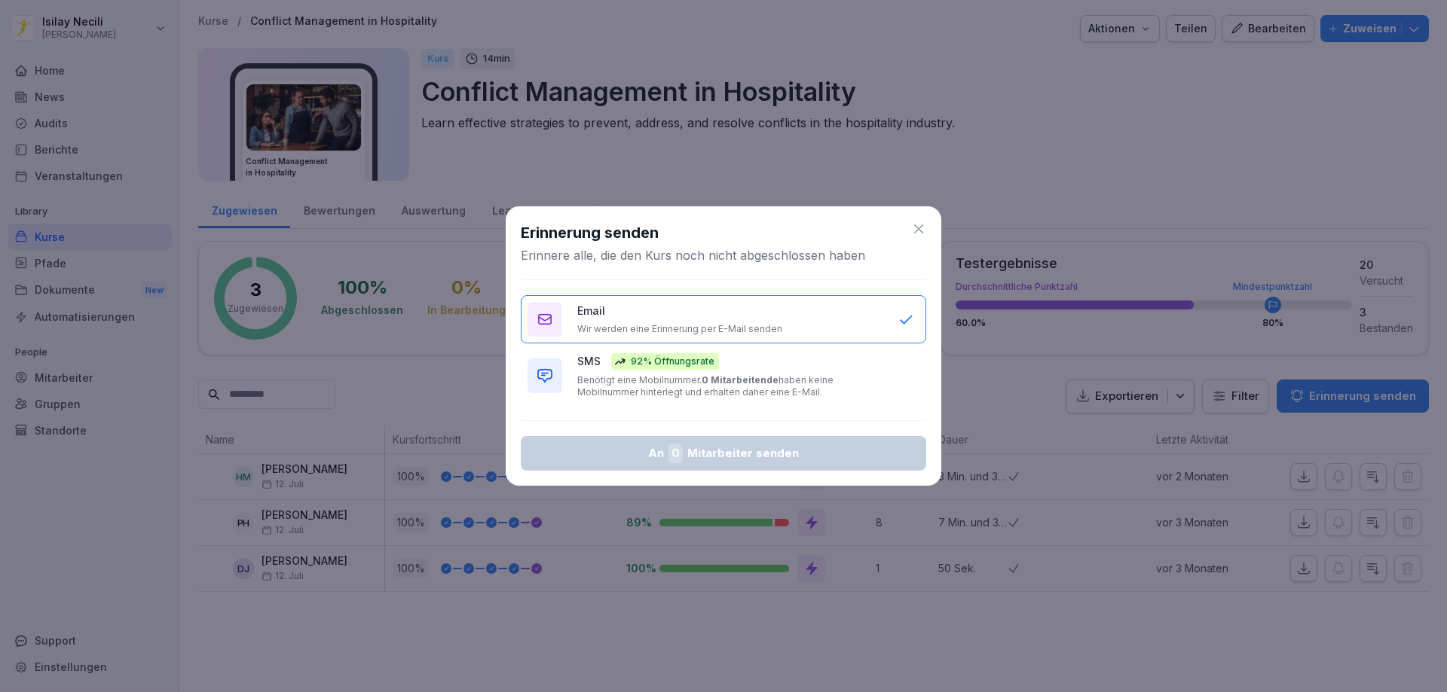
click at [631, 368] on p "92% Öffnungsrate" at bounding box center [673, 362] width 84 height 14
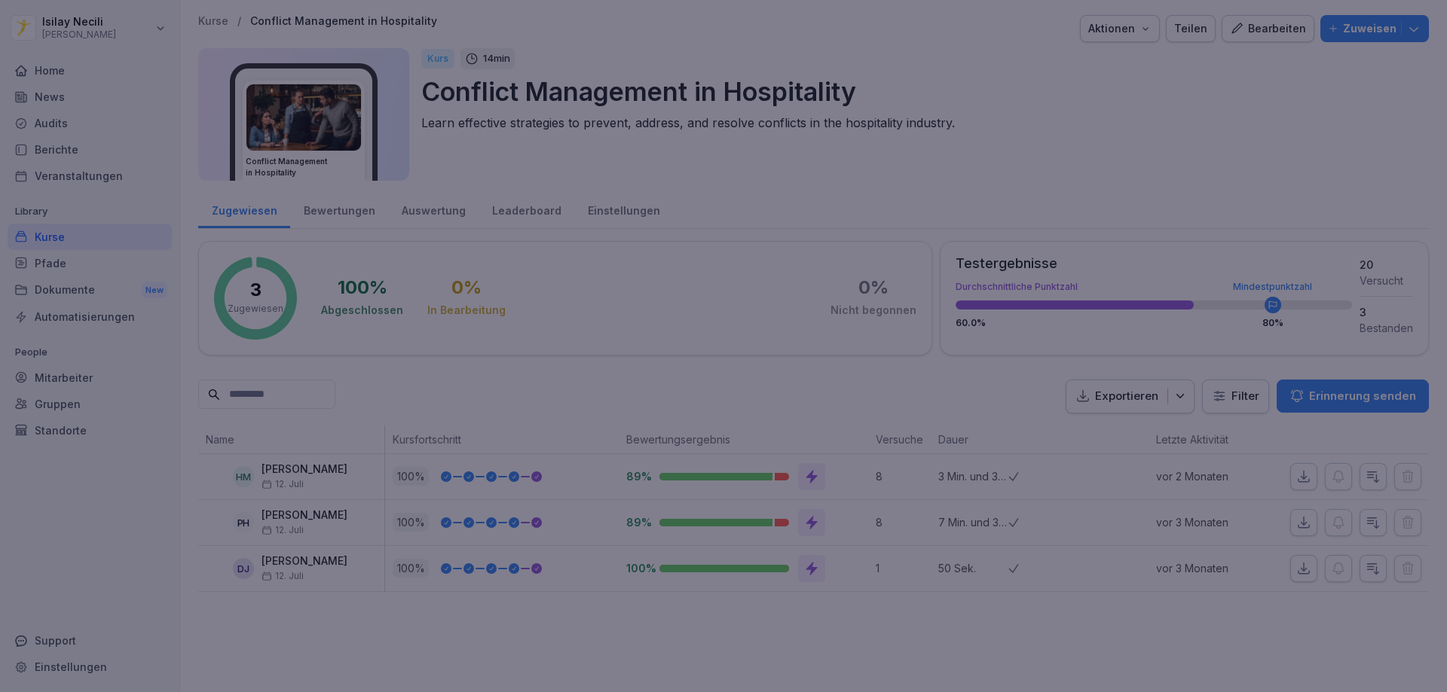
click at [689, 595] on div at bounding box center [723, 346] width 1447 height 692
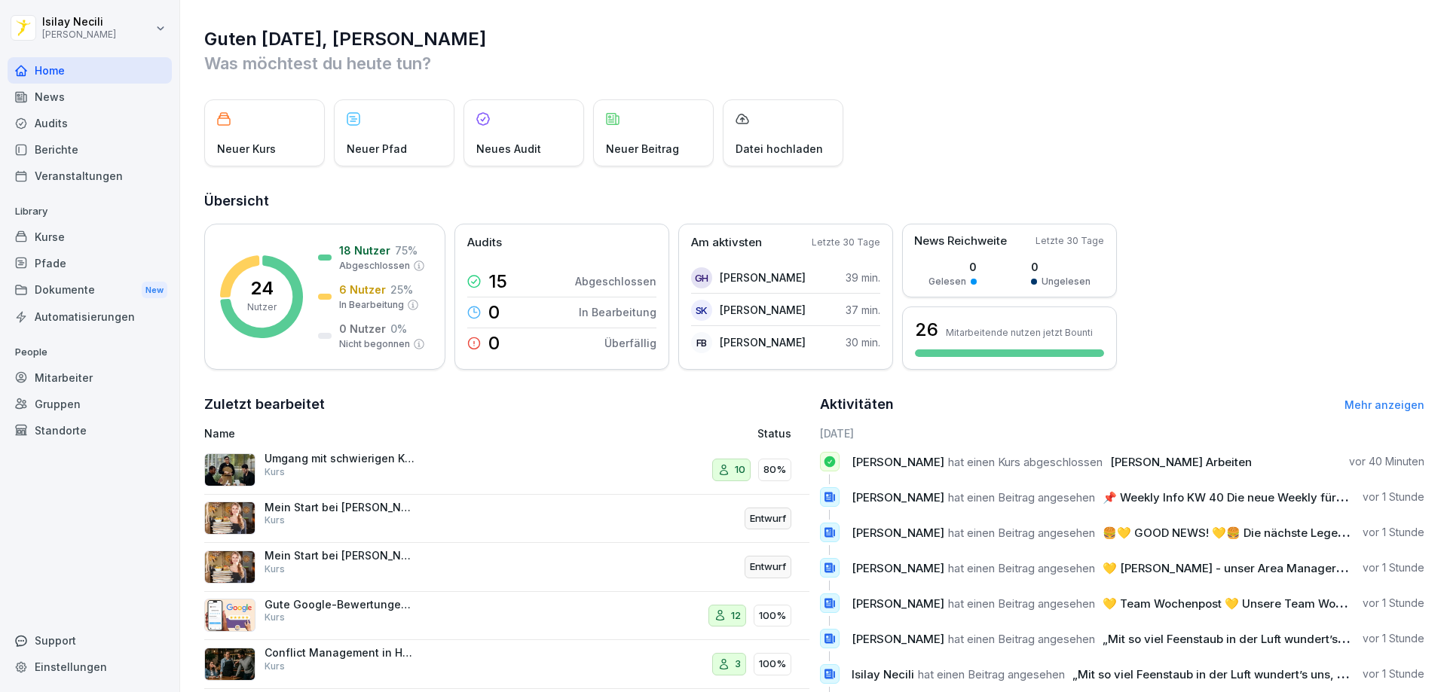
click at [280, 133] on div "Neuer Kurs" at bounding box center [264, 132] width 121 height 67
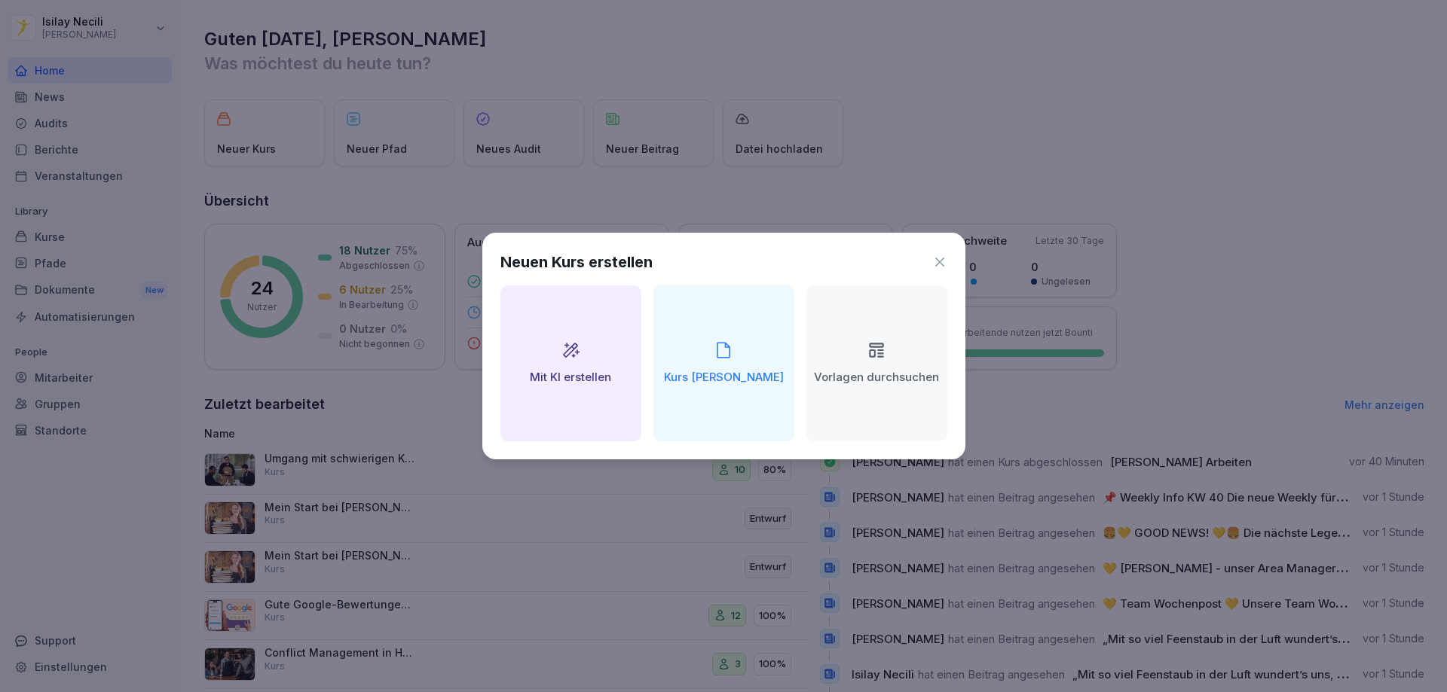
click at [949, 255] on div "Neuen Kurs erstellen Mit KI erstellen Kurs manuell erstellen Vorlagen durchsuch…" at bounding box center [723, 346] width 483 height 227
click at [946, 262] on icon at bounding box center [939, 262] width 15 height 15
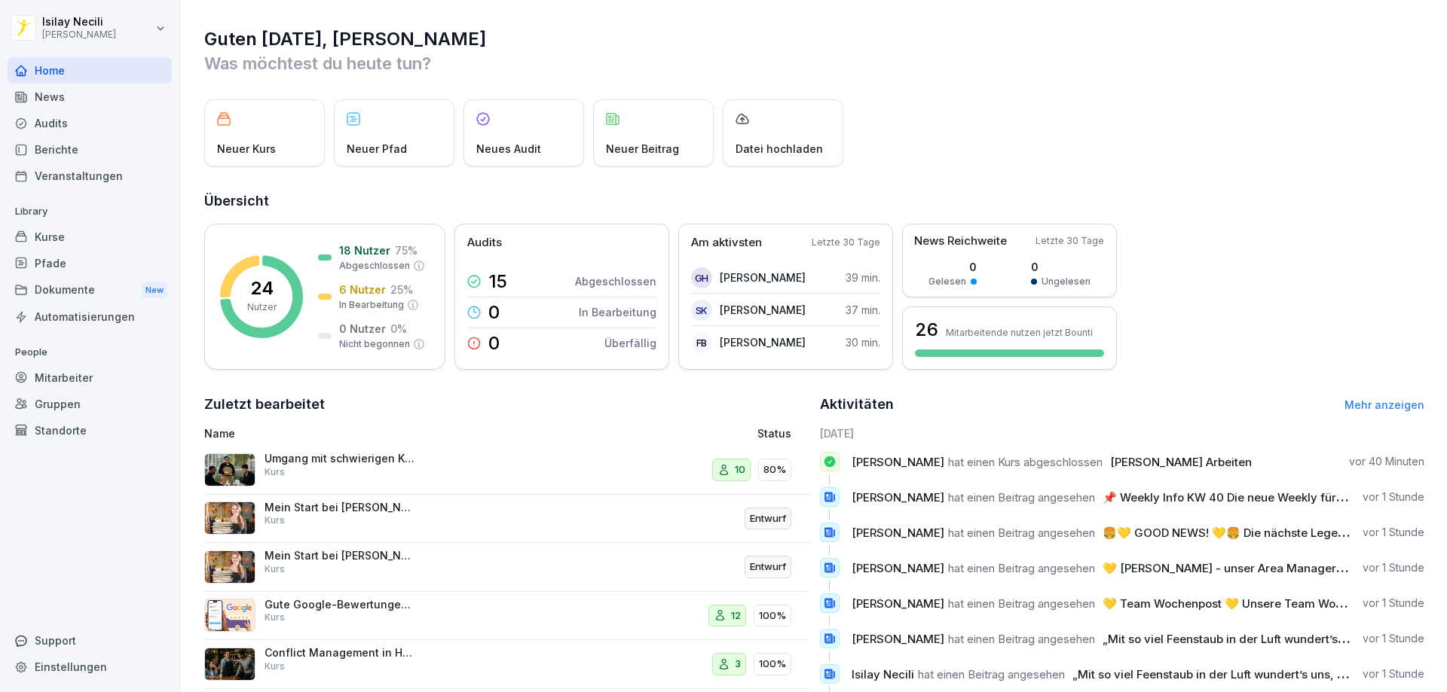
click at [441, 159] on div "Neuer Pfad" at bounding box center [394, 132] width 121 height 67
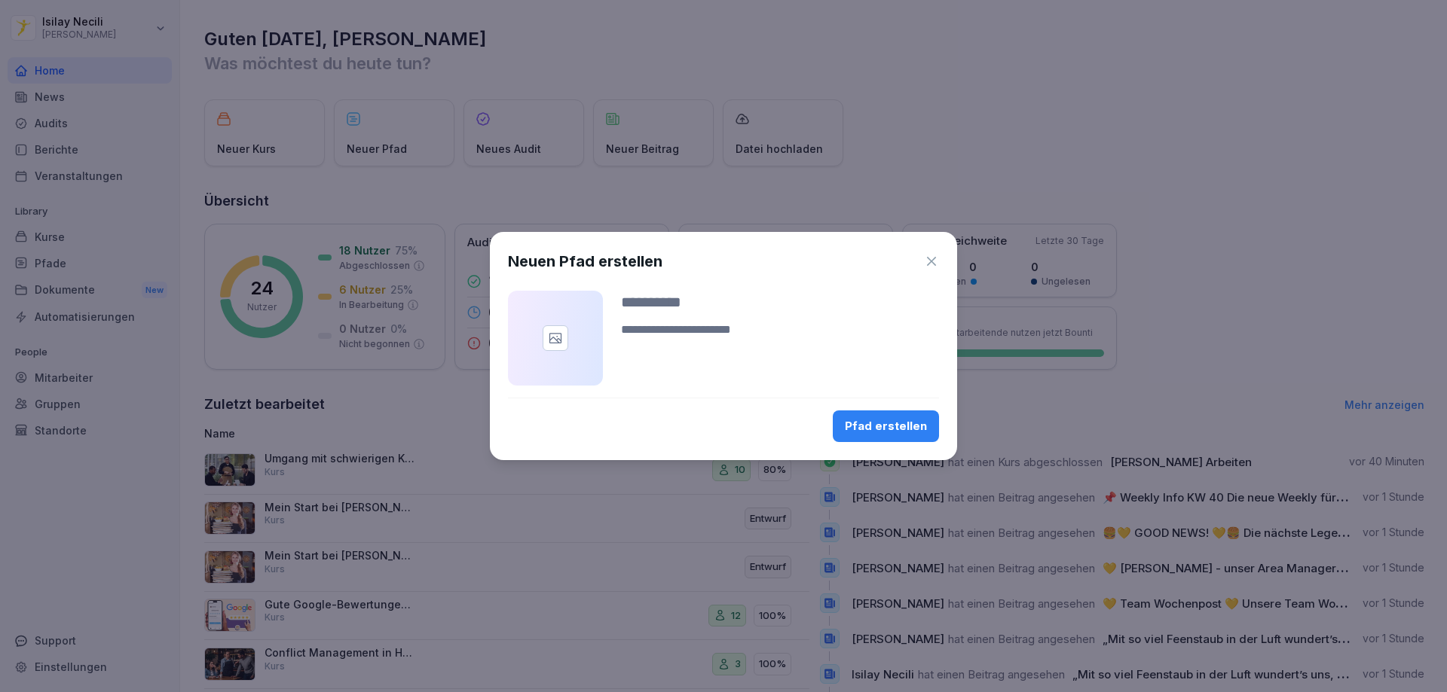
click at [931, 252] on div "Neuen Pfad erstellen" at bounding box center [723, 261] width 431 height 23
click at [934, 257] on icon "button" at bounding box center [931, 261] width 15 height 15
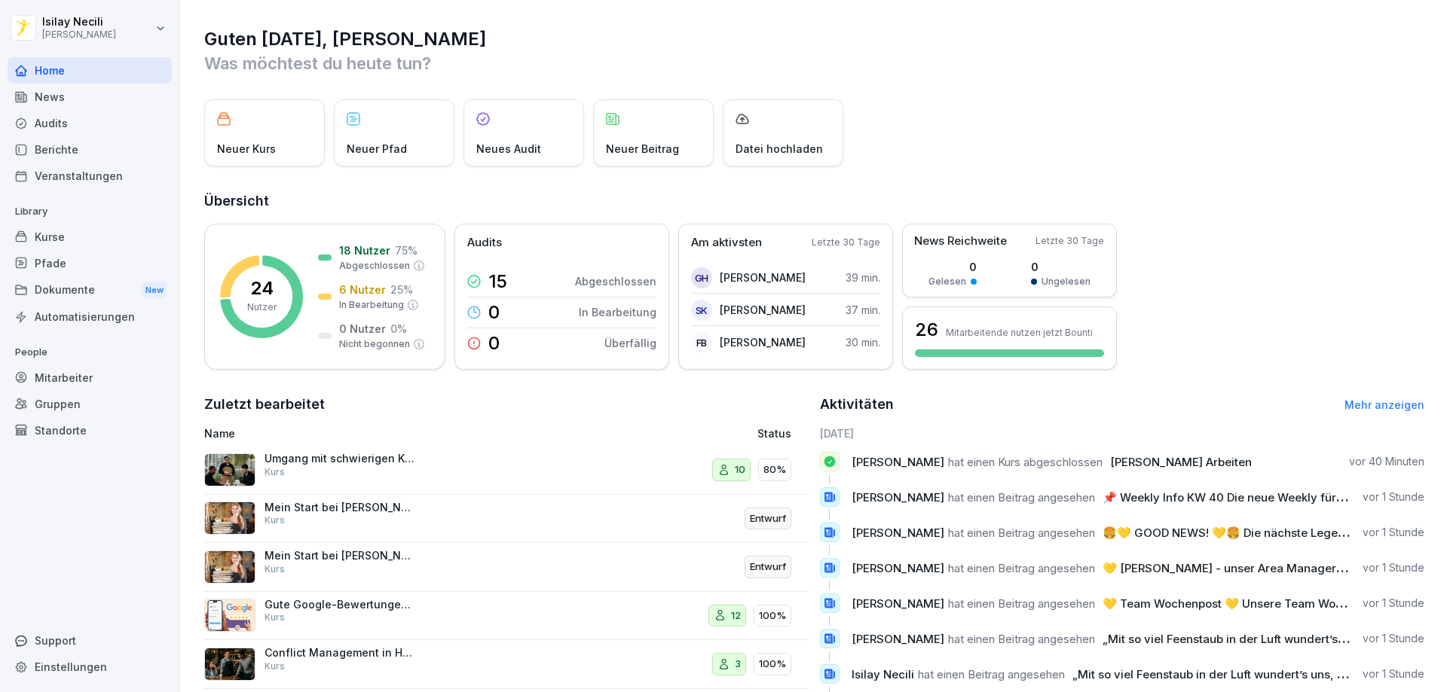
click at [531, 154] on p "Neues Audit" at bounding box center [508, 149] width 65 height 16
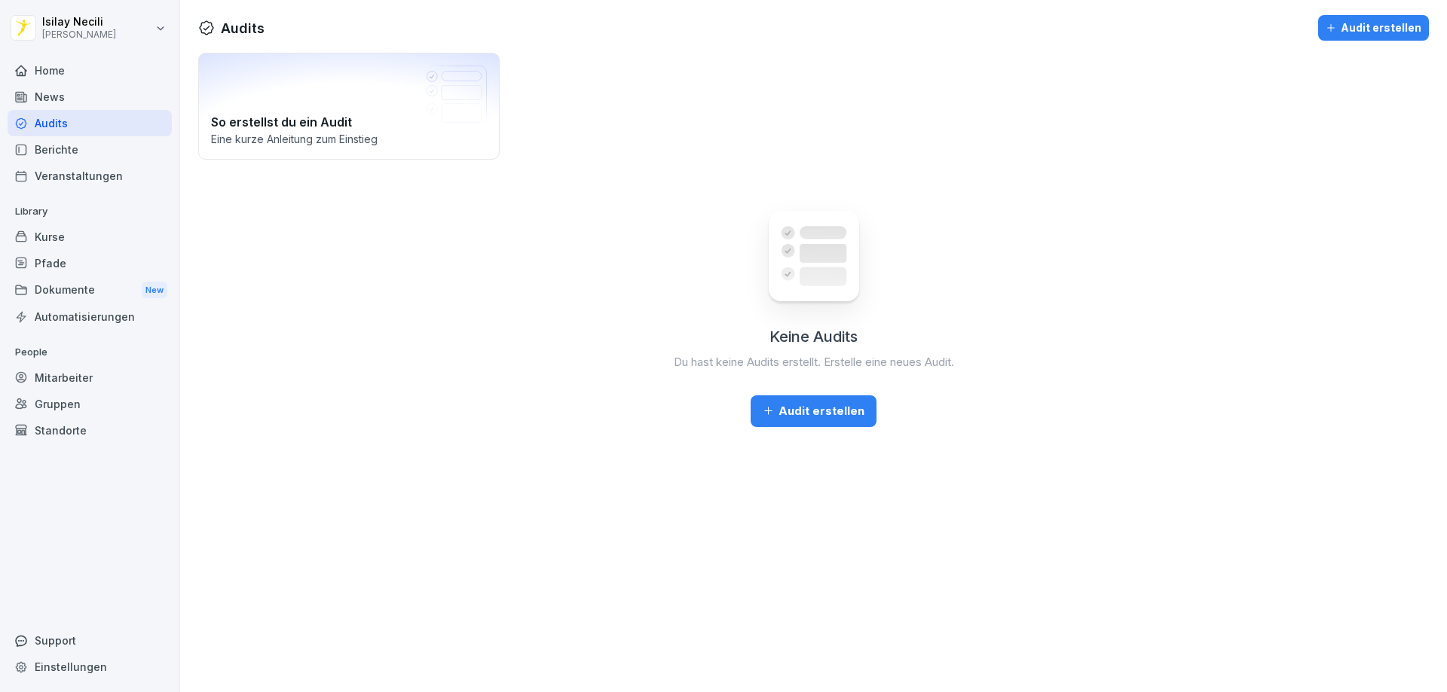
click at [79, 78] on div "Home" at bounding box center [90, 70] width 164 height 26
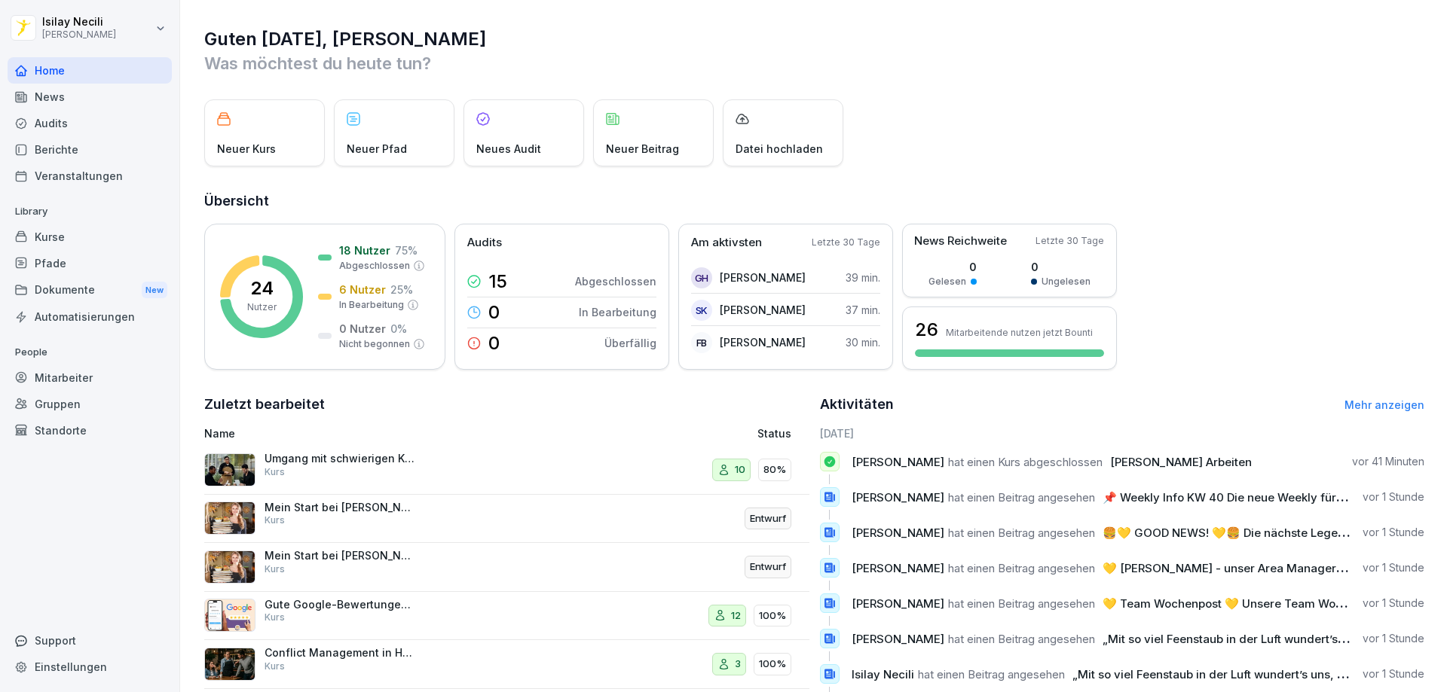
click at [97, 237] on div "Kurse" at bounding box center [90, 237] width 164 height 26
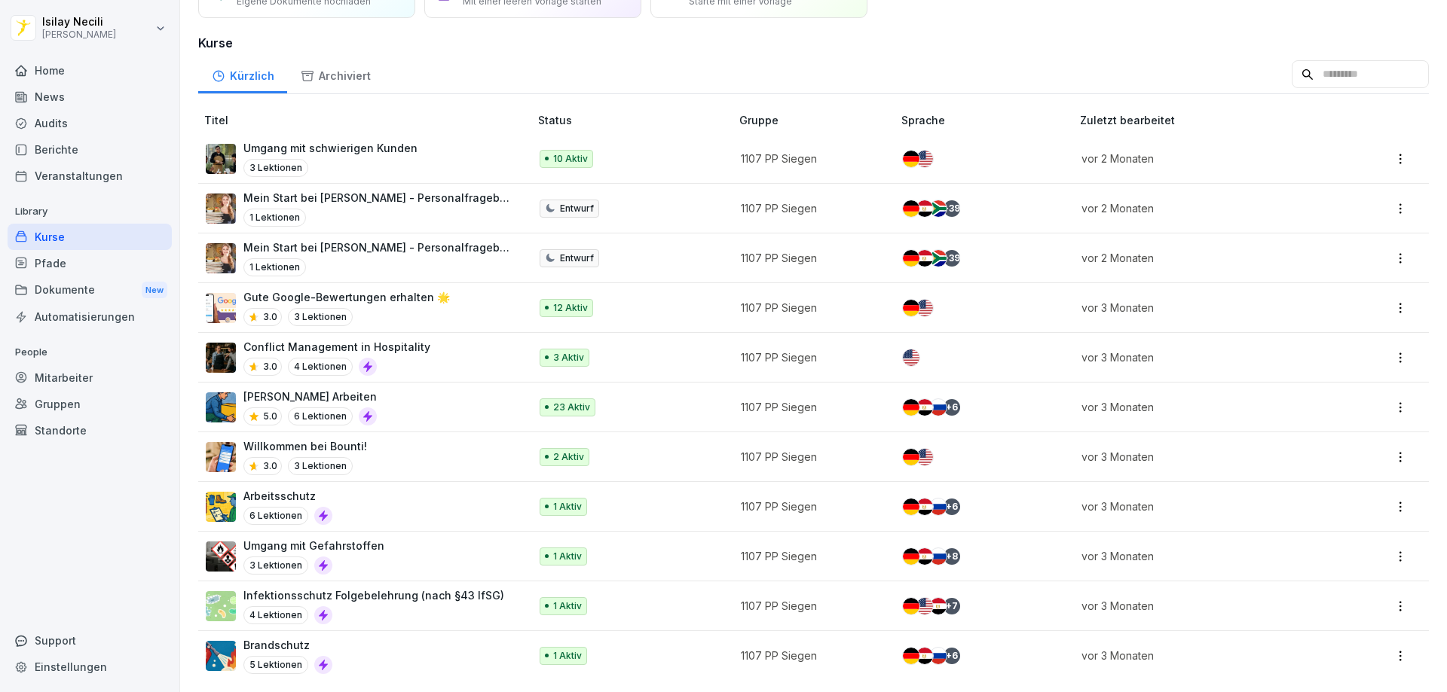
scroll to position [99, 0]
click at [432, 588] on p "Infektionsschutz Folgebelehrung (nach §43 IfSG)" at bounding box center [373, 596] width 261 height 16
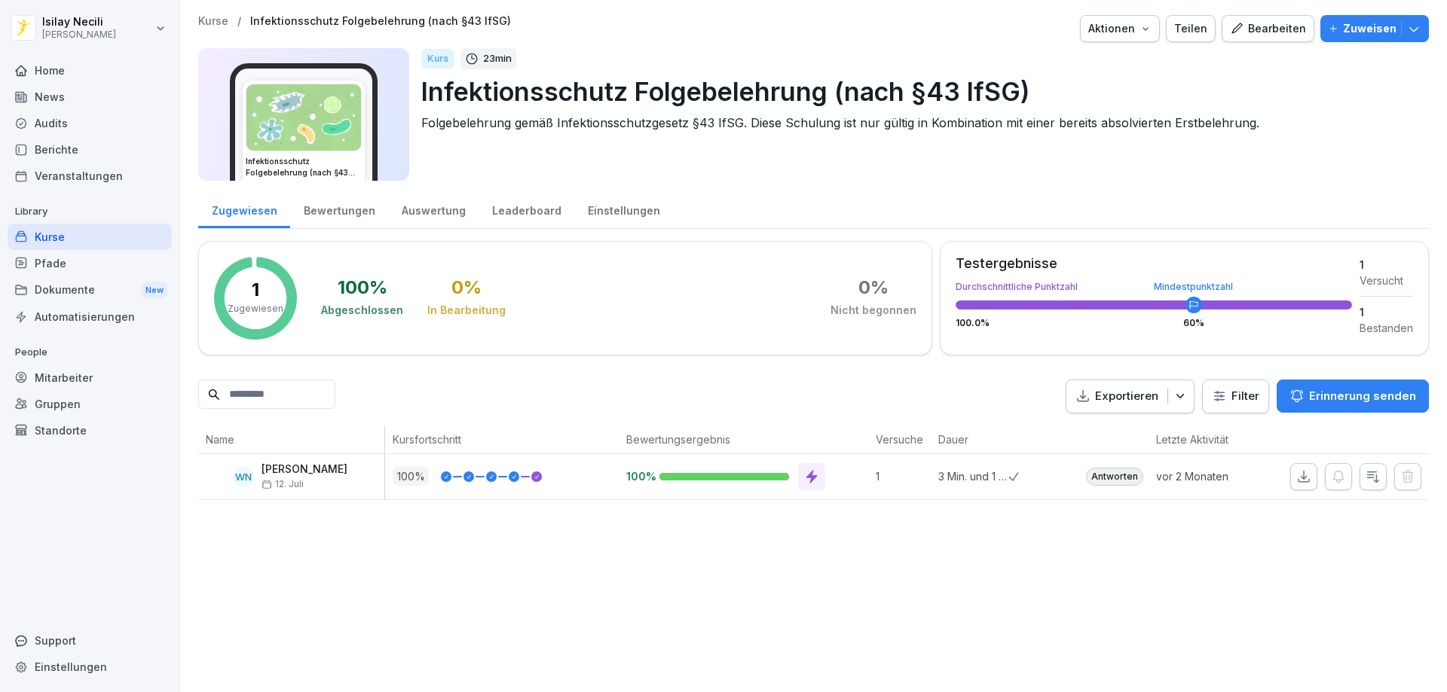
click at [336, 210] on div "Bewertungen" at bounding box center [339, 209] width 98 height 38
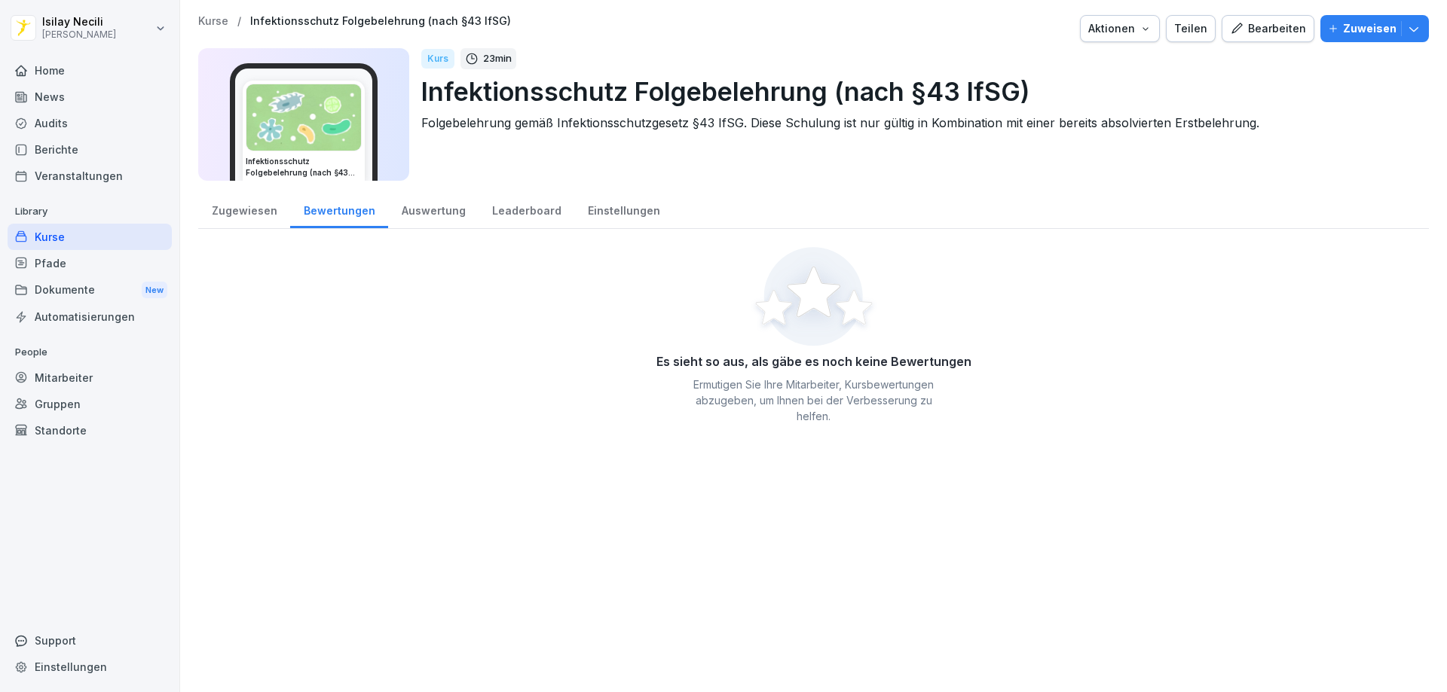
click at [415, 212] on div "Auswertung" at bounding box center [433, 209] width 90 height 38
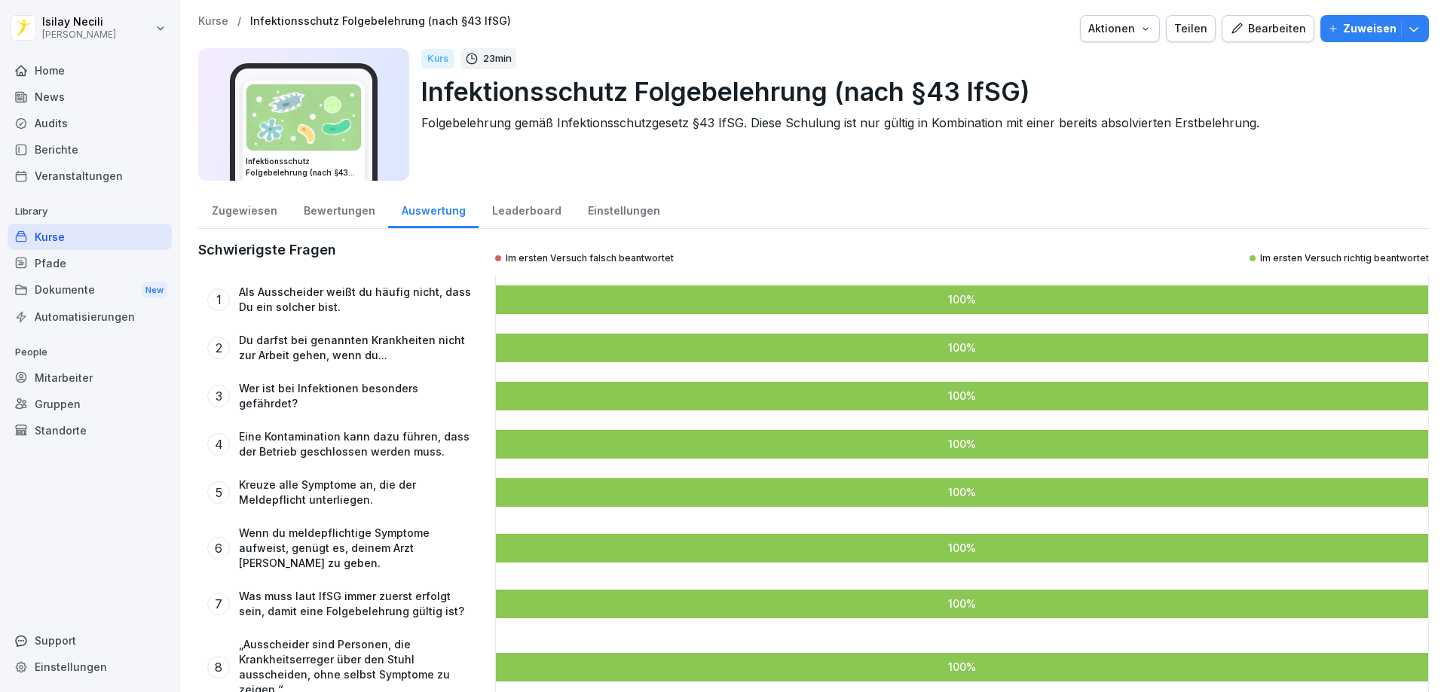
click at [324, 207] on div "Bewertungen" at bounding box center [339, 209] width 98 height 38
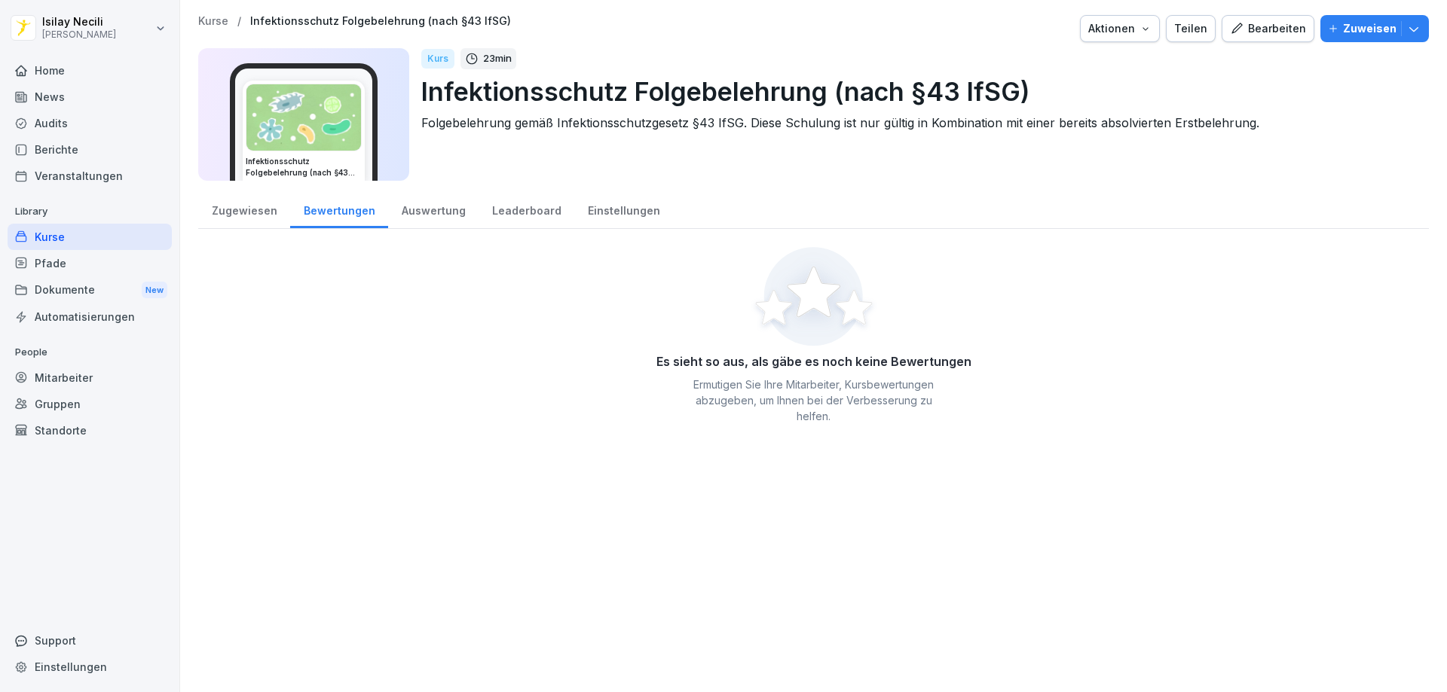
click at [252, 209] on div "Zugewiesen" at bounding box center [244, 209] width 92 height 38
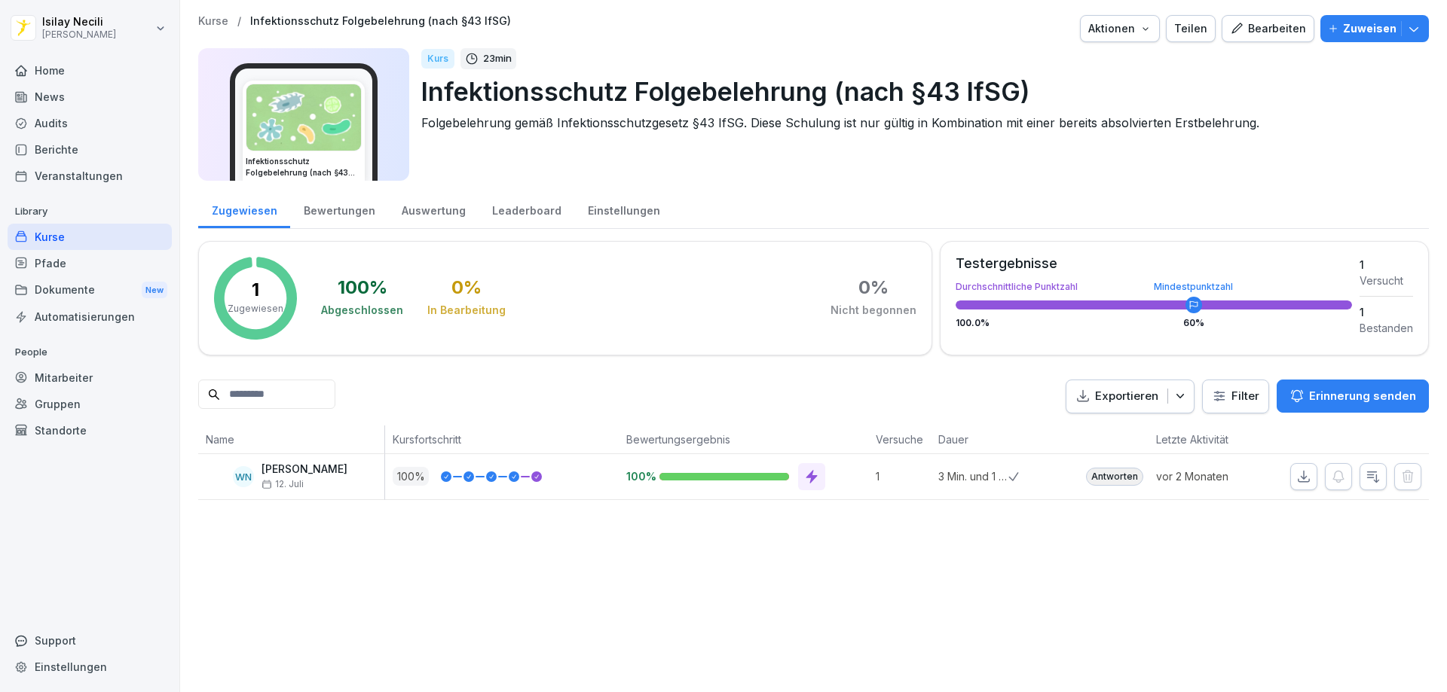
click at [1374, 24] on p "Zuweisen" at bounding box center [1369, 28] width 53 height 17
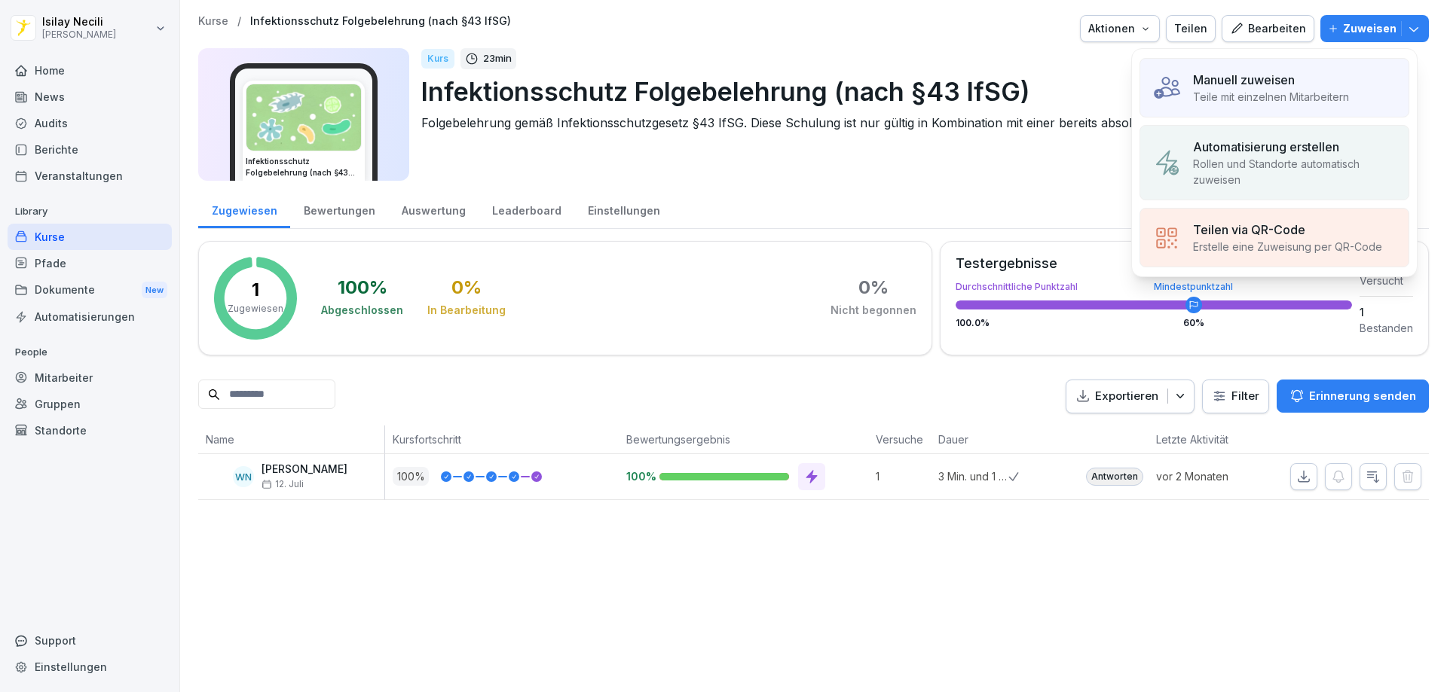
click at [1222, 94] on p "Teile mit einzelnen Mitarbeitern" at bounding box center [1271, 97] width 156 height 16
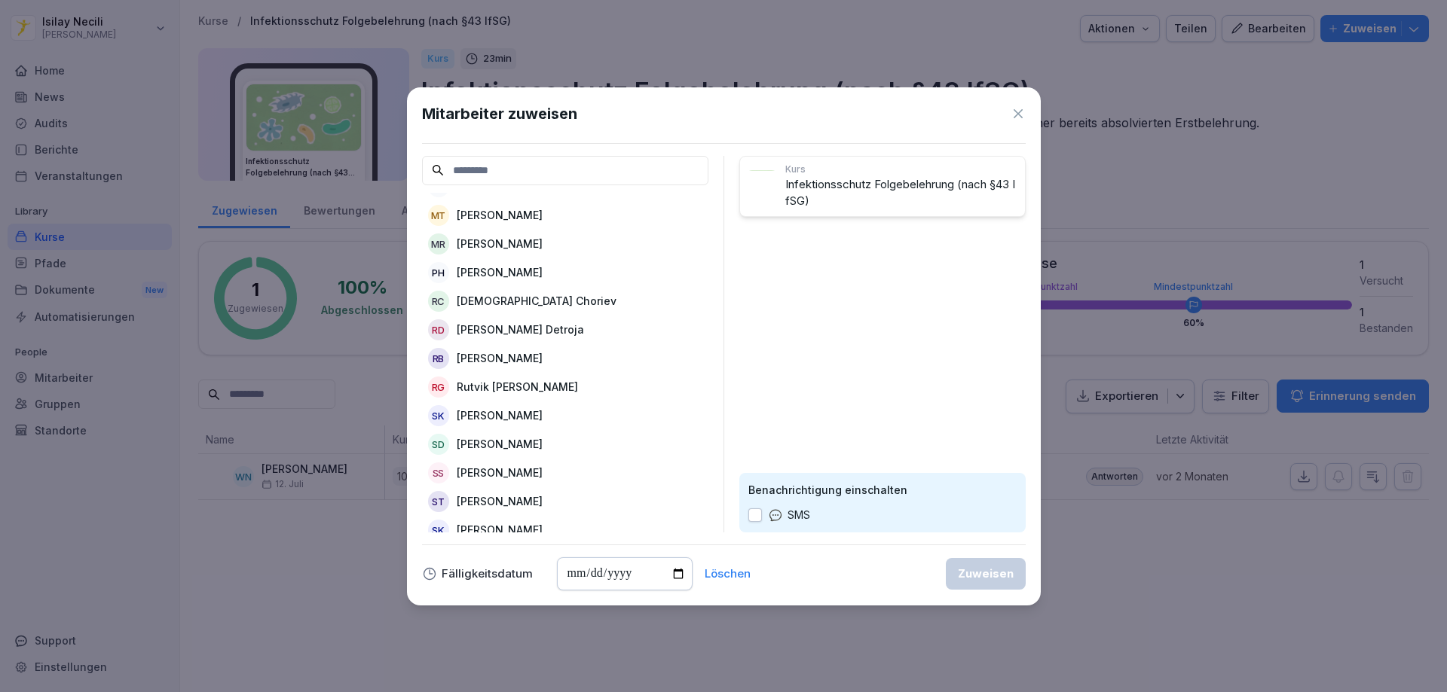
scroll to position [377, 0]
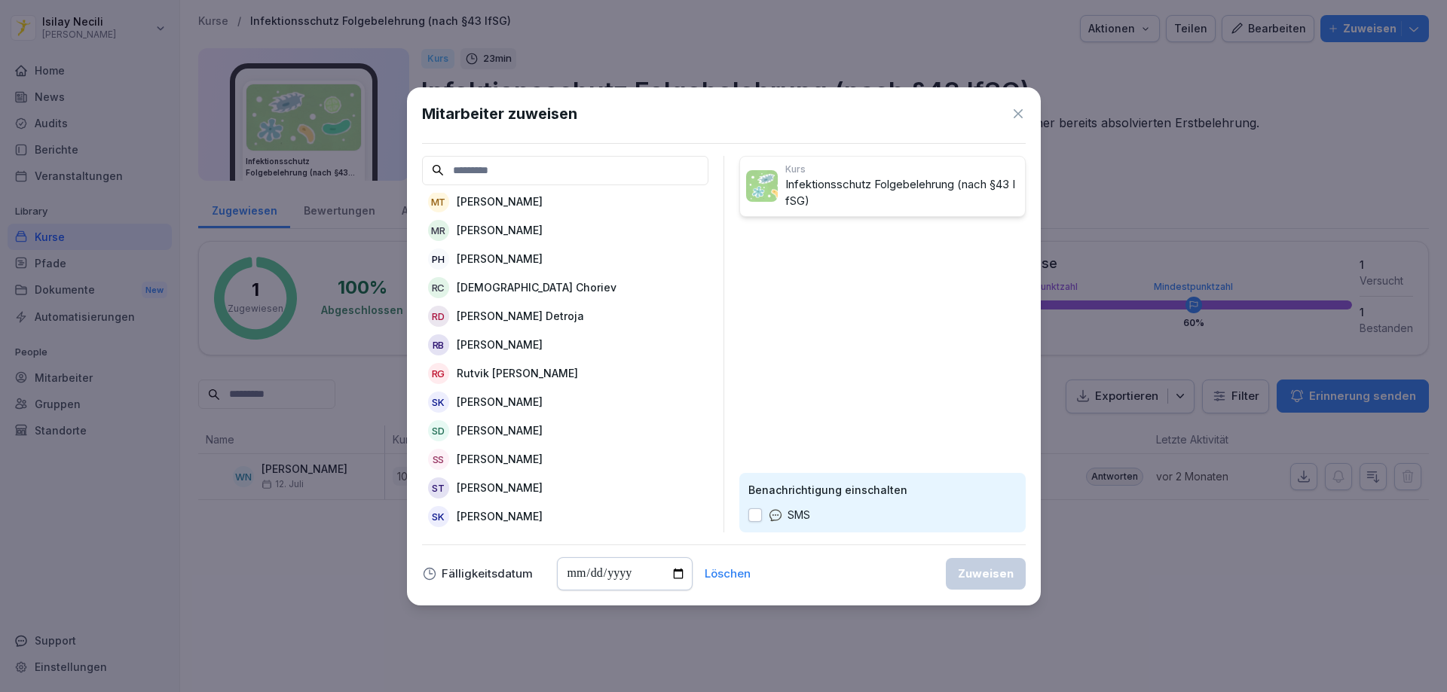
click at [497, 283] on p "[DEMOGRAPHIC_DATA] Choriev" at bounding box center [537, 288] width 160 height 16
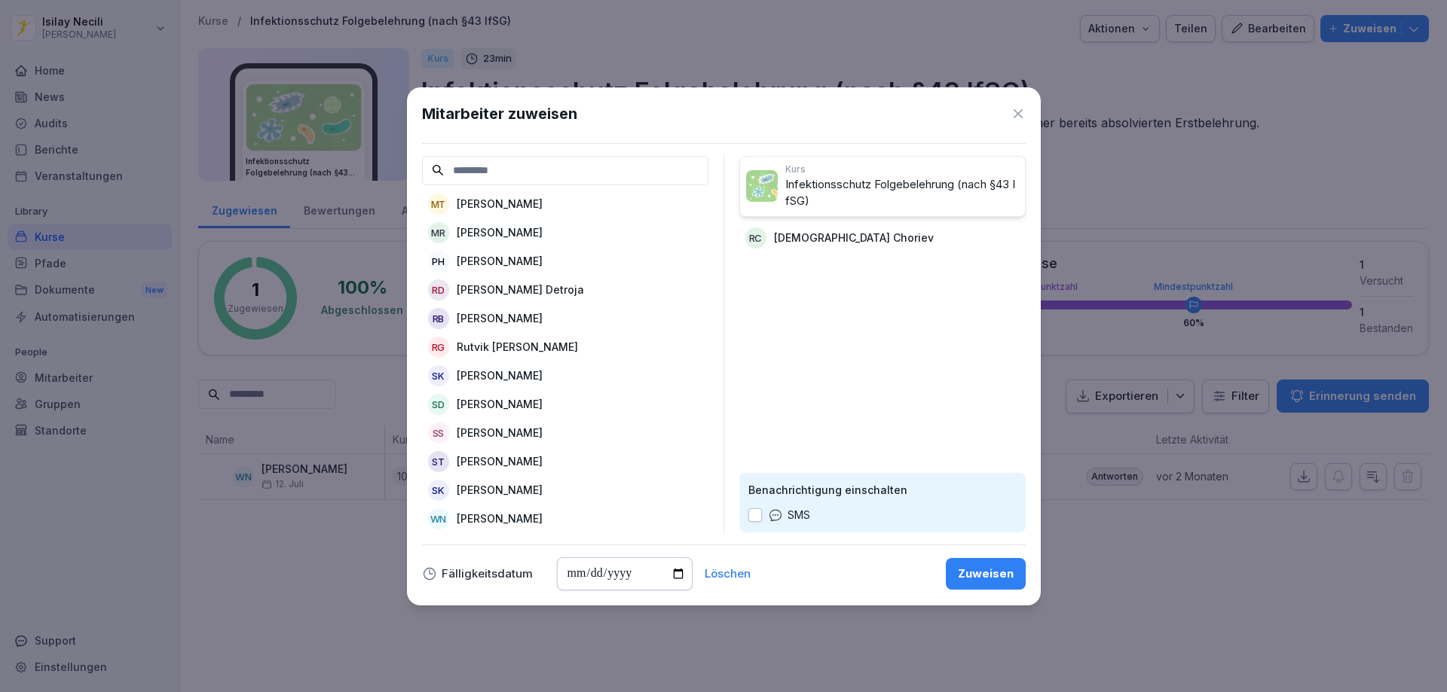
click at [986, 579] on div "Zuweisen" at bounding box center [986, 574] width 56 height 17
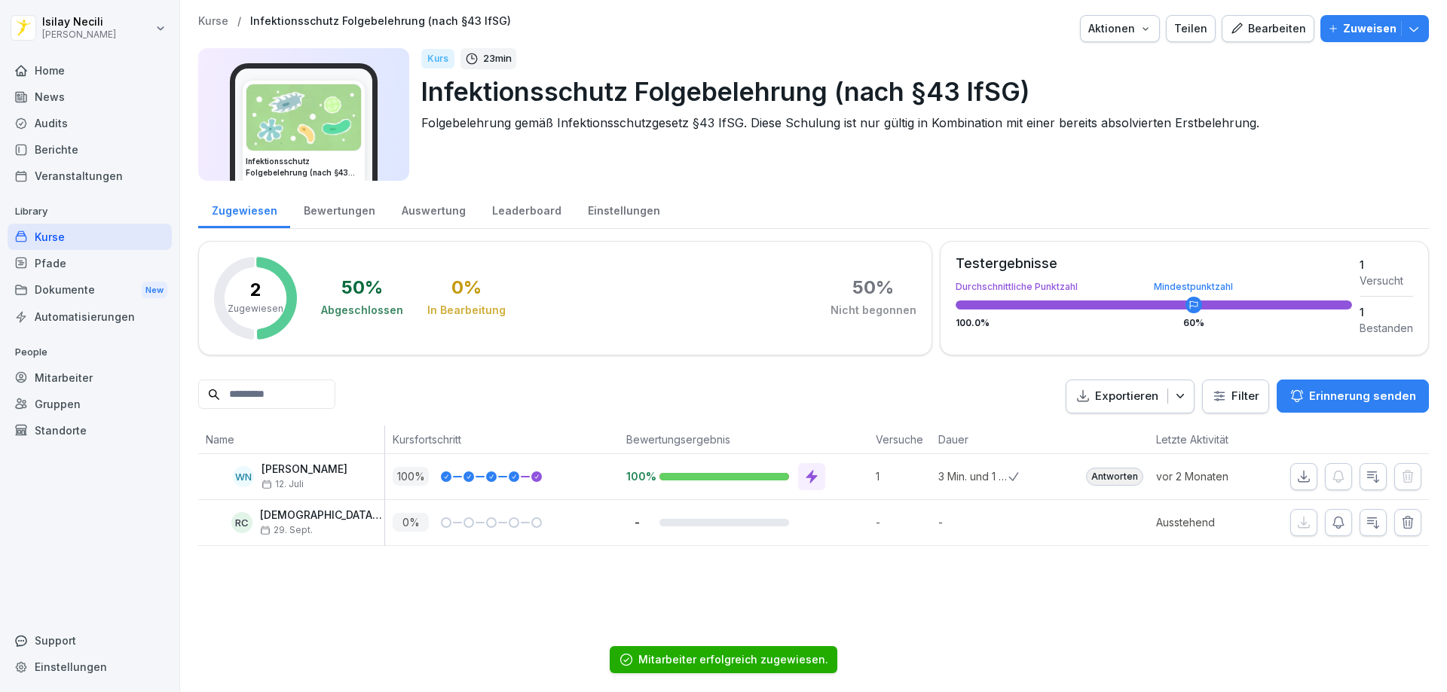
click at [89, 245] on div "Kurse" at bounding box center [90, 237] width 164 height 26
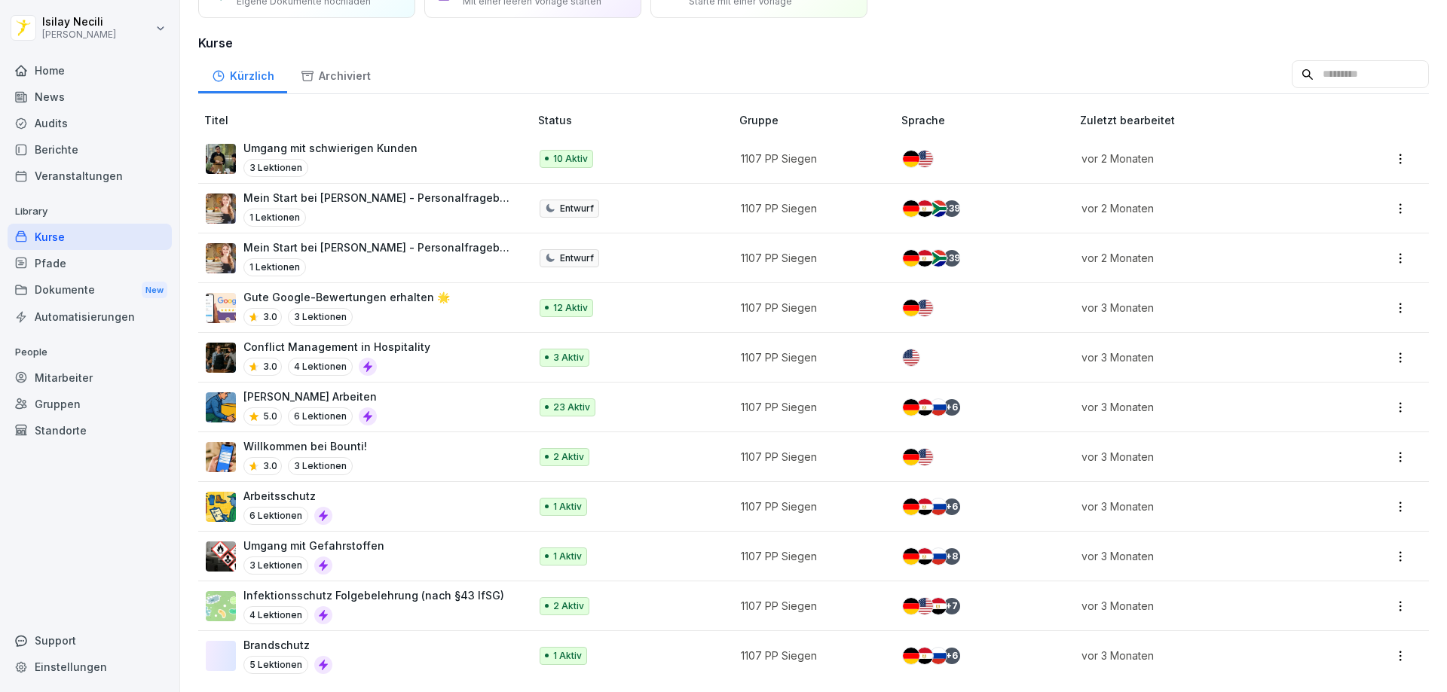
scroll to position [99, 0]
click at [374, 439] on div "Willkommen bei Bounti! 3.0 3 Lektionen" at bounding box center [360, 457] width 308 height 37
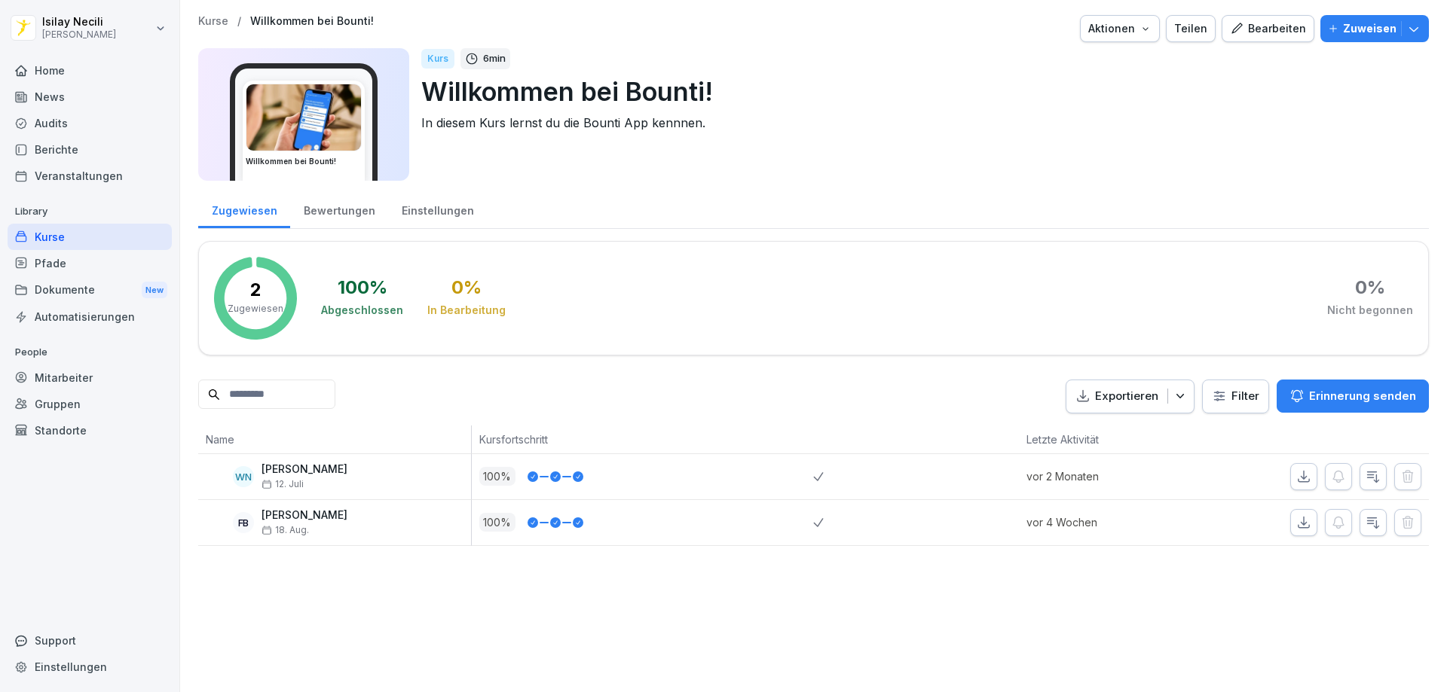
click at [1328, 31] on icon "button" at bounding box center [1333, 28] width 11 height 11
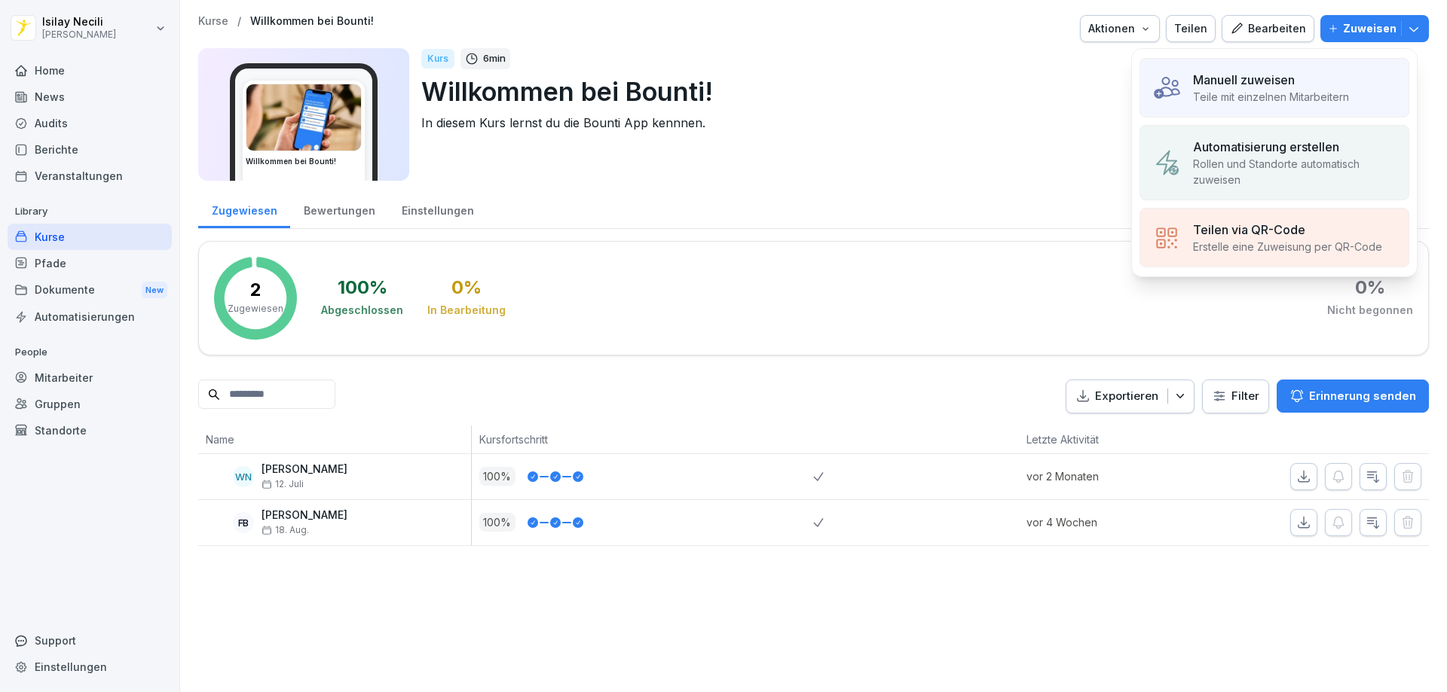
click at [1285, 87] on p "Manuell zuweisen" at bounding box center [1244, 80] width 102 height 18
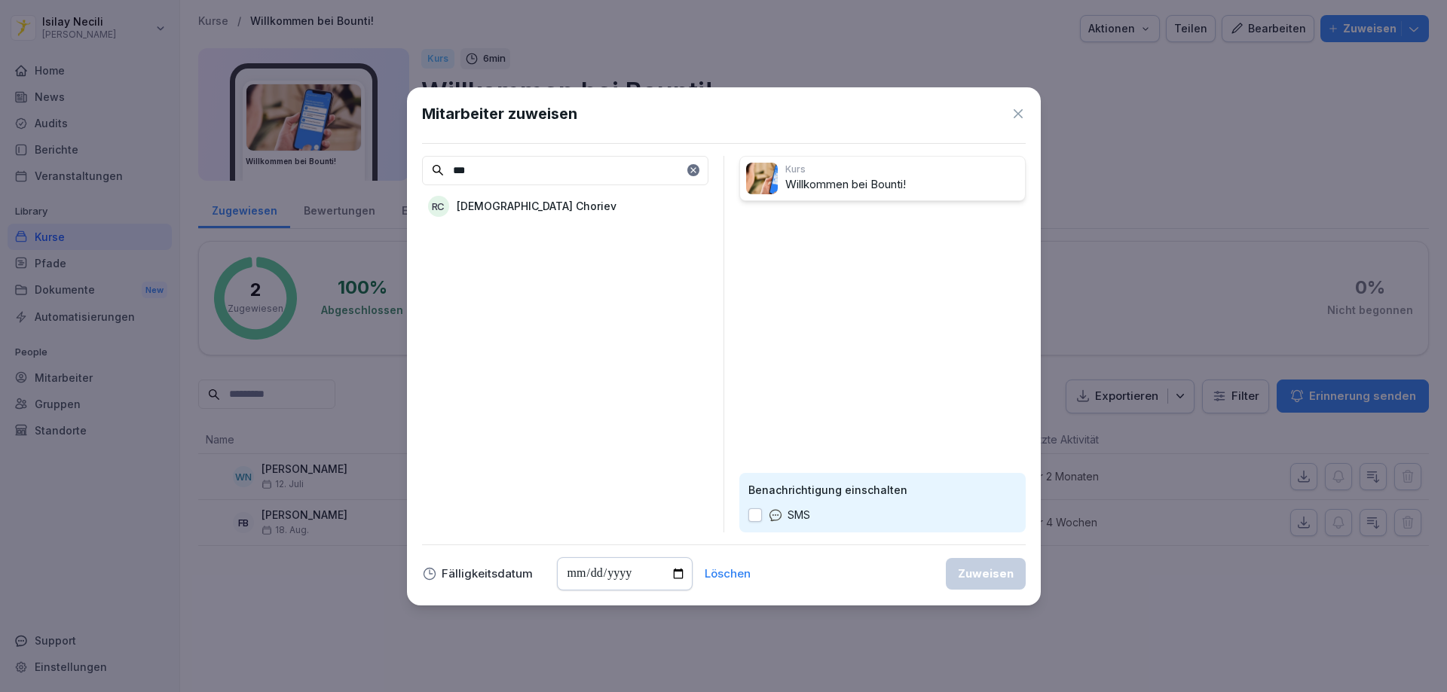
type input "***"
click at [536, 209] on div "RC Rasul Choriev" at bounding box center [565, 206] width 286 height 27
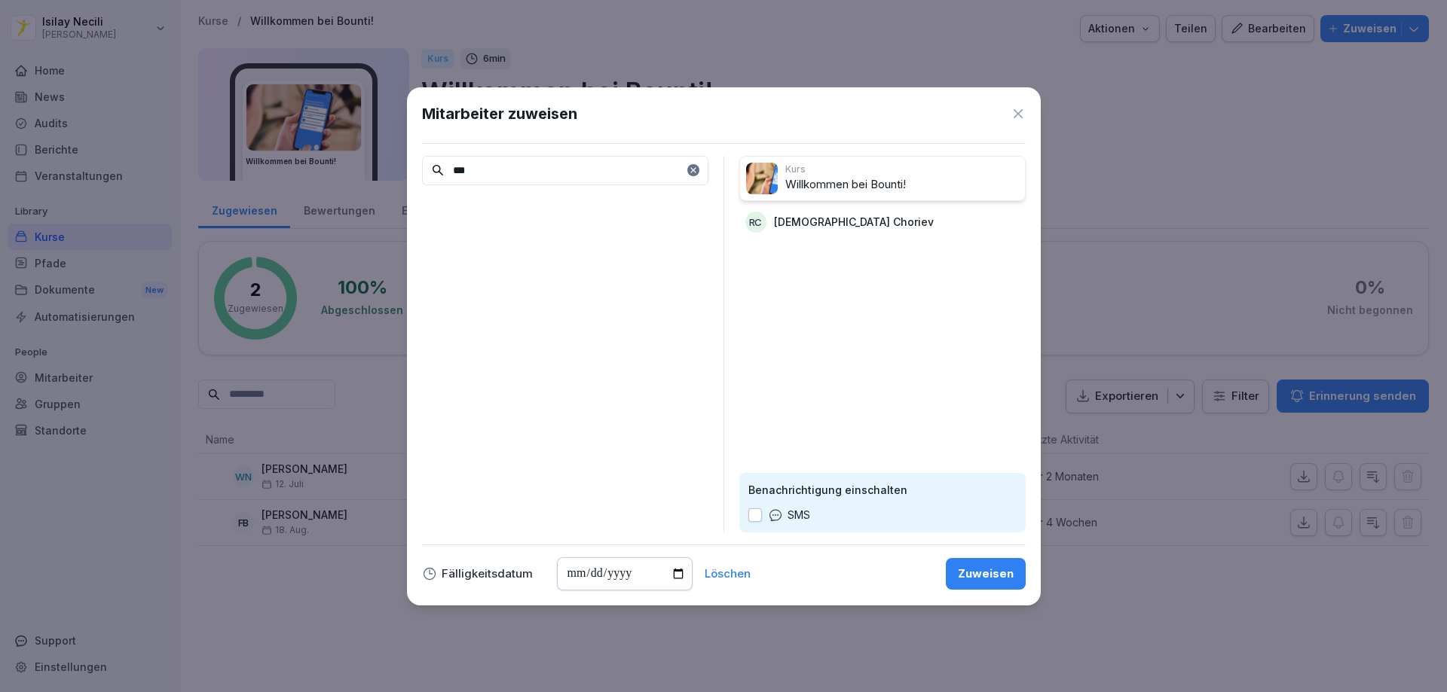
click at [998, 579] on div "Zuweisen" at bounding box center [986, 574] width 56 height 17
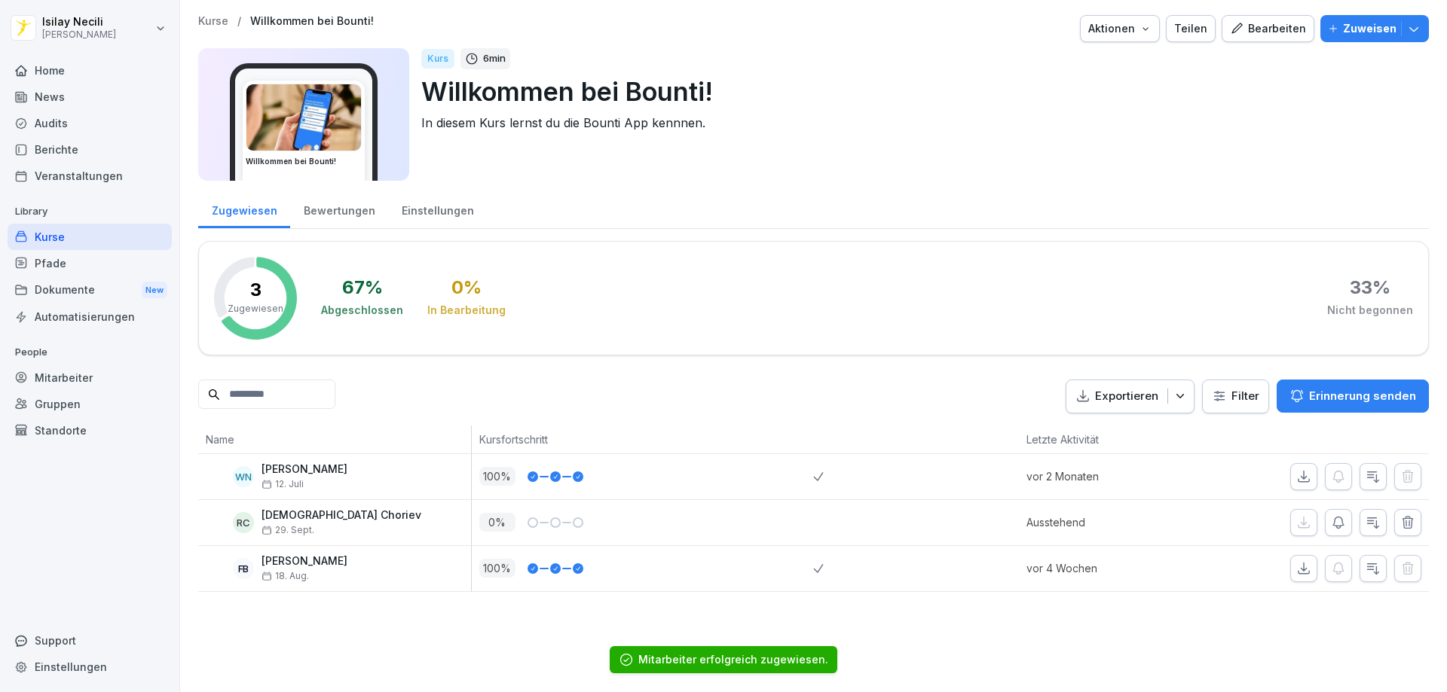
click at [73, 239] on div "Kurse" at bounding box center [90, 237] width 164 height 26
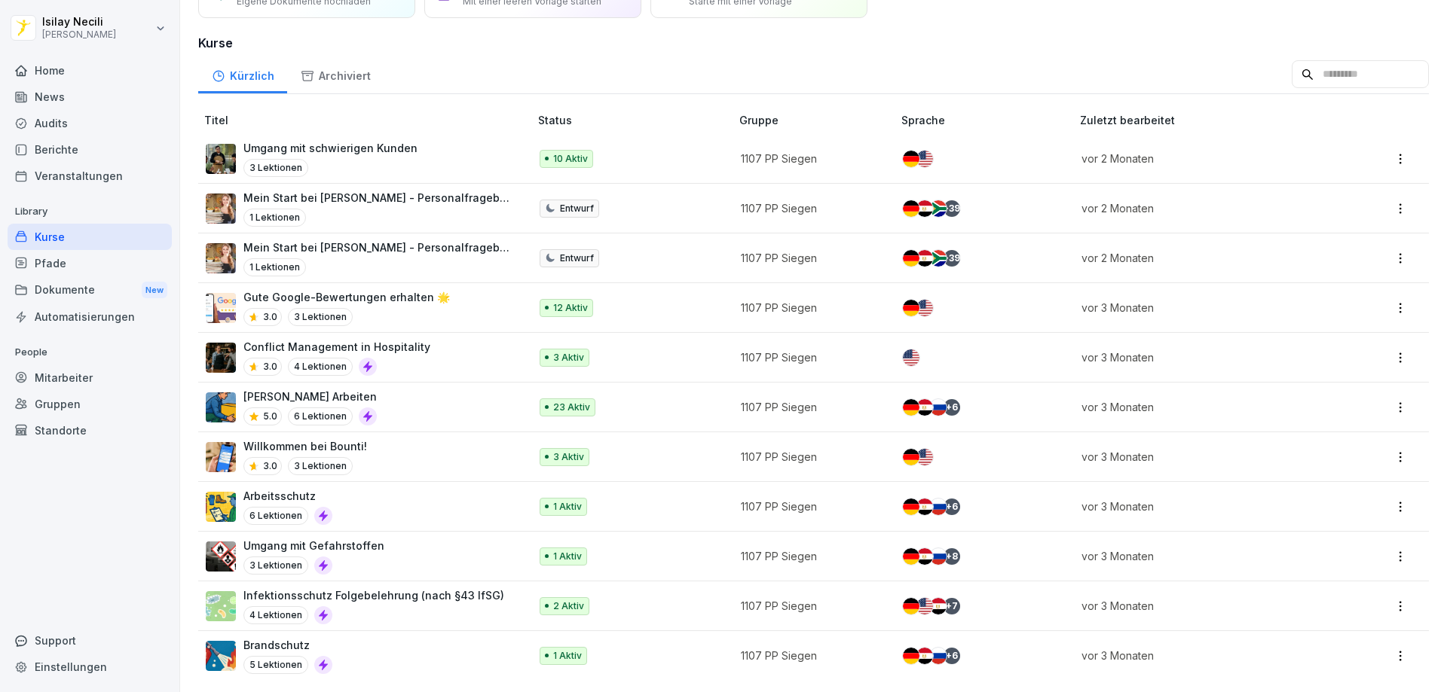
scroll to position [99, 0]
click at [289, 491] on p "Arbeitsschutz" at bounding box center [287, 496] width 89 height 16
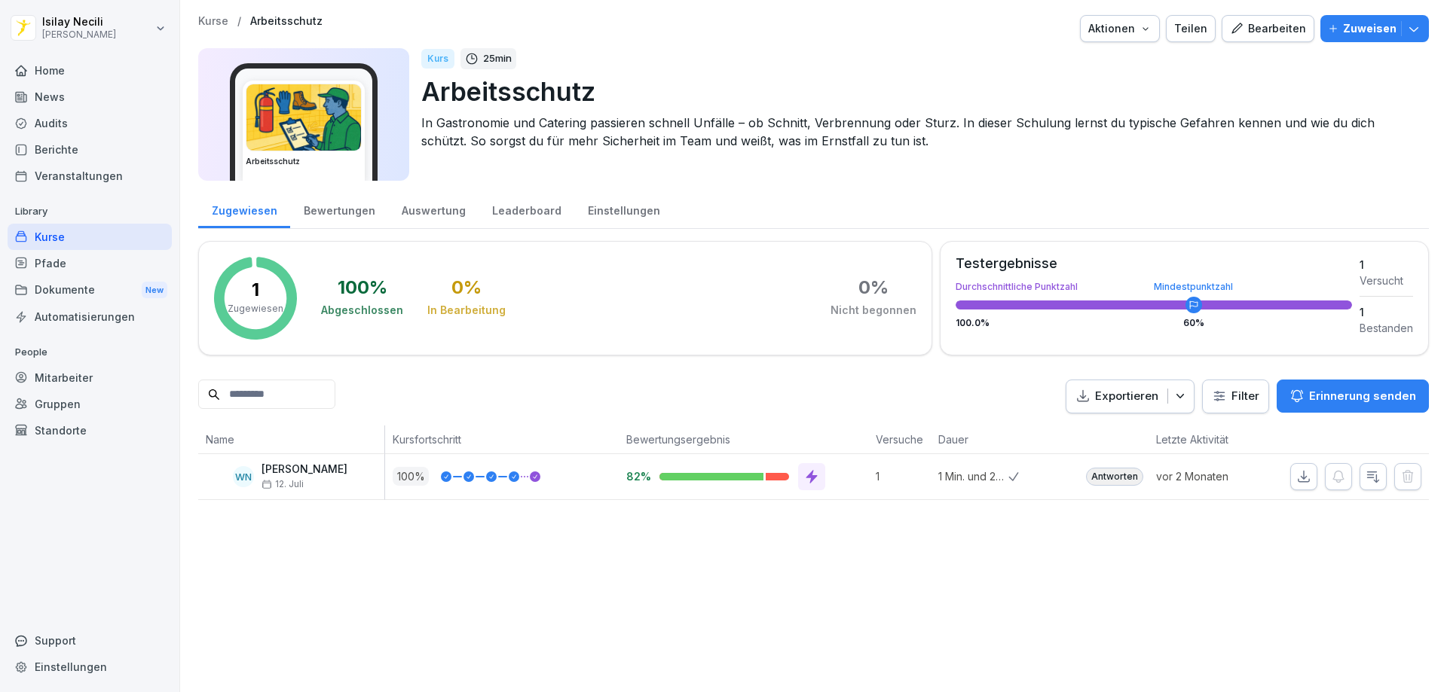
click at [1350, 38] on button "Zuweisen" at bounding box center [1374, 28] width 109 height 27
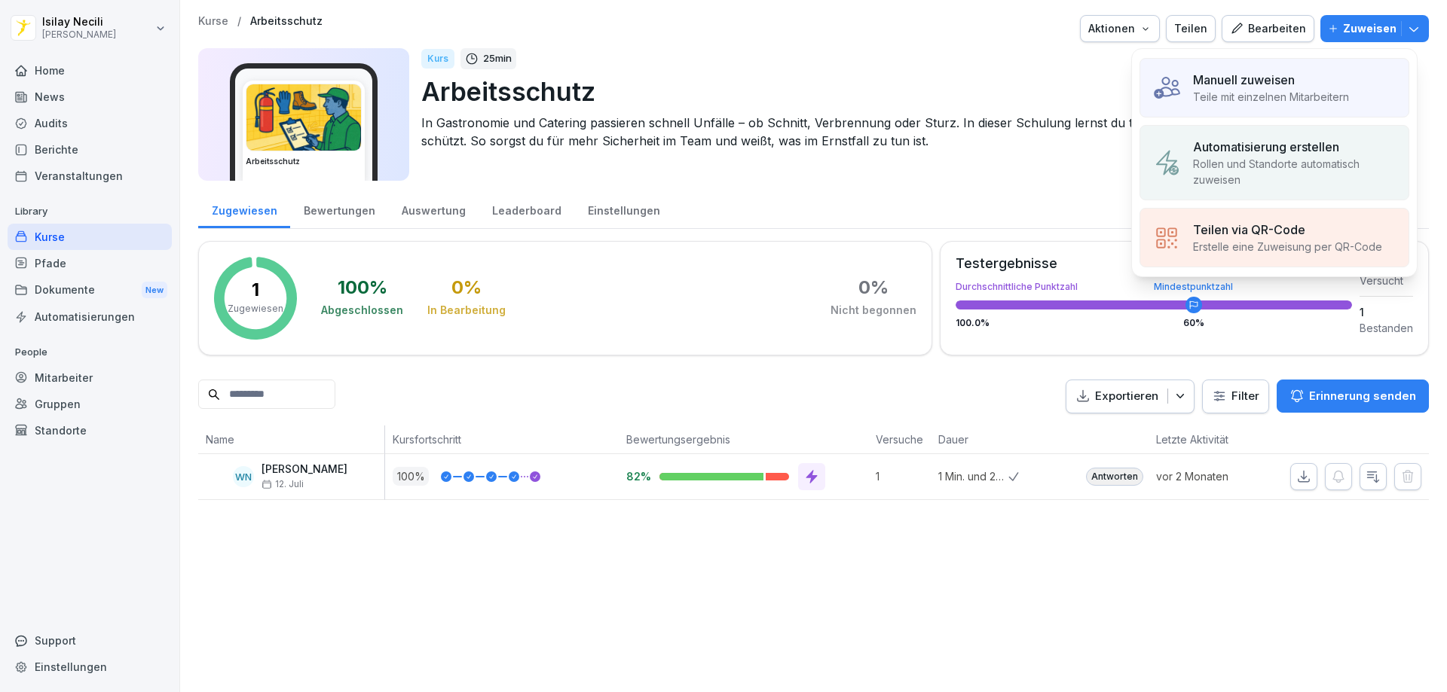
click at [1275, 78] on p "Manuell zuweisen" at bounding box center [1244, 80] width 102 height 18
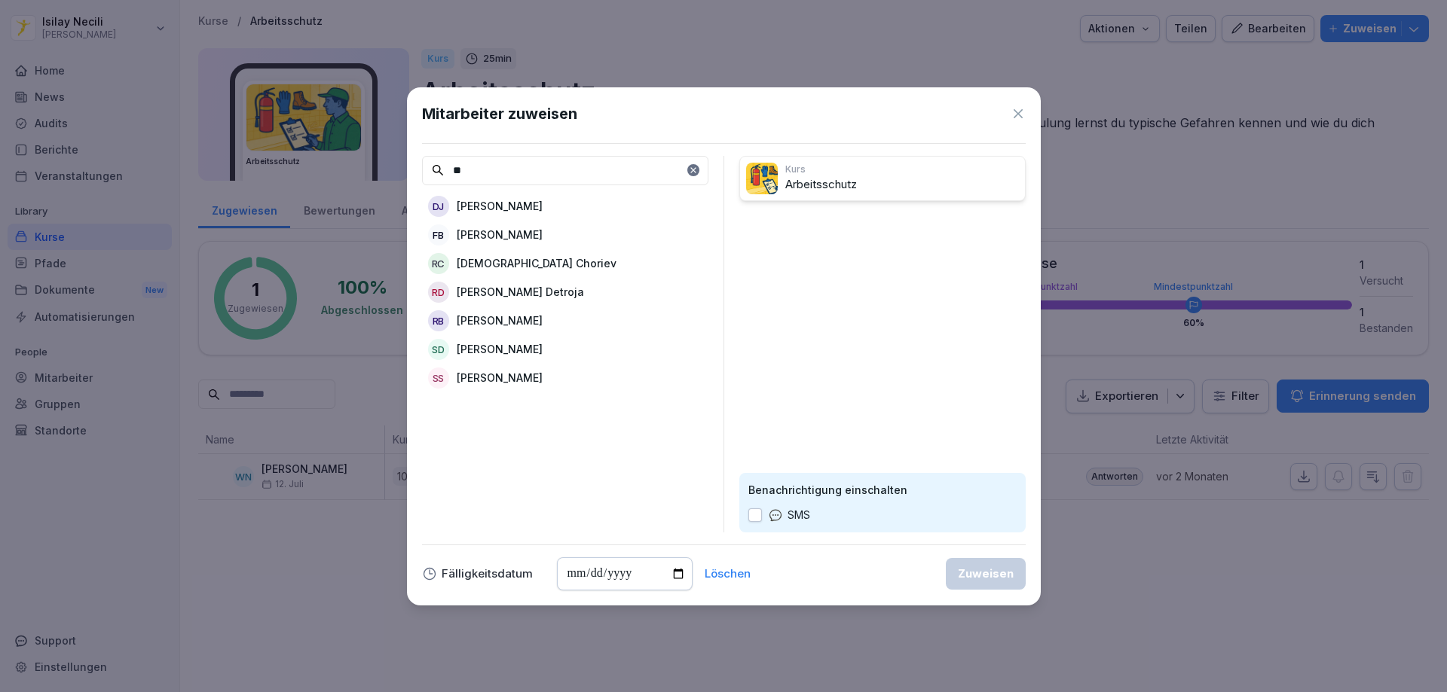
type input "**"
click at [454, 260] on div "RC Rasul Choriev" at bounding box center [565, 263] width 286 height 27
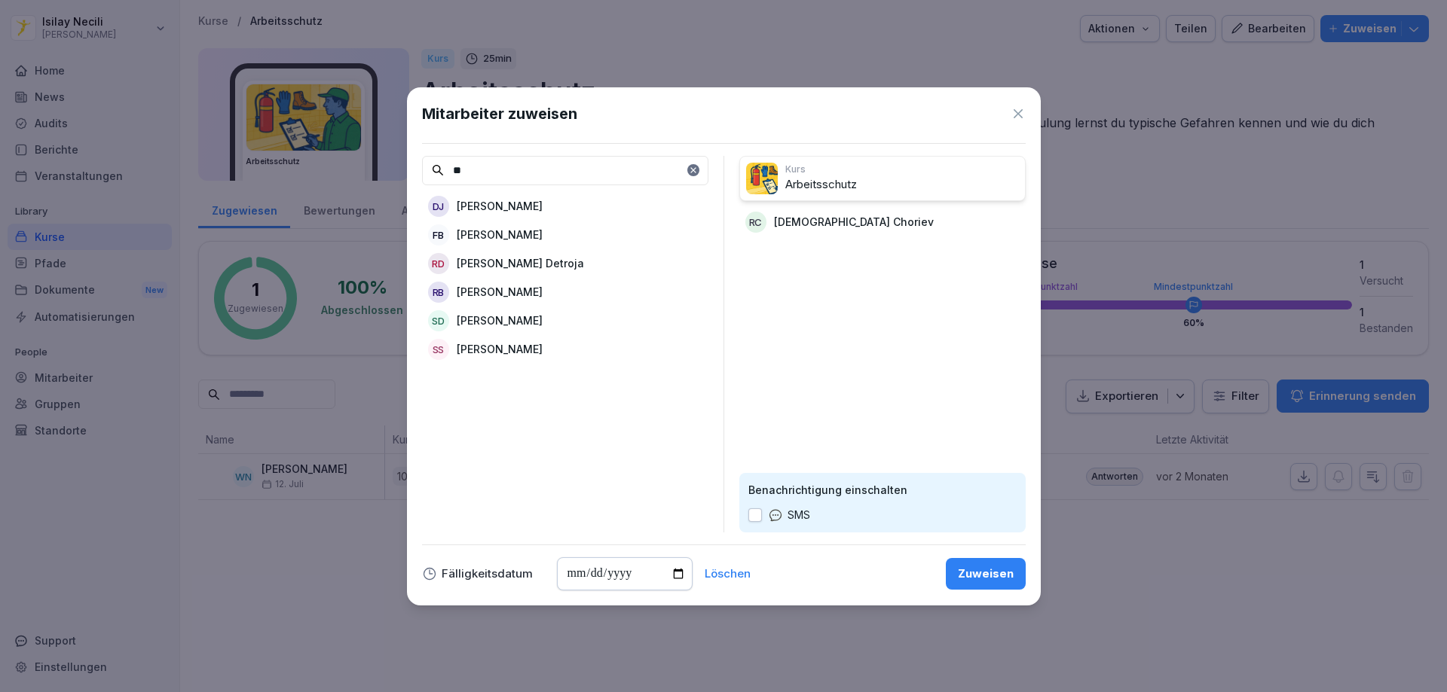
click at [1024, 584] on button "Zuweisen" at bounding box center [986, 574] width 80 height 32
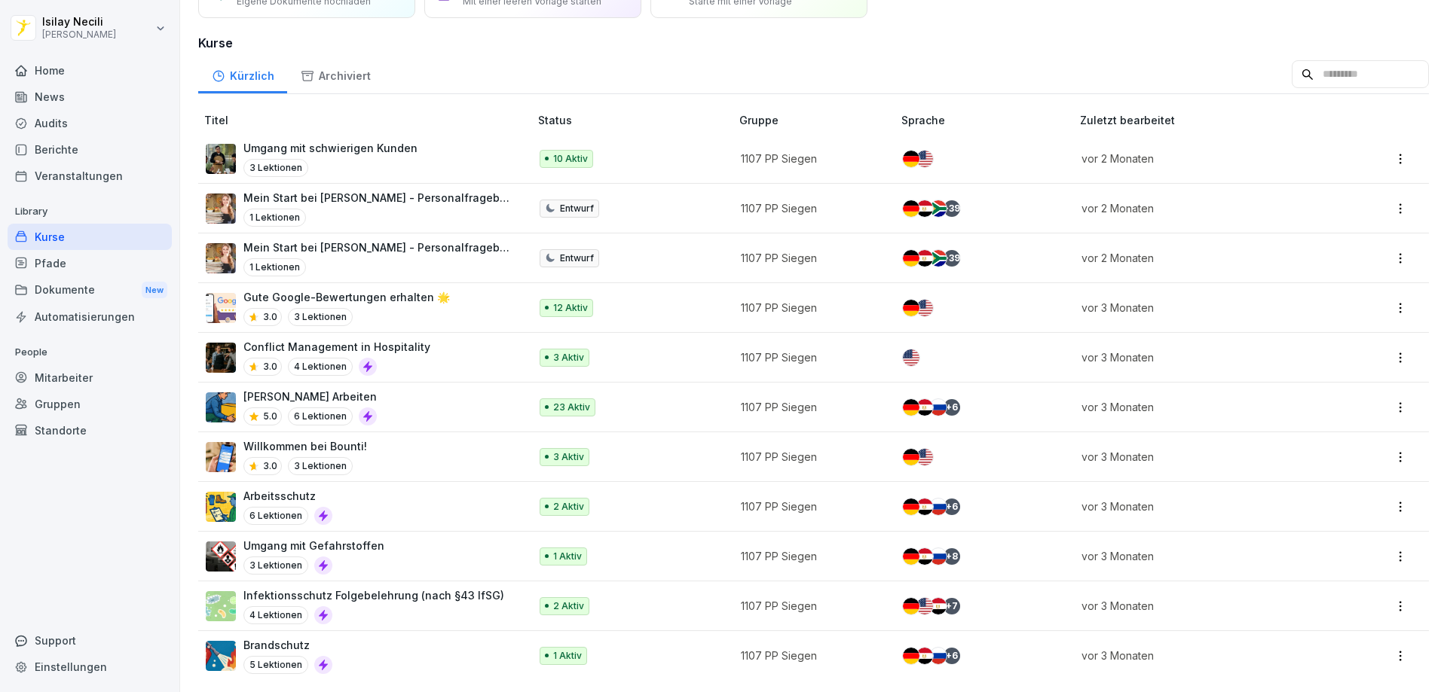
scroll to position [99, 0]
click at [301, 488] on p "Arbeitsschutz" at bounding box center [287, 496] width 89 height 16
click at [353, 557] on div "3 Lektionen" at bounding box center [313, 566] width 141 height 18
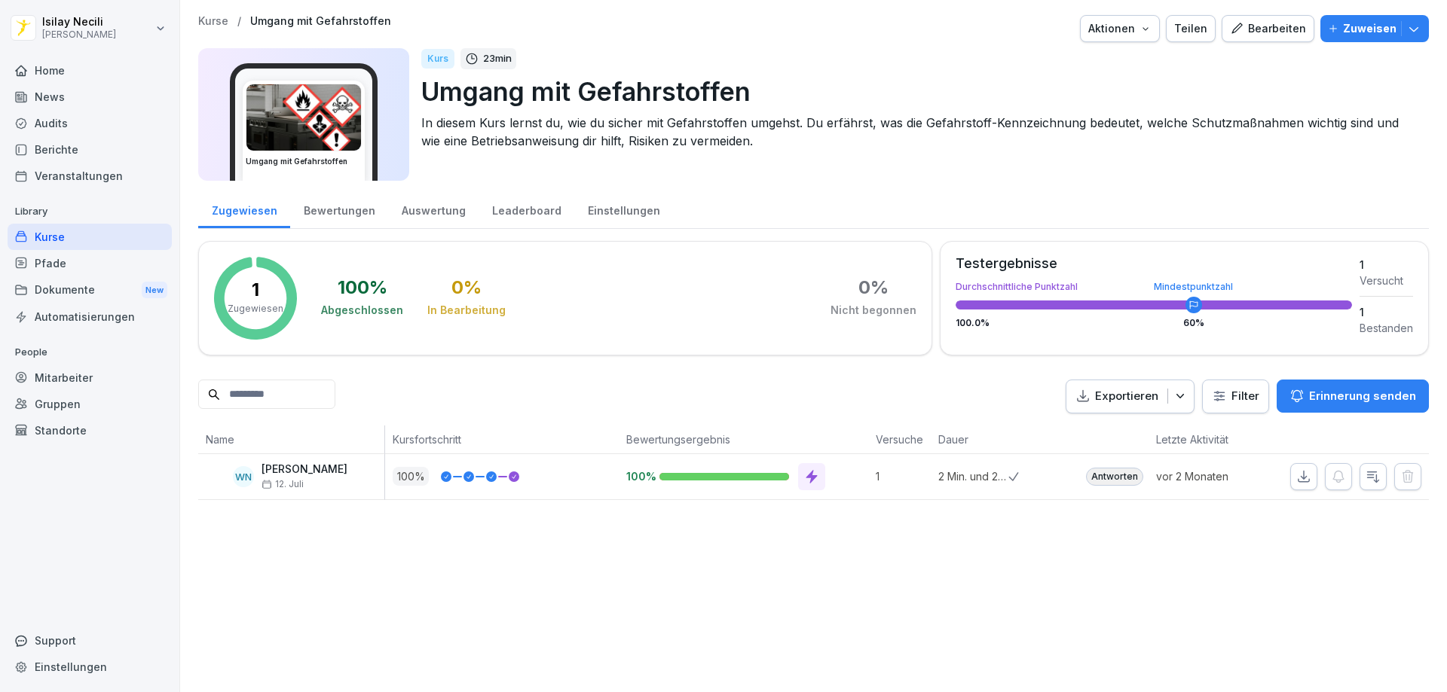
click at [1353, 27] on p "Zuweisen" at bounding box center [1369, 28] width 53 height 17
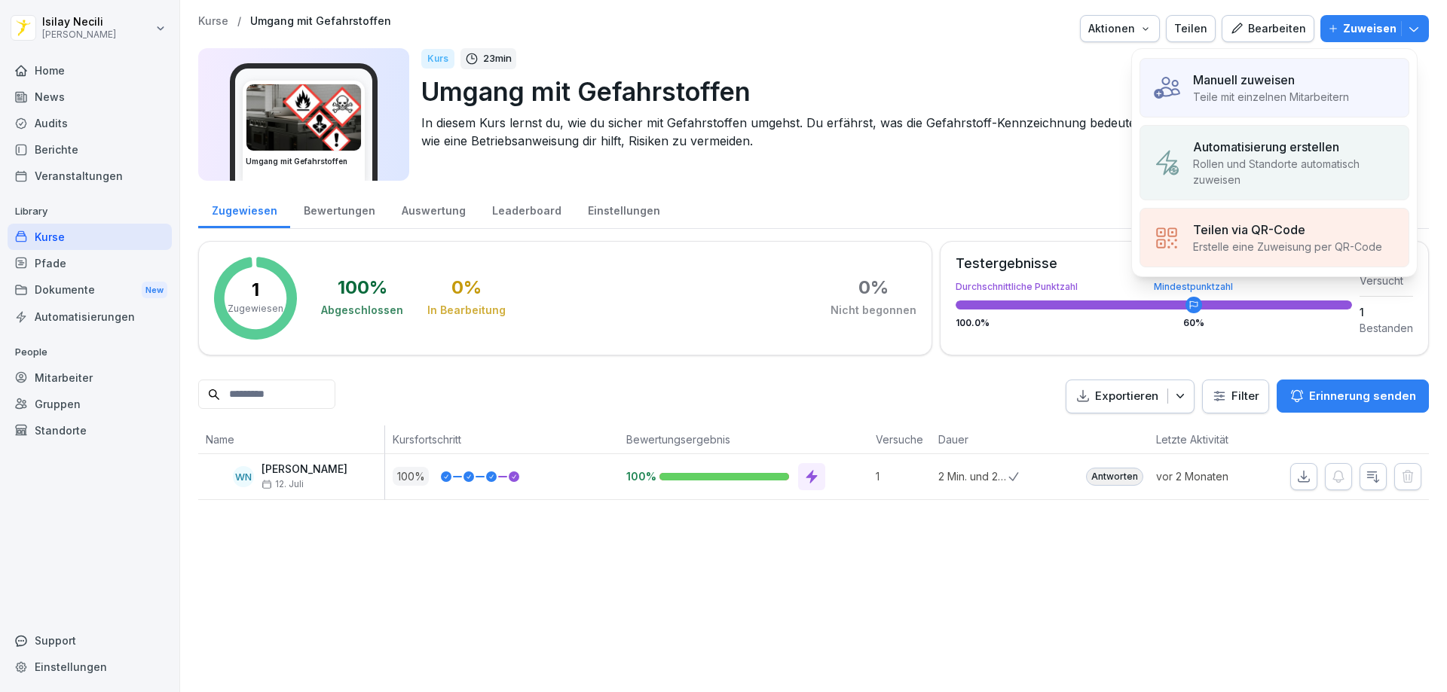
click at [1277, 75] on p "Manuell zuweisen" at bounding box center [1244, 80] width 102 height 18
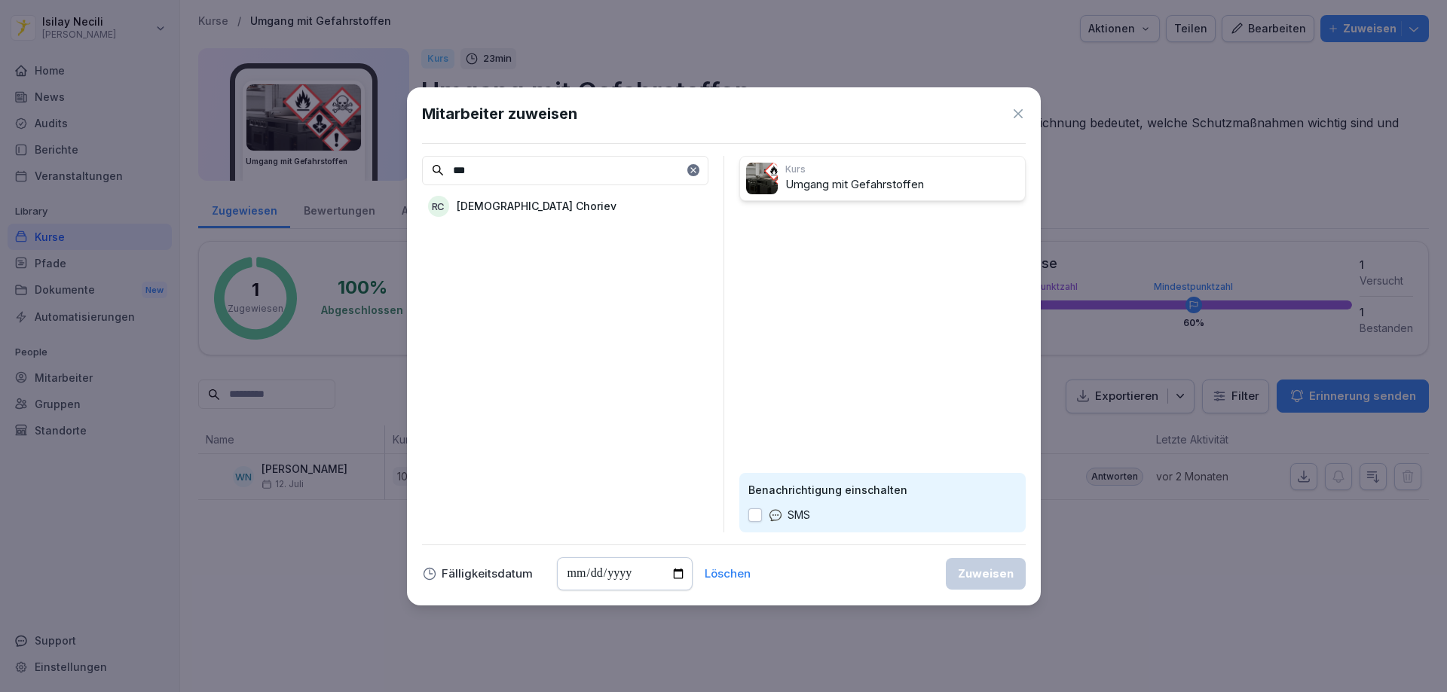
type input "***"
click at [505, 197] on div "RC Rasul Choriev" at bounding box center [565, 206] width 286 height 27
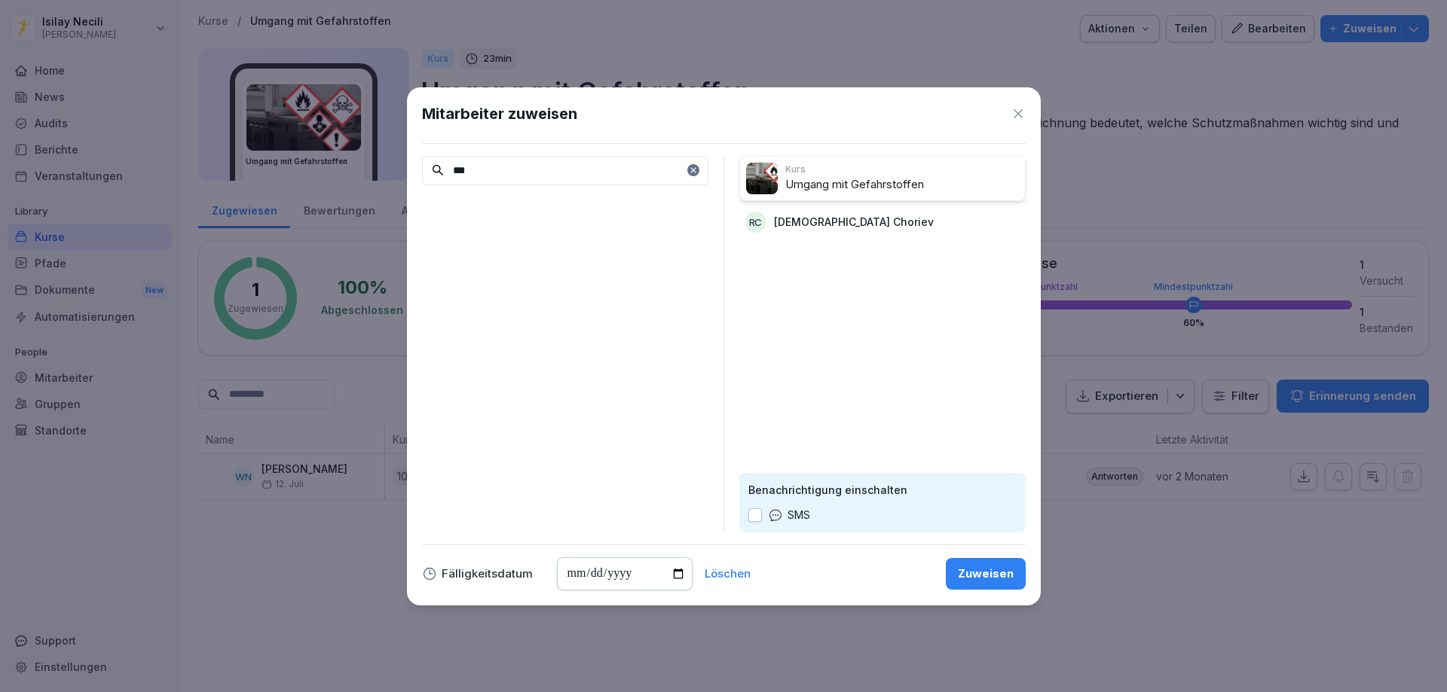
click at [993, 572] on div "Zuweisen" at bounding box center [986, 574] width 56 height 17
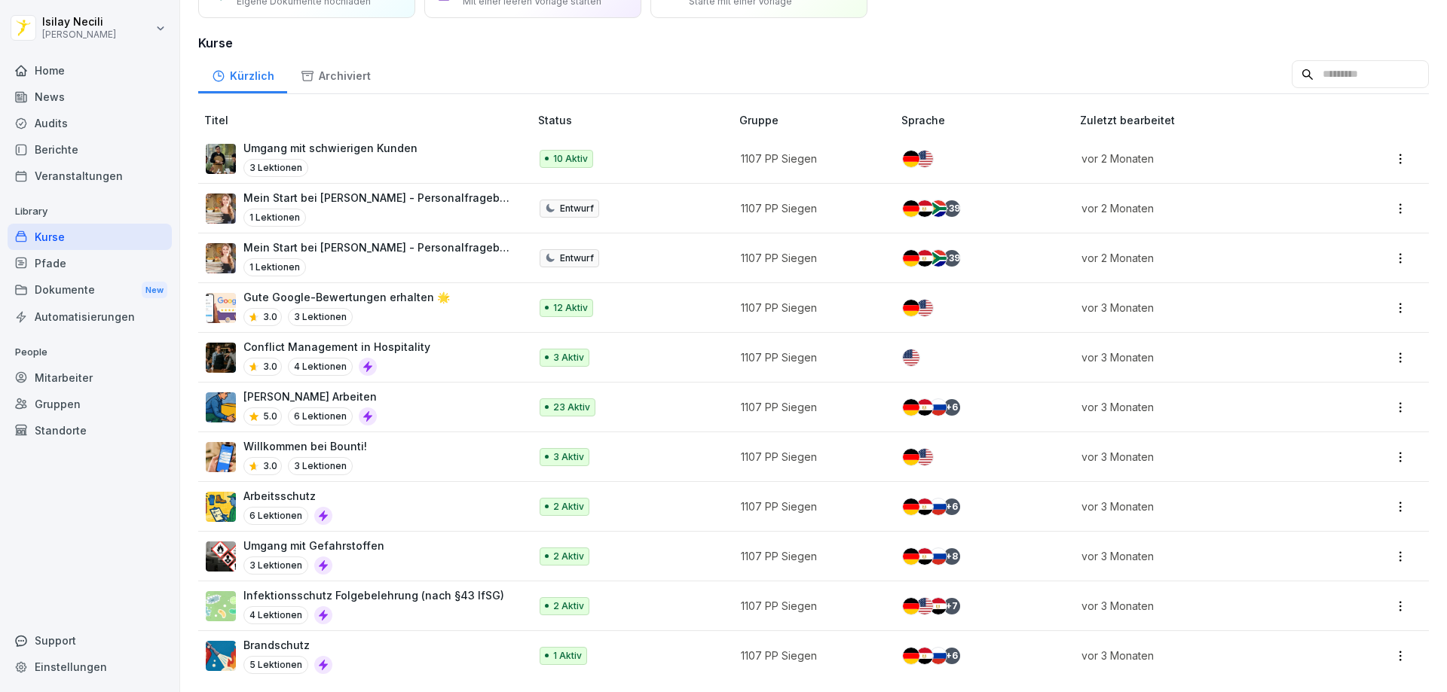
scroll to position [99, 0]
click at [376, 645] on div "Brandschutz 5 Lektionen" at bounding box center [360, 655] width 308 height 37
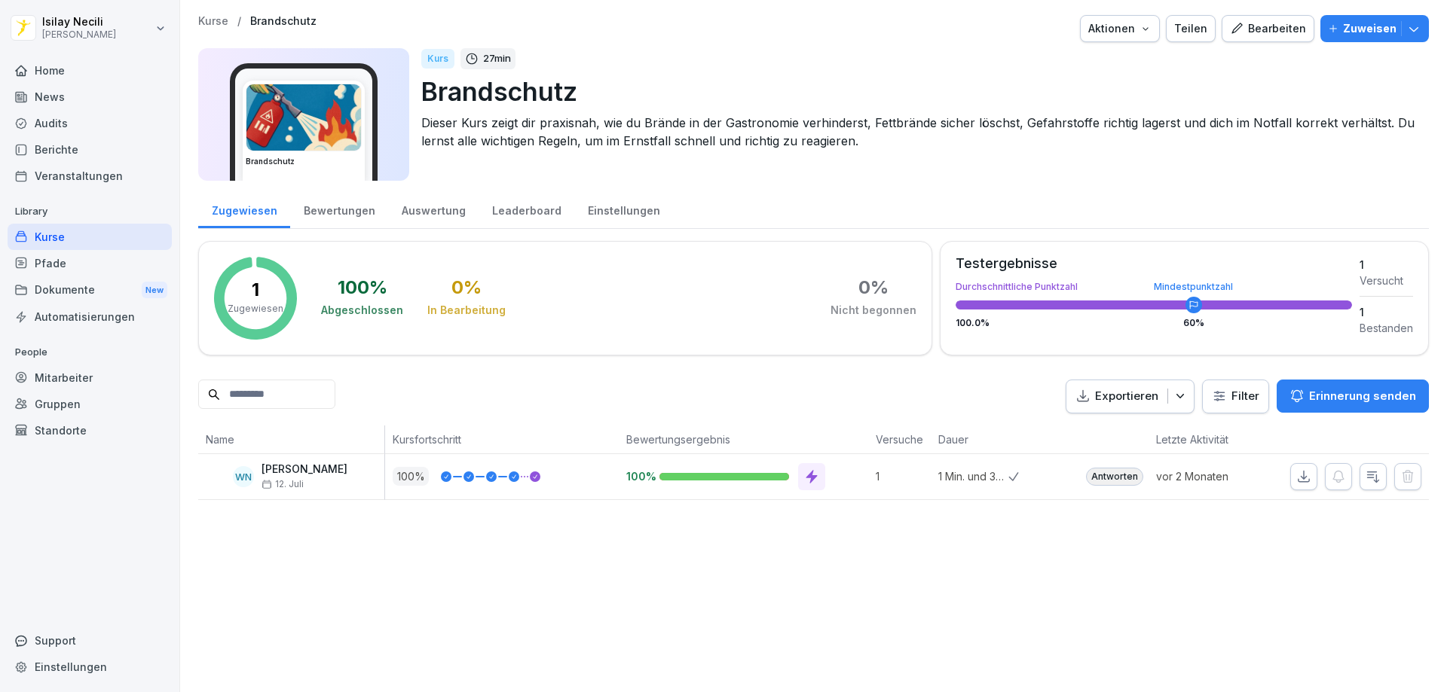
click at [1343, 26] on p "Zuweisen" at bounding box center [1369, 28] width 53 height 17
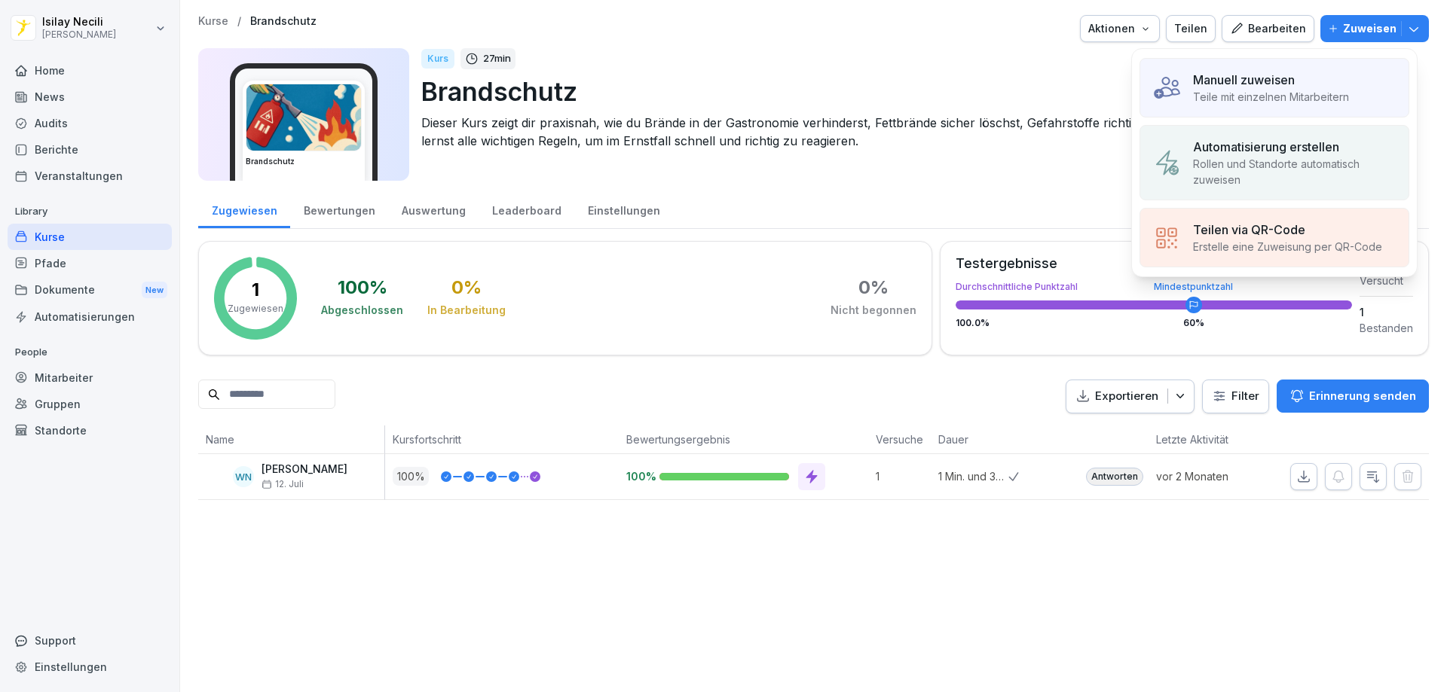
click at [1242, 93] on p "Teile mit einzelnen Mitarbeitern" at bounding box center [1271, 97] width 156 height 16
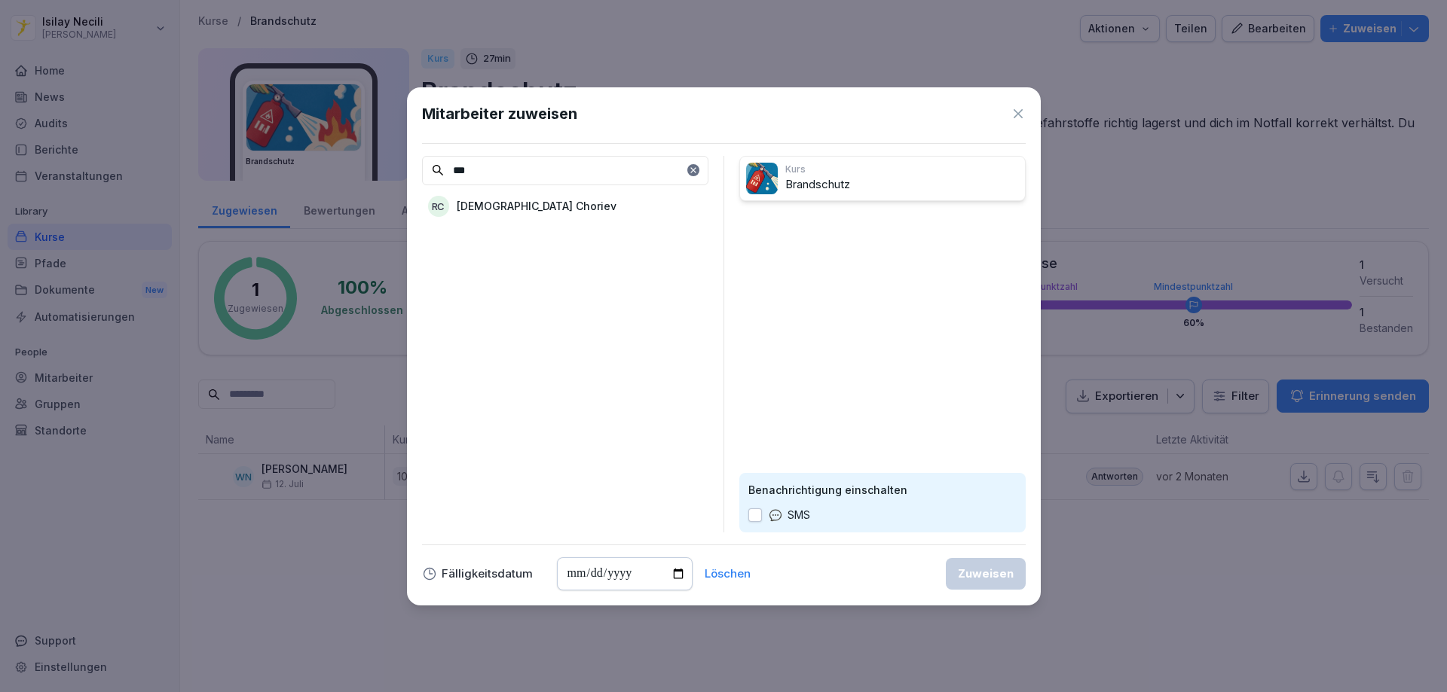
type input "***"
click at [519, 205] on p "Rasul Choriev" at bounding box center [537, 206] width 160 height 16
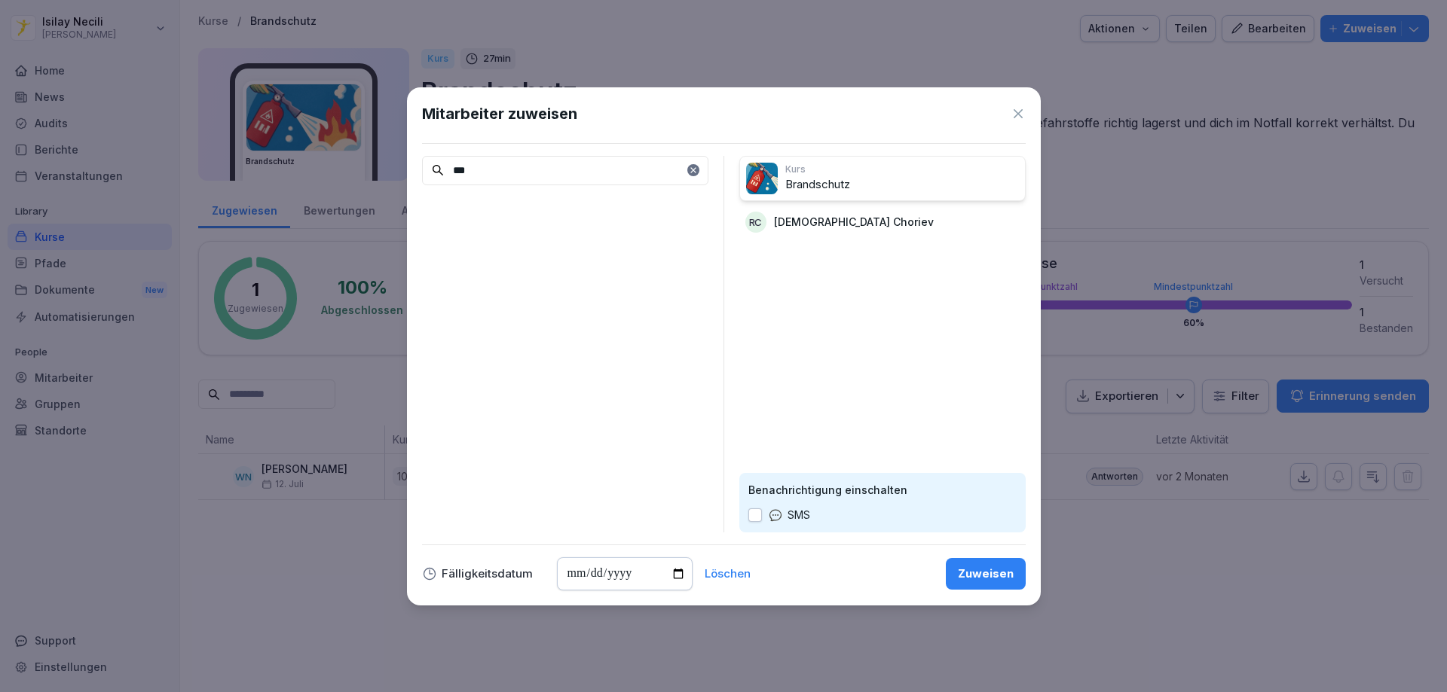
click at [996, 577] on div "Zuweisen" at bounding box center [986, 574] width 56 height 17
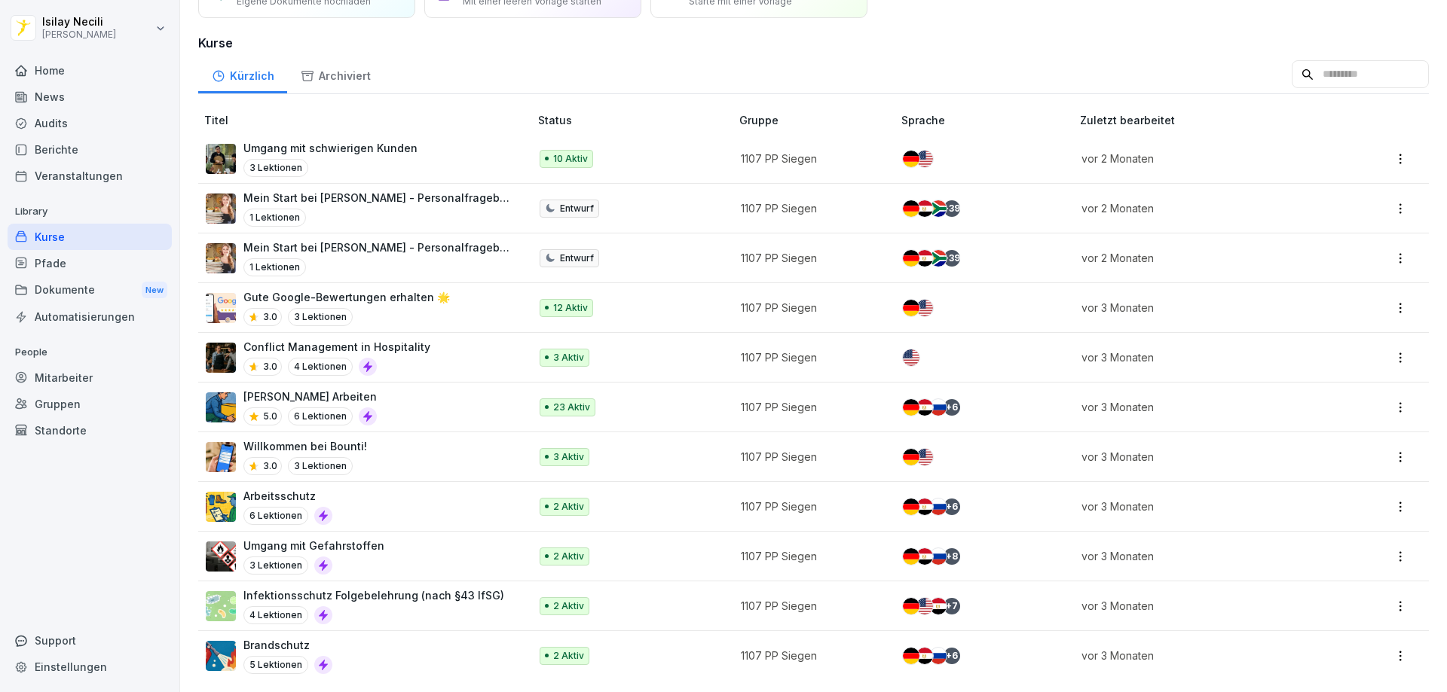
scroll to position [99, 0]
click at [280, 389] on p "[PERSON_NAME] Arbeiten" at bounding box center [309, 397] width 133 height 16
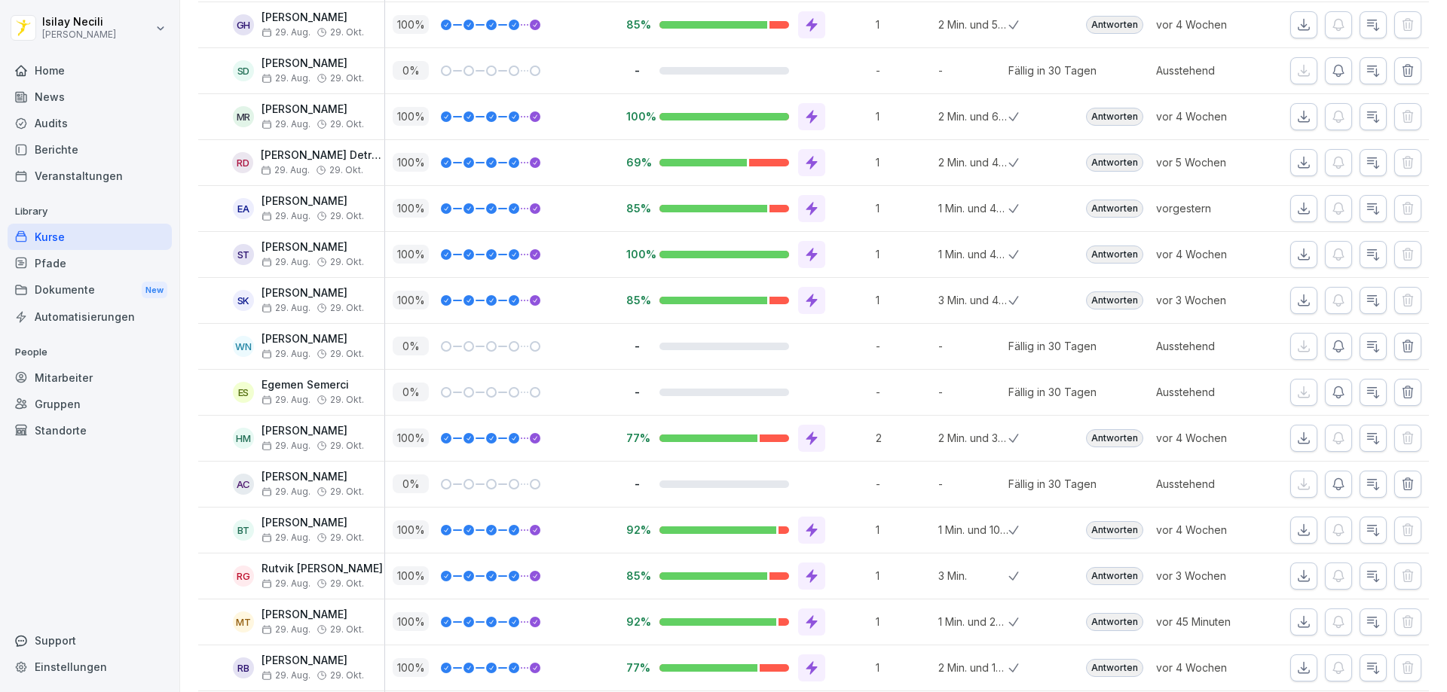
scroll to position [377, 0]
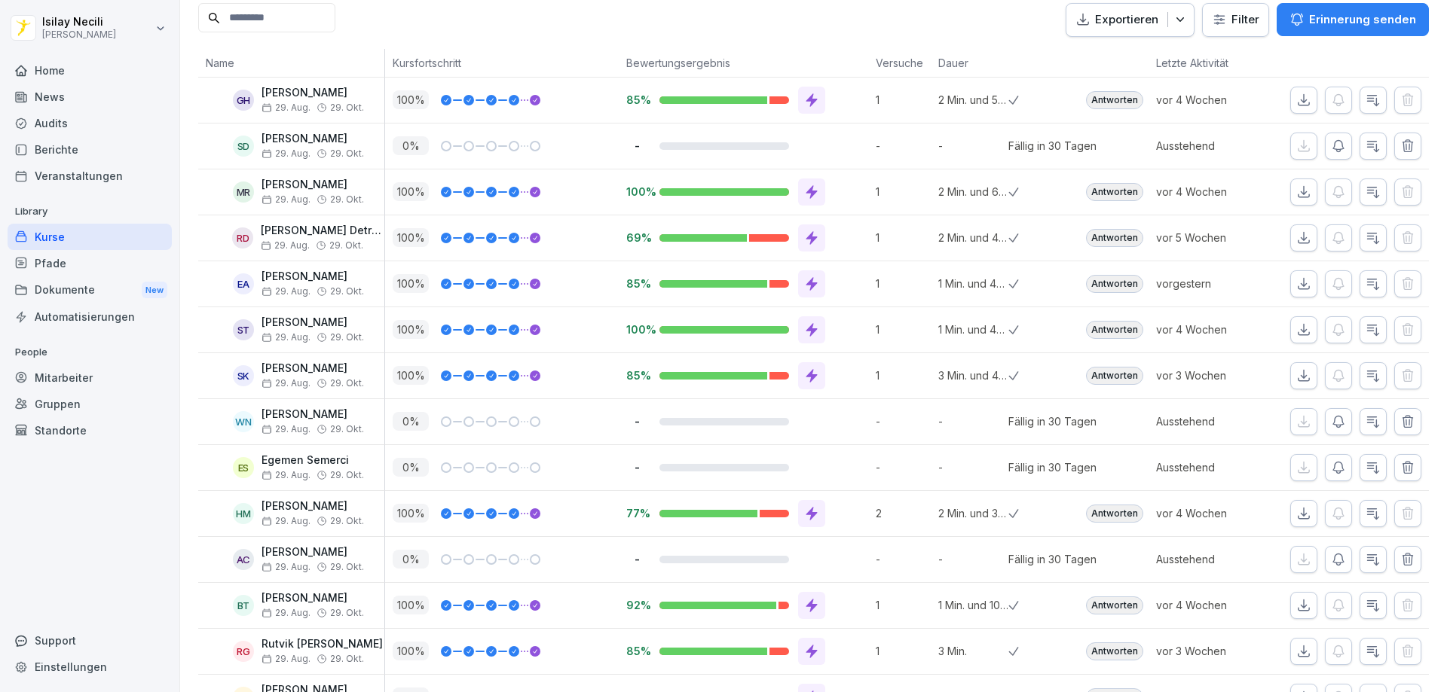
click at [1331, 140] on icon "button" at bounding box center [1338, 146] width 15 height 15
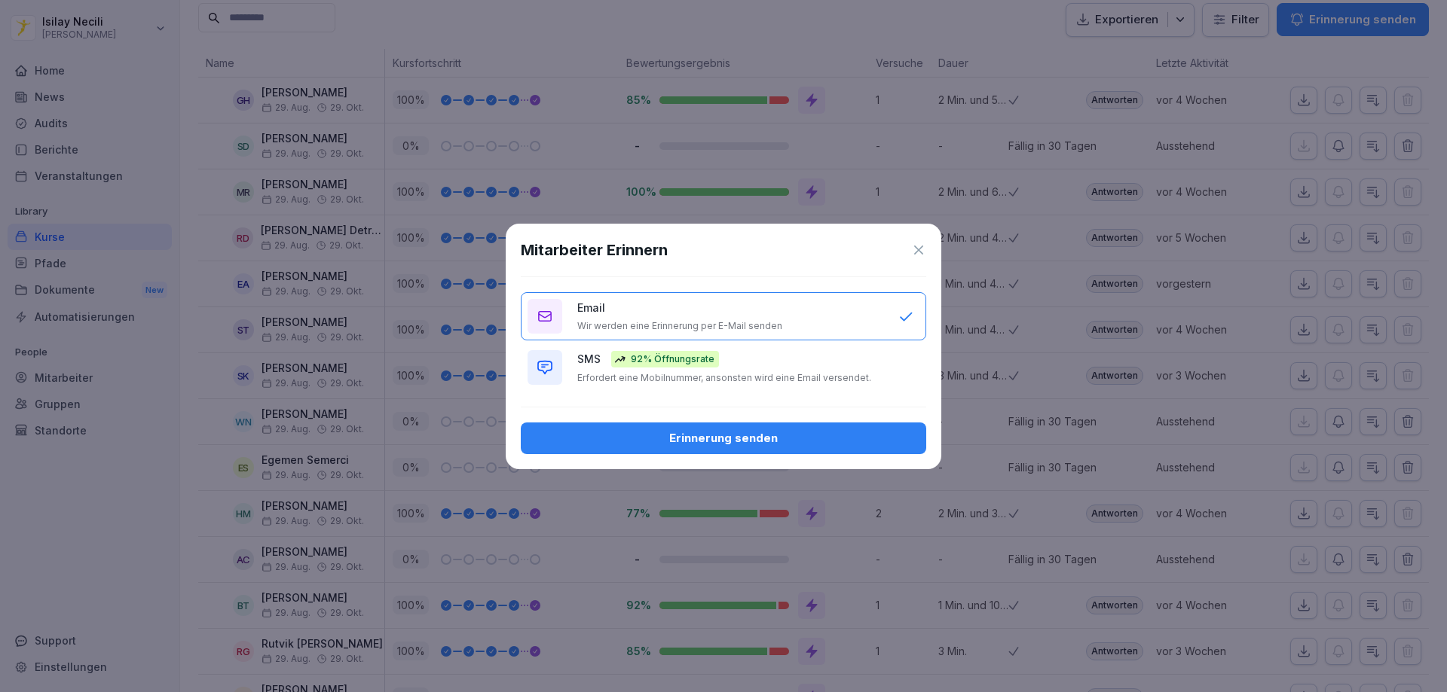
click at [705, 431] on div "Erinnerung senden" at bounding box center [723, 438] width 381 height 17
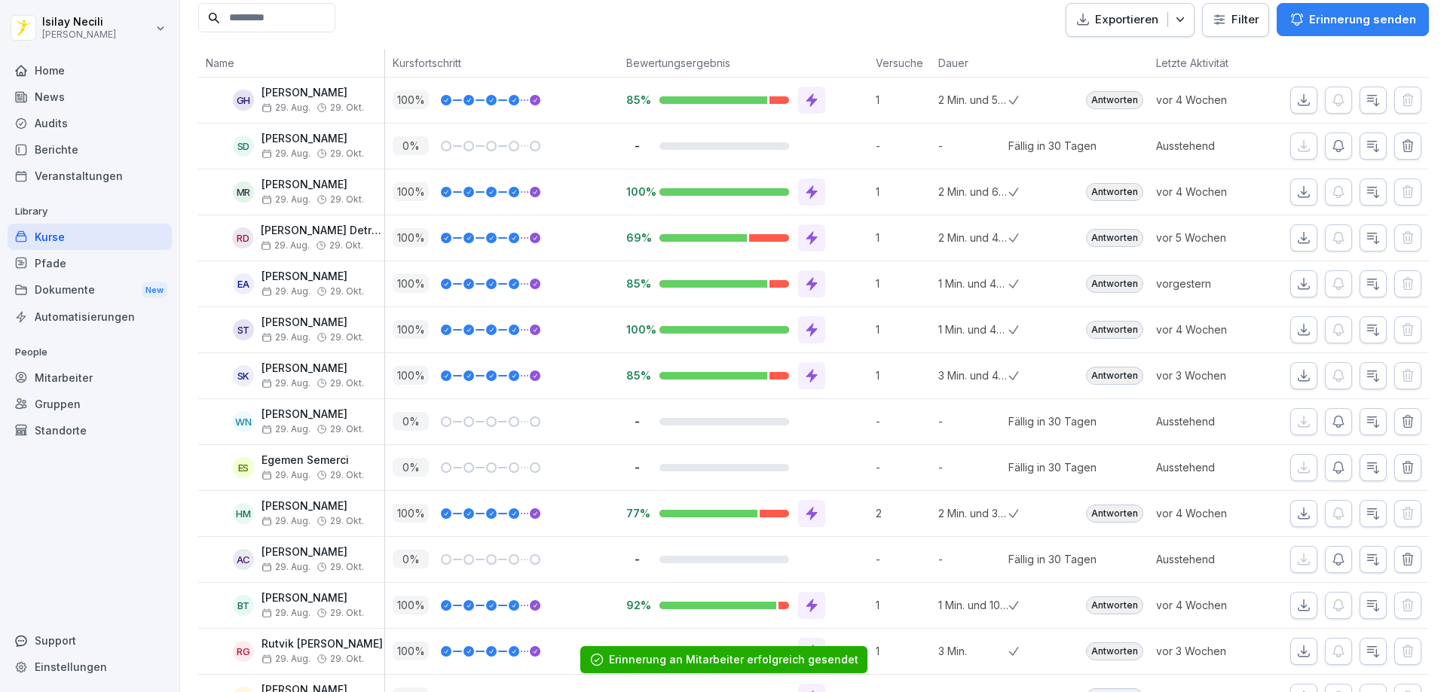
click at [1333, 425] on icon "button" at bounding box center [1338, 421] width 11 height 11
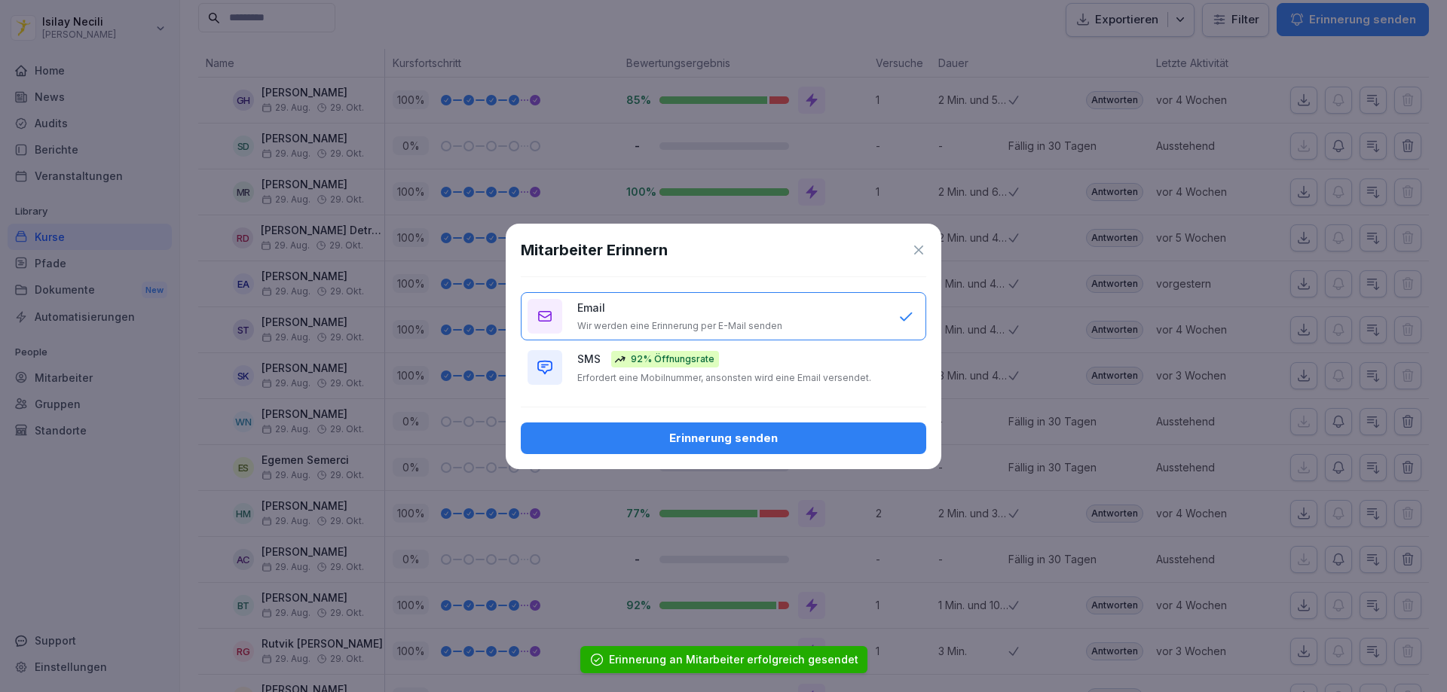
click at [884, 441] on div "Erinnerung senden" at bounding box center [723, 438] width 381 height 17
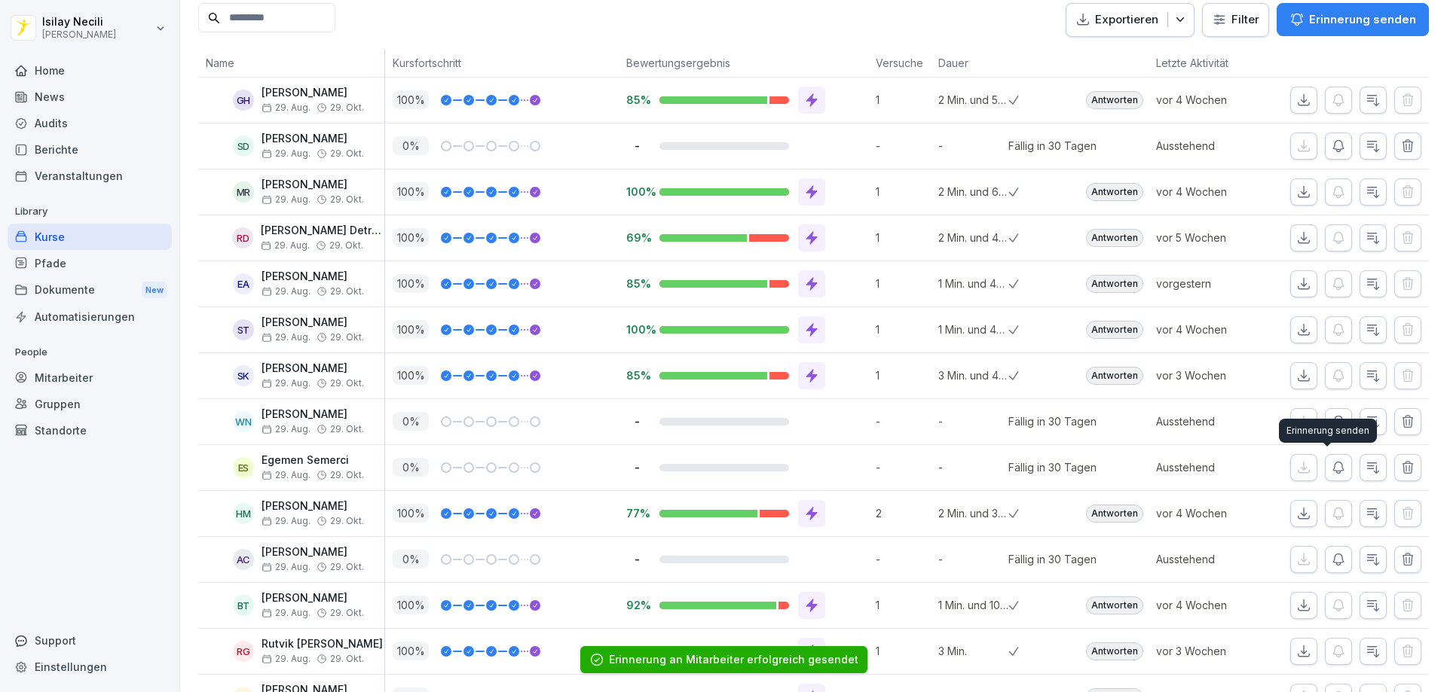
click at [1331, 467] on icon "button" at bounding box center [1338, 467] width 15 height 15
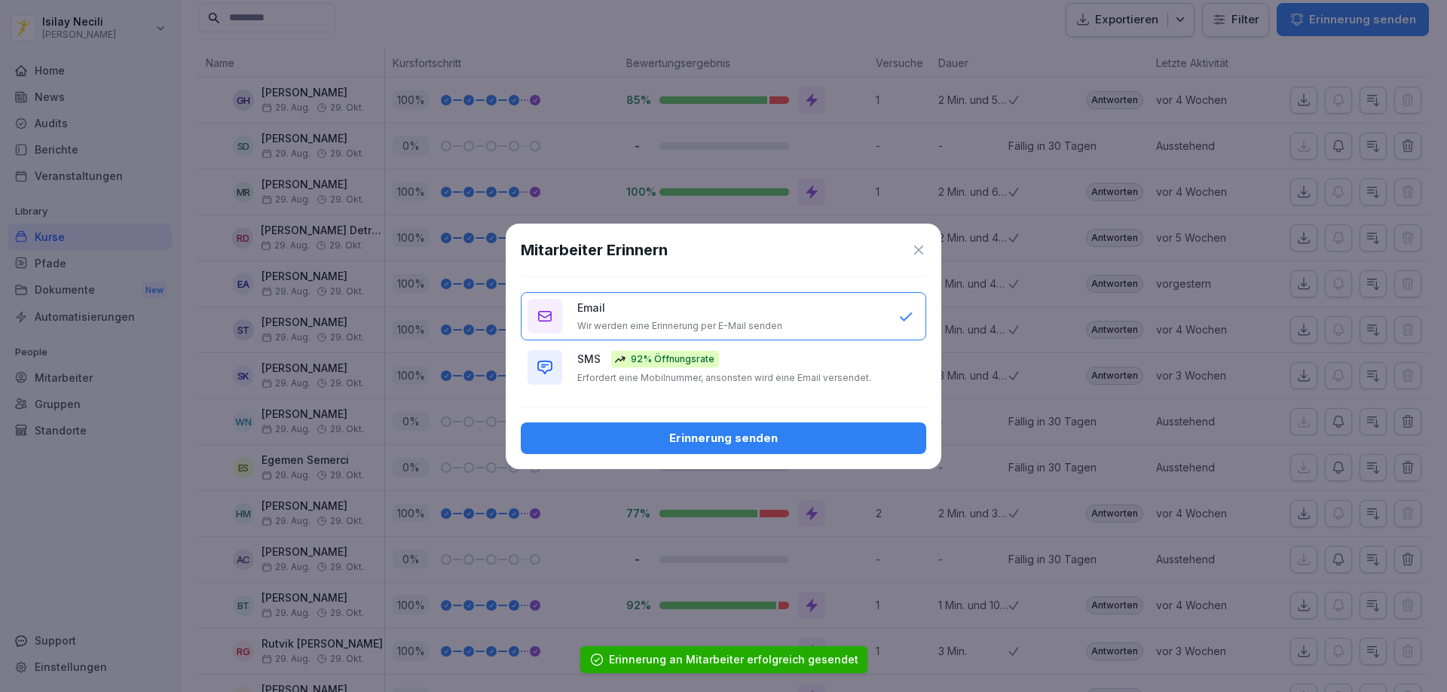
click at [810, 436] on div "Erinnerung senden" at bounding box center [723, 438] width 381 height 17
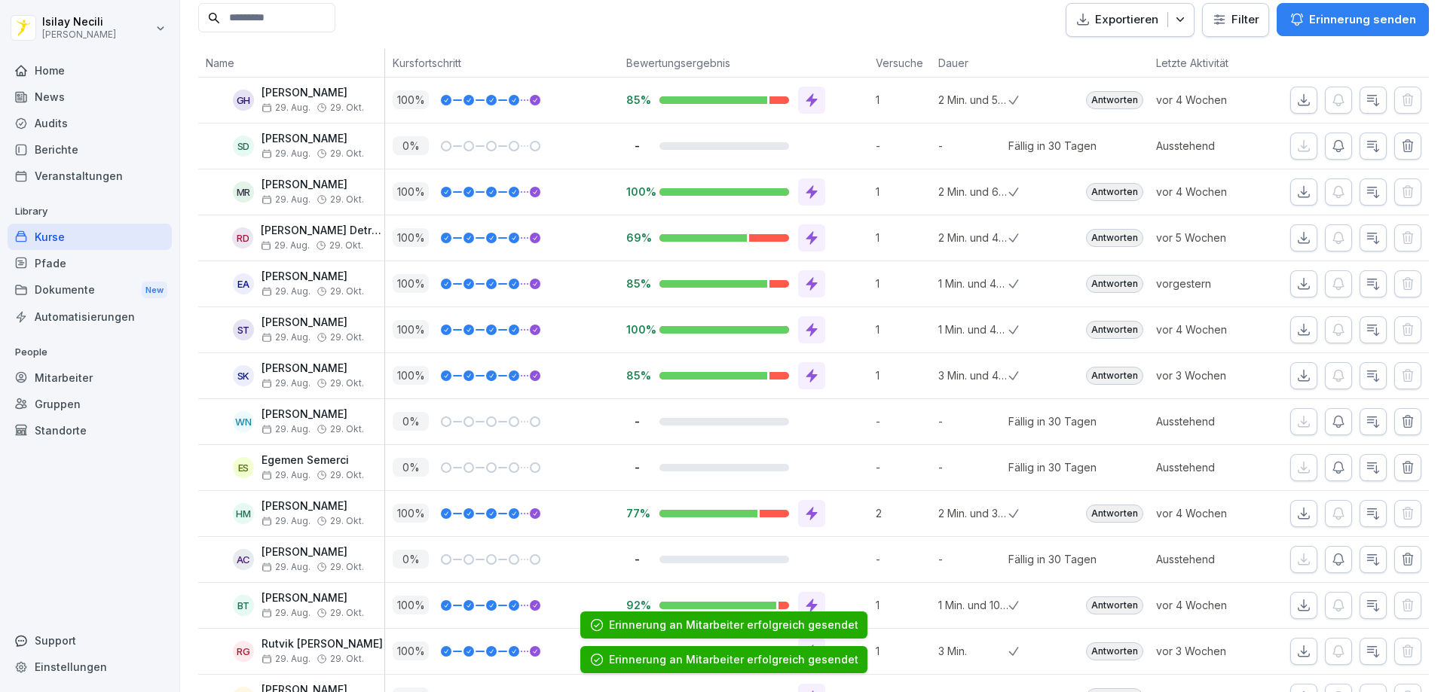
scroll to position [452, 0]
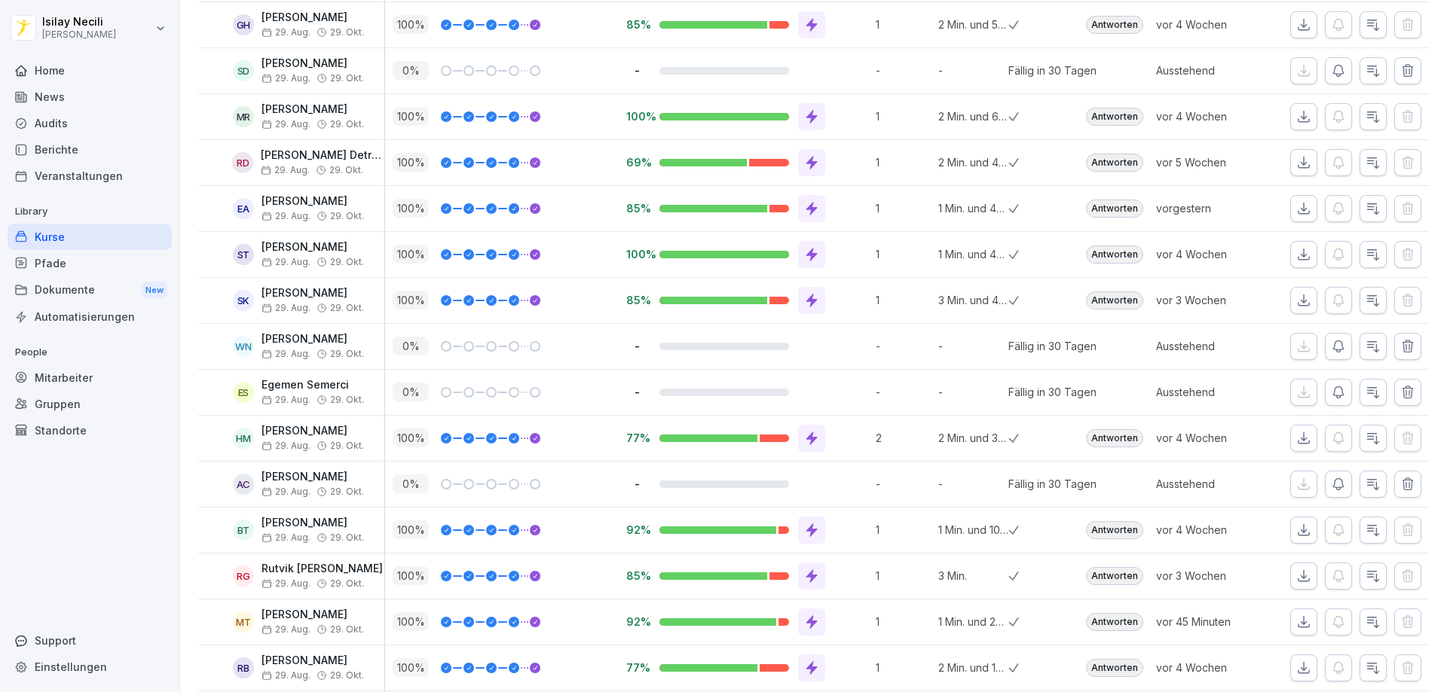
click at [1331, 484] on icon "button" at bounding box center [1338, 484] width 15 height 15
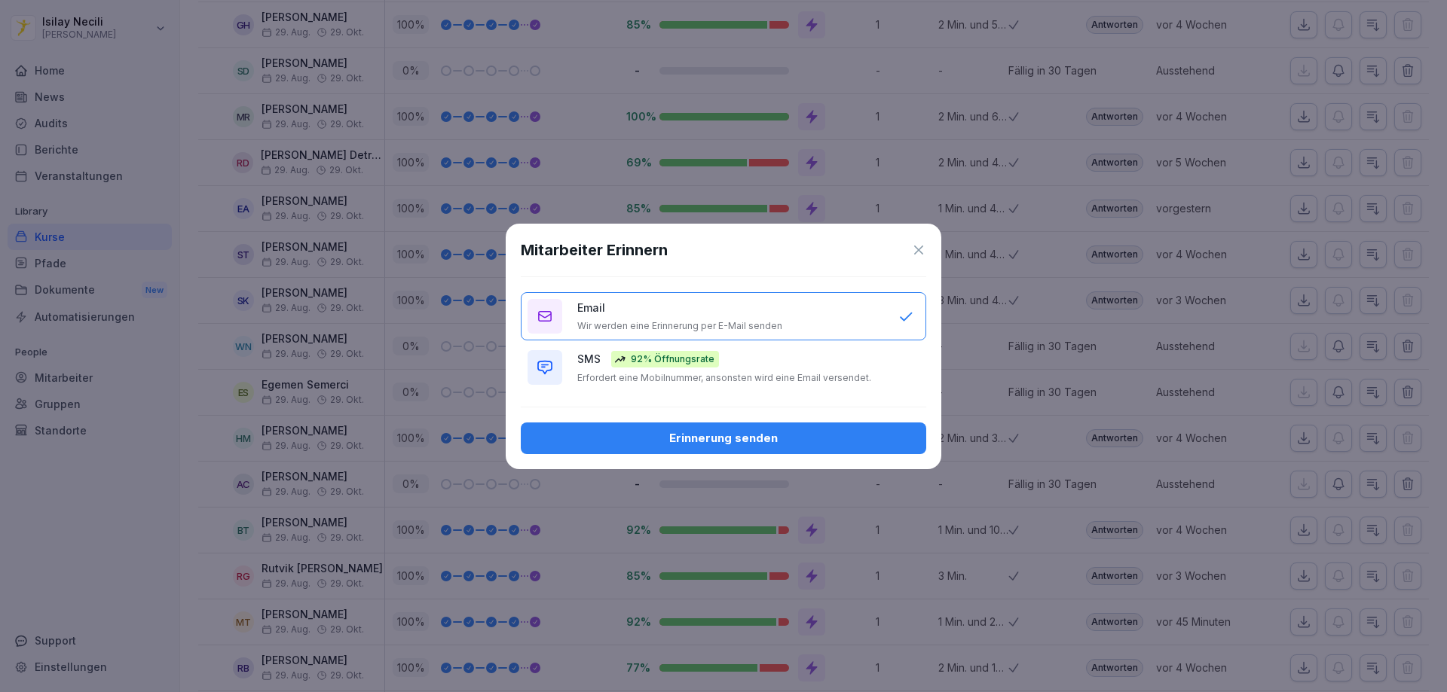
click at [619, 442] on div "Erinnerung senden" at bounding box center [723, 438] width 381 height 17
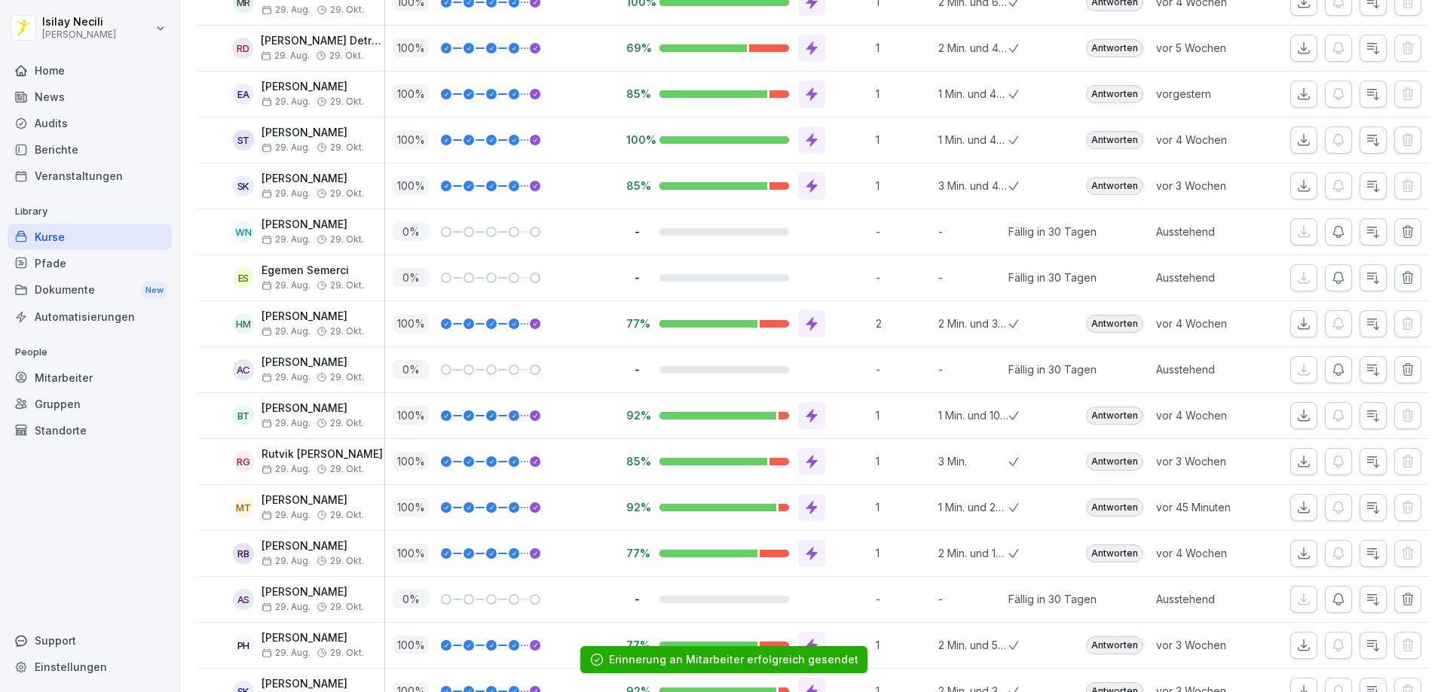
scroll to position [829, 0]
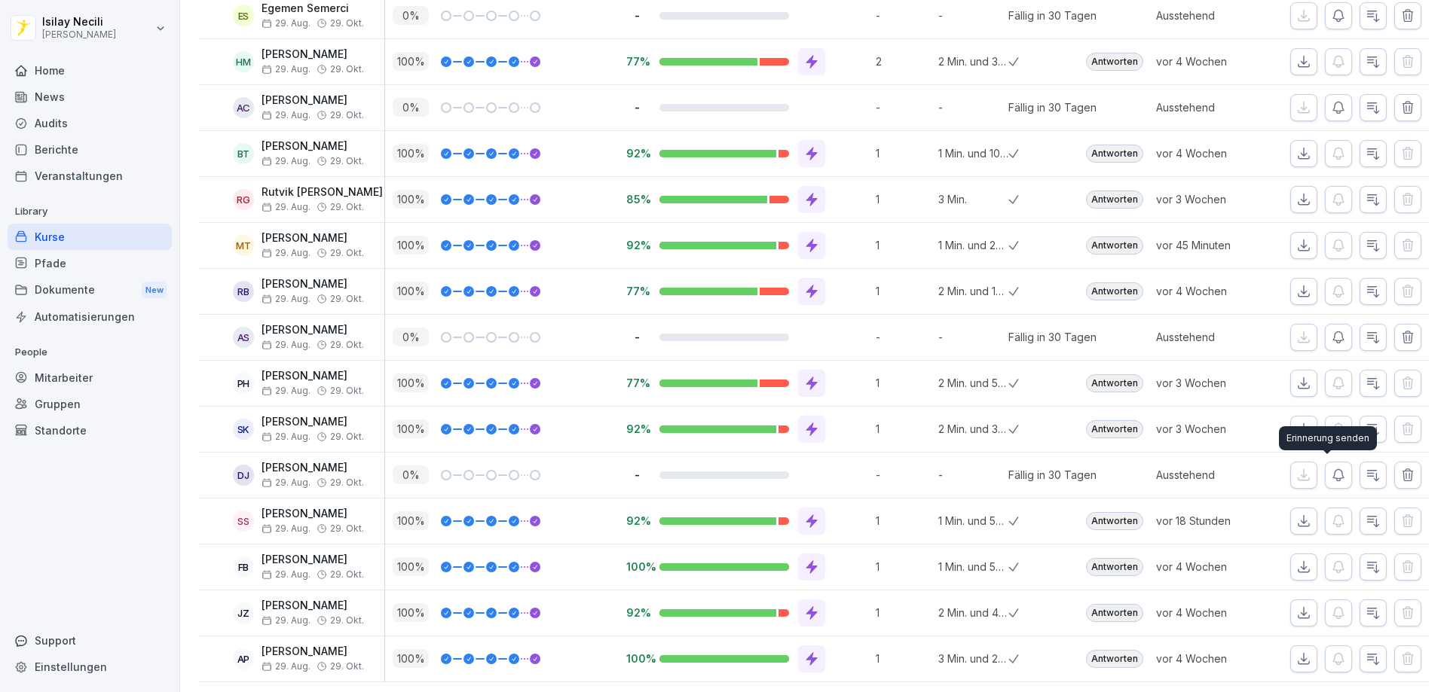
click at [1331, 472] on icon "button" at bounding box center [1338, 475] width 15 height 15
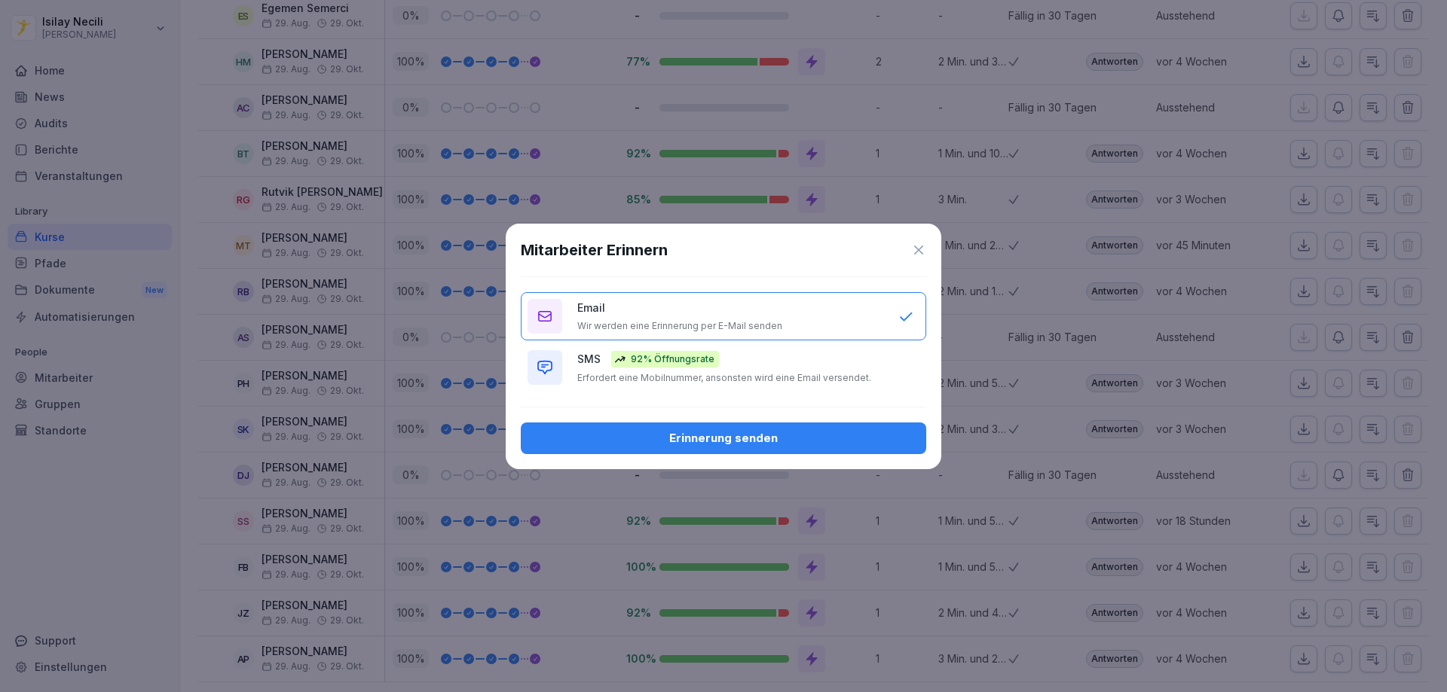
click at [680, 456] on div "Mitarbeiter Erinnern Email Wir werden eine Erinnerung per E-Mail senden SMS 92%…" at bounding box center [724, 347] width 436 height 246
click at [679, 444] on div "Erinnerung senden" at bounding box center [723, 438] width 381 height 17
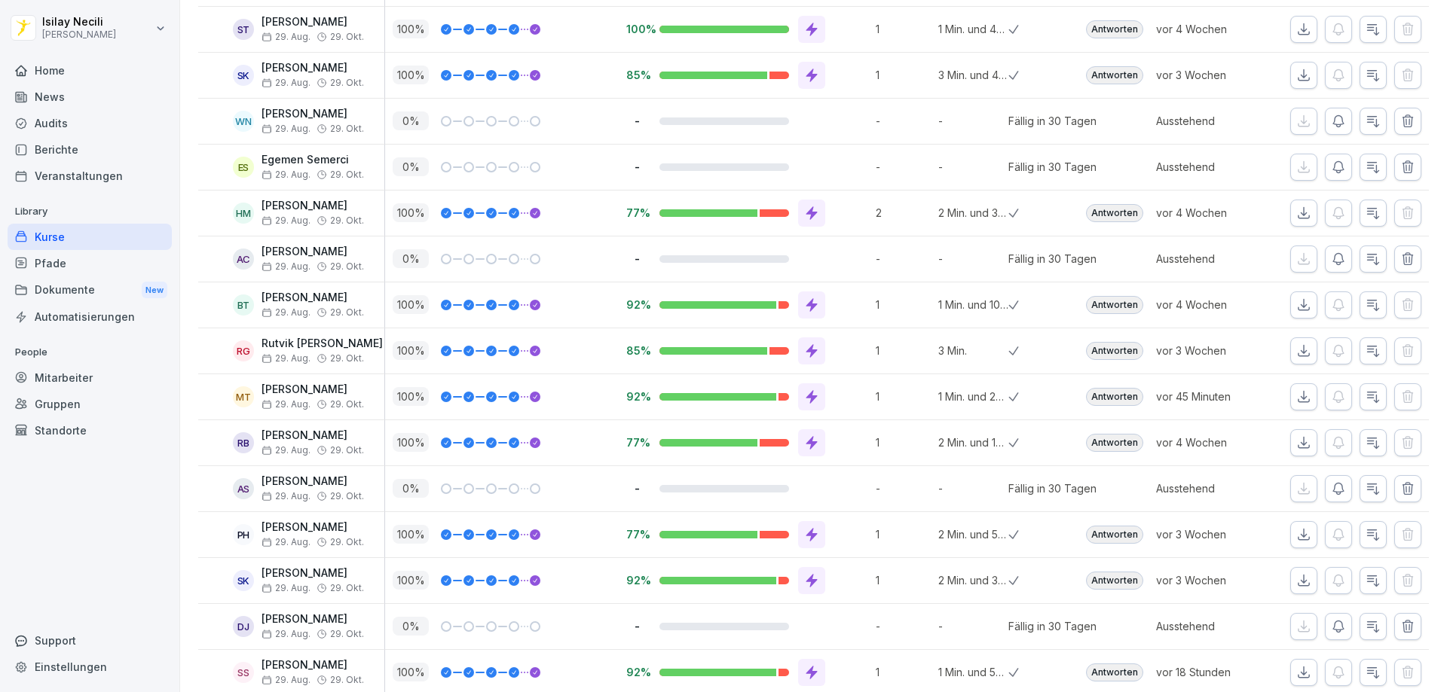
scroll to position [781, 0]
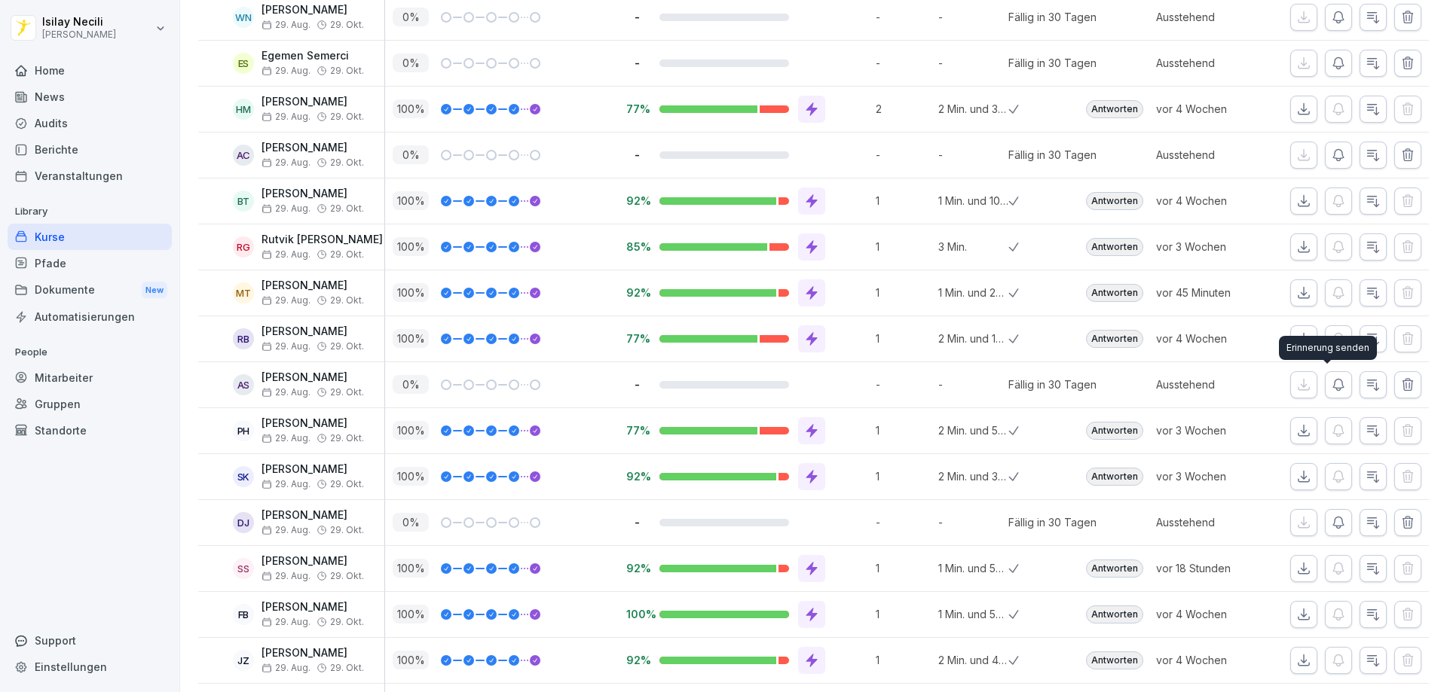
click at [1333, 387] on button "button" at bounding box center [1338, 384] width 27 height 27
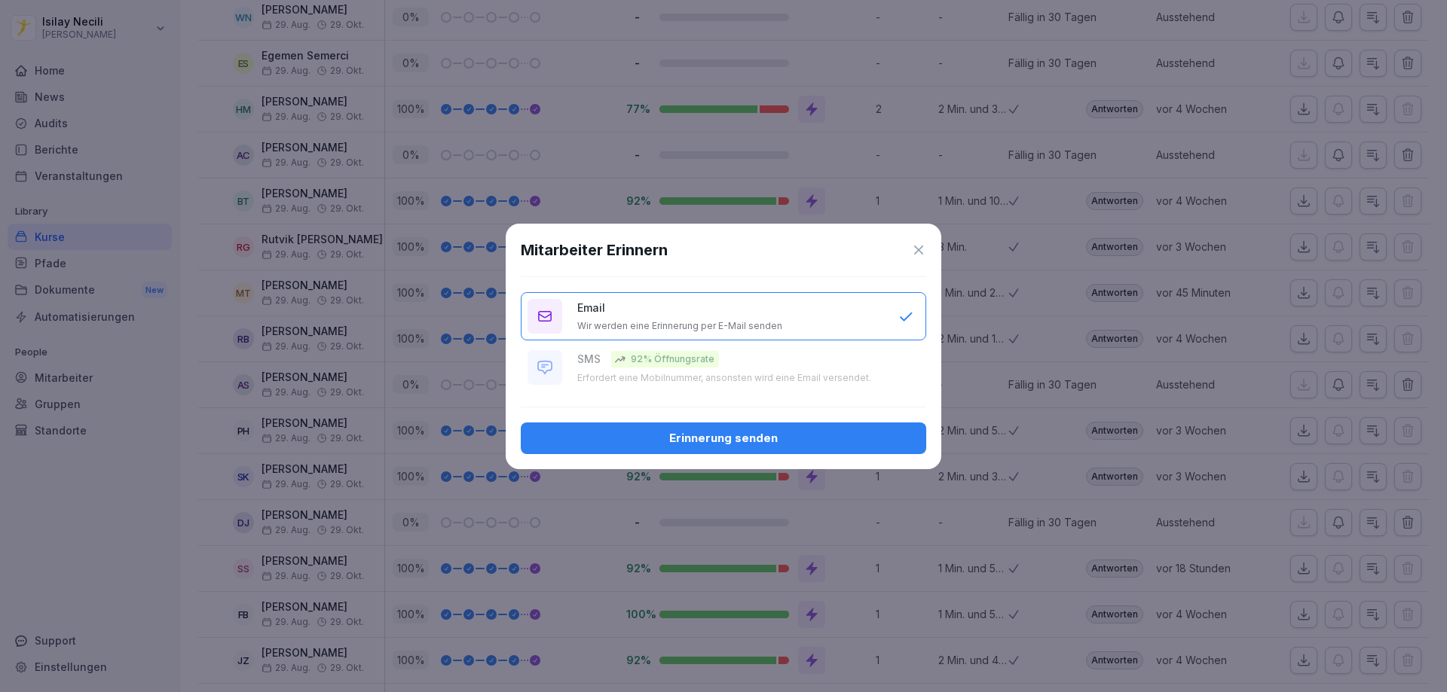
click at [832, 442] on div "Erinnerung senden" at bounding box center [723, 438] width 381 height 17
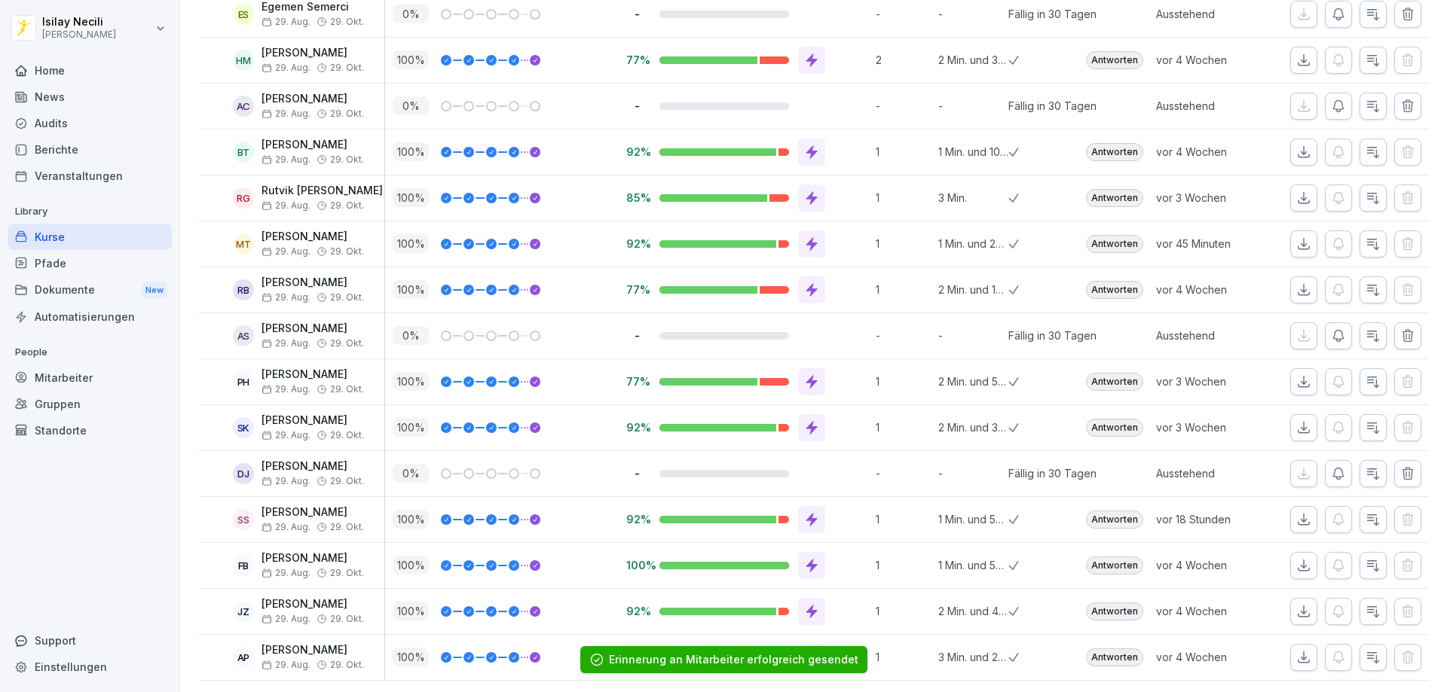
scroll to position [857, 0]
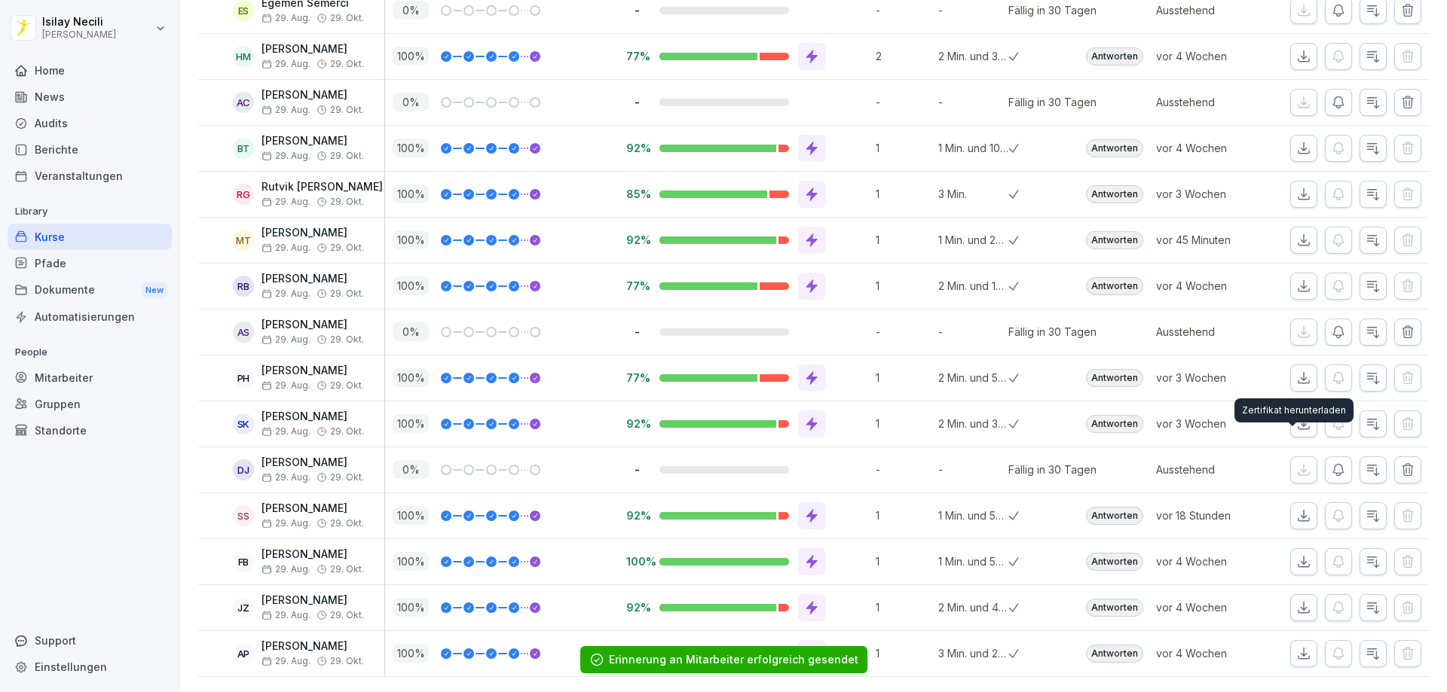
click at [1313, 457] on div at bounding box center [1359, 470] width 139 height 27
click at [1331, 463] on icon "button" at bounding box center [1338, 470] width 15 height 15
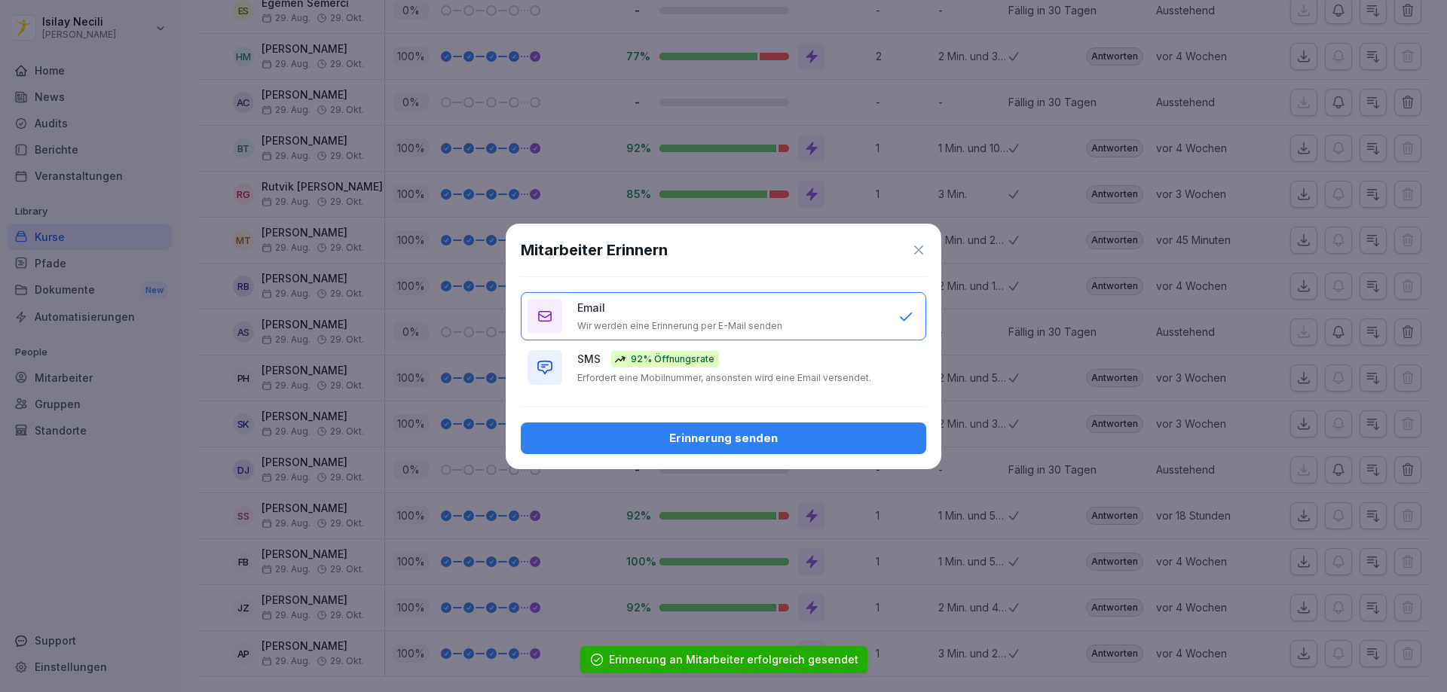
click at [906, 459] on div "Mitarbeiter Erinnern Email Wir werden eine Erinnerung per E-Mail senden SMS 92%…" at bounding box center [724, 347] width 436 height 246
click at [854, 443] on div "Erinnerung senden" at bounding box center [723, 438] width 381 height 17
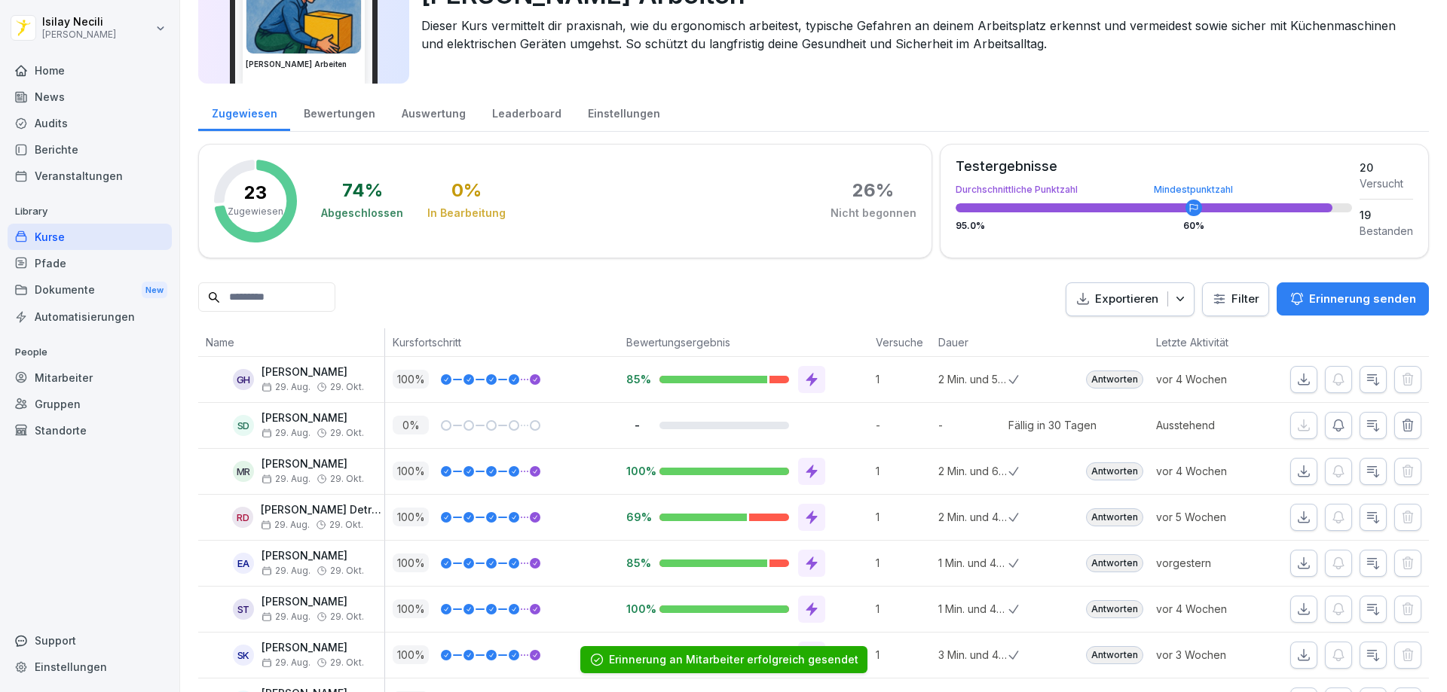
scroll to position [0, 0]
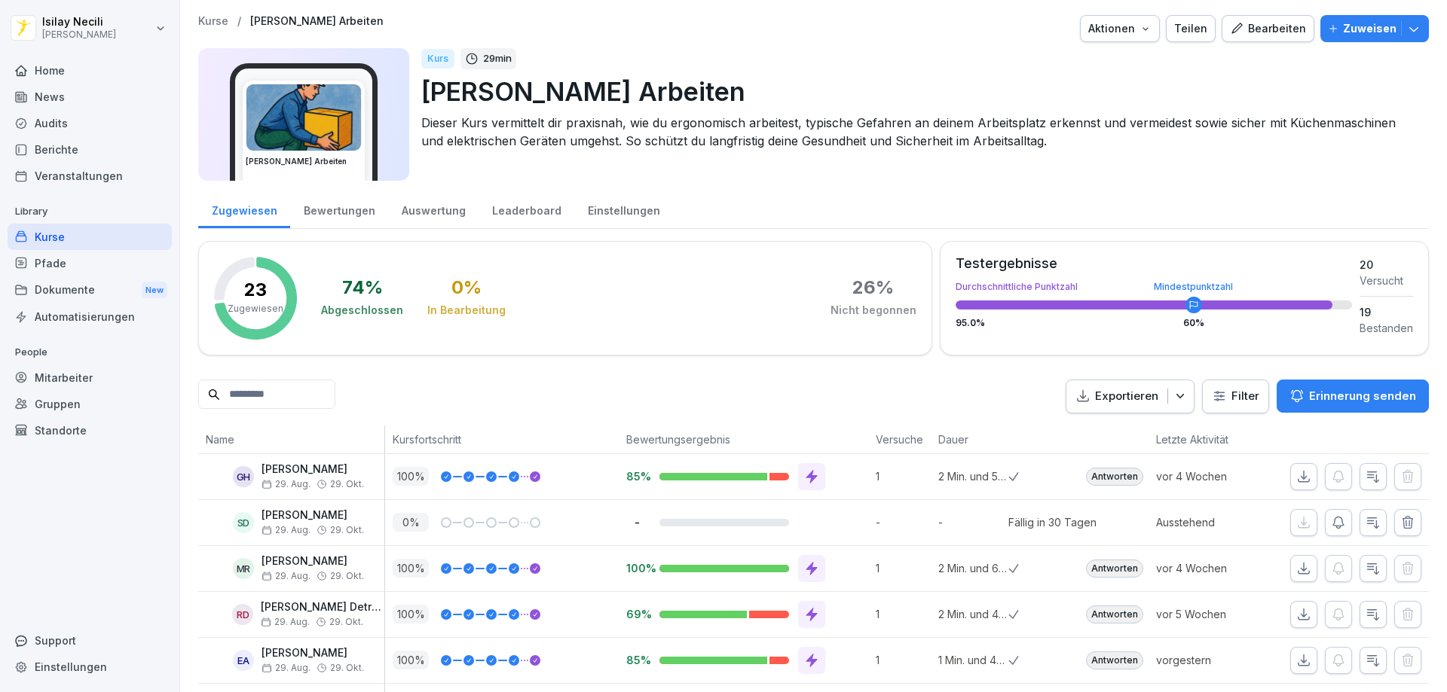
click at [1359, 22] on p "Zuweisen" at bounding box center [1369, 28] width 53 height 17
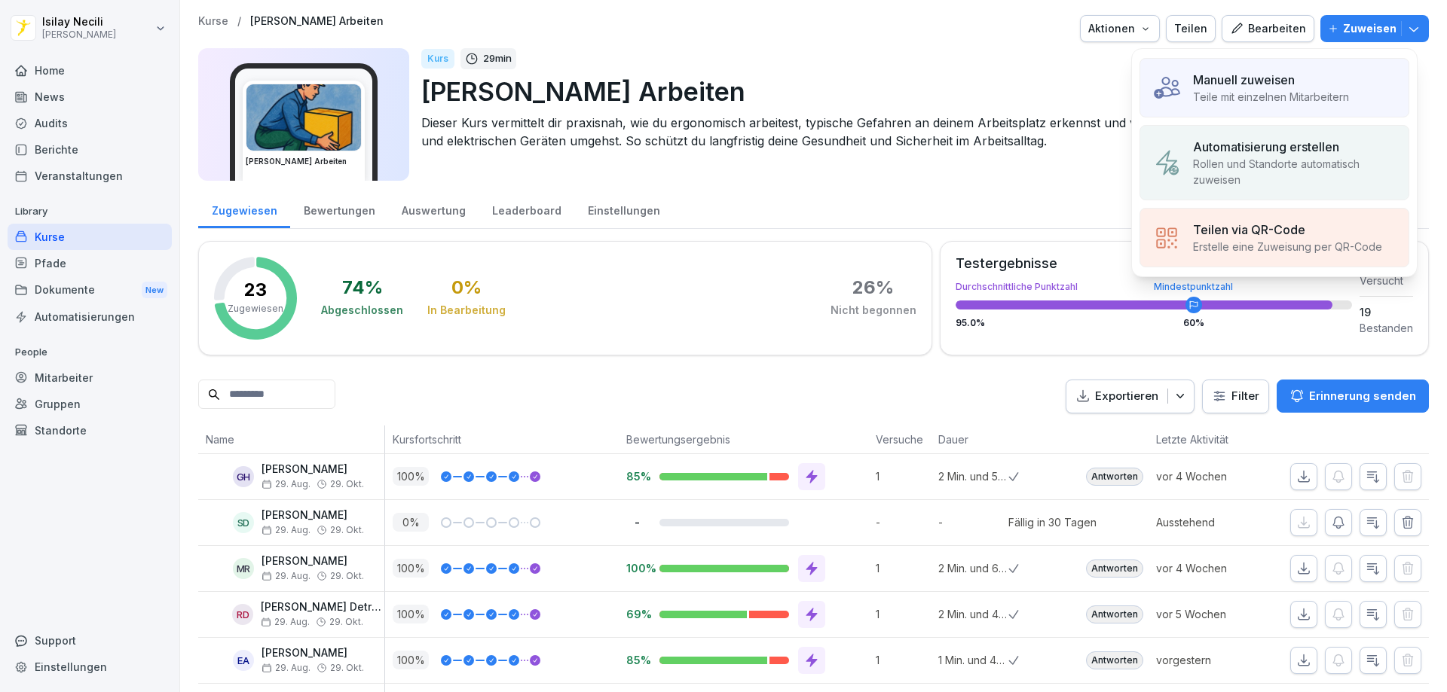
click at [1269, 75] on p "Manuell zuweisen" at bounding box center [1244, 80] width 102 height 18
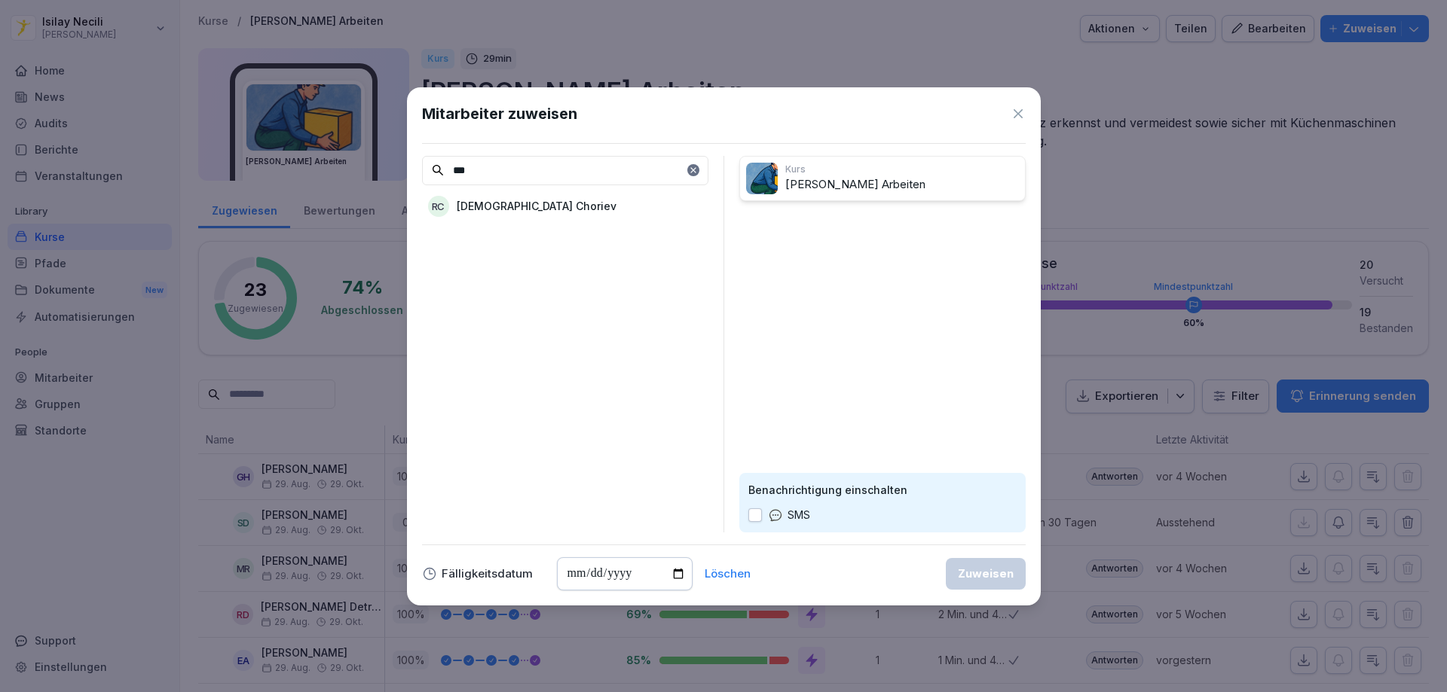
type input "***"
click at [539, 212] on div "RC Rasul Choriev" at bounding box center [565, 206] width 286 height 27
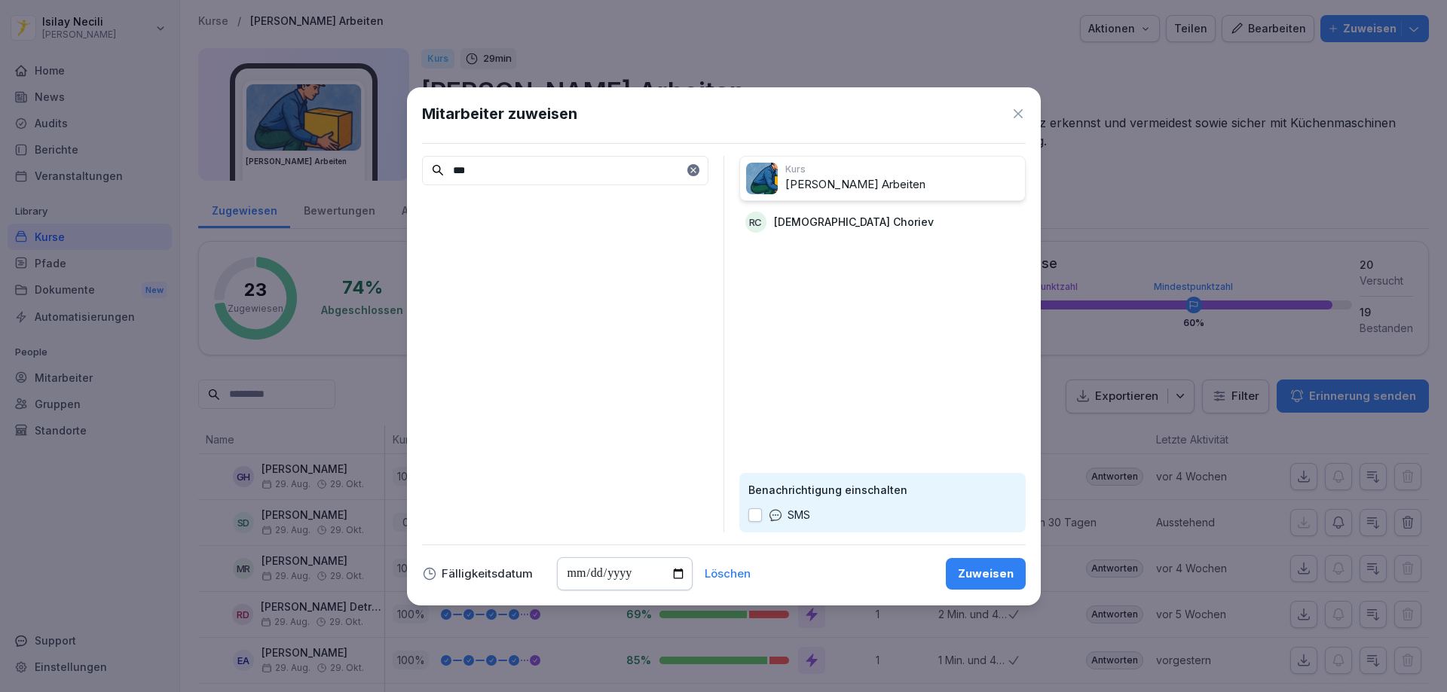
click at [988, 566] on div "Zuweisen" at bounding box center [986, 574] width 56 height 17
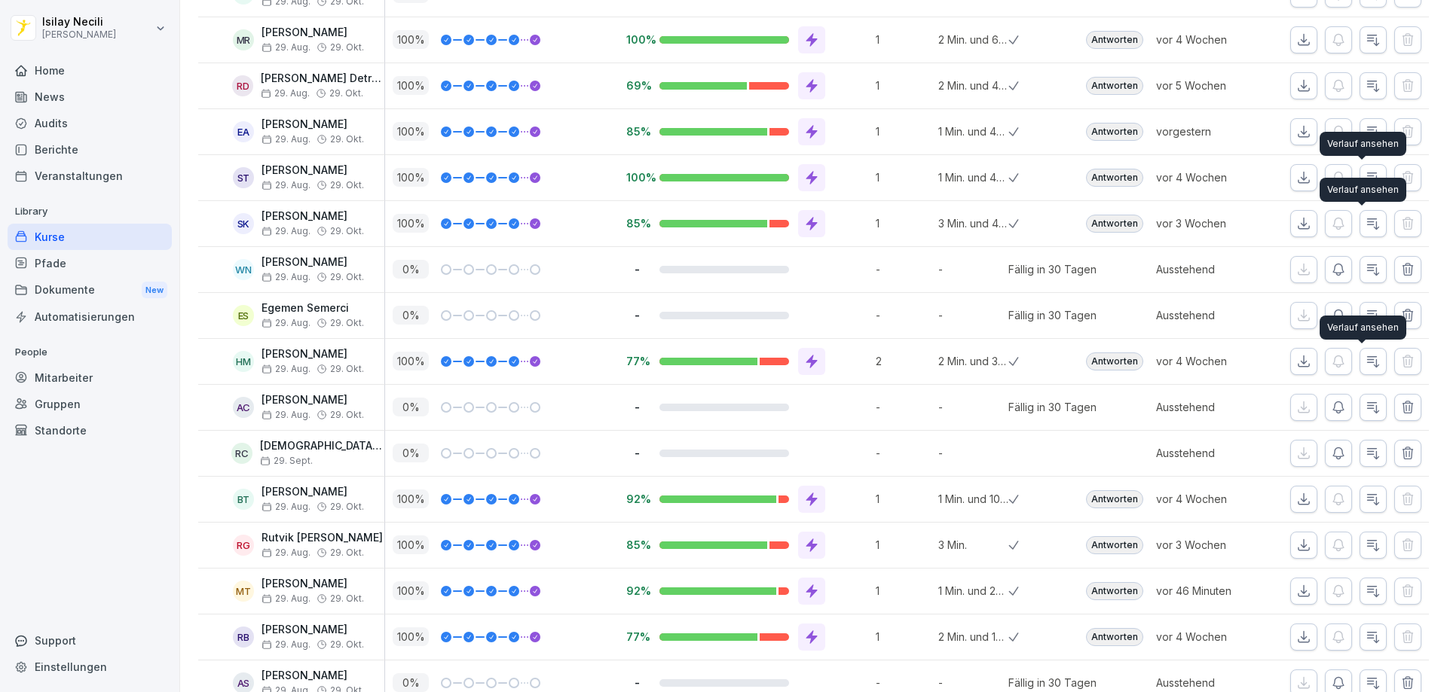
scroll to position [526, 0]
